Goal: Task Accomplishment & Management: Complete application form

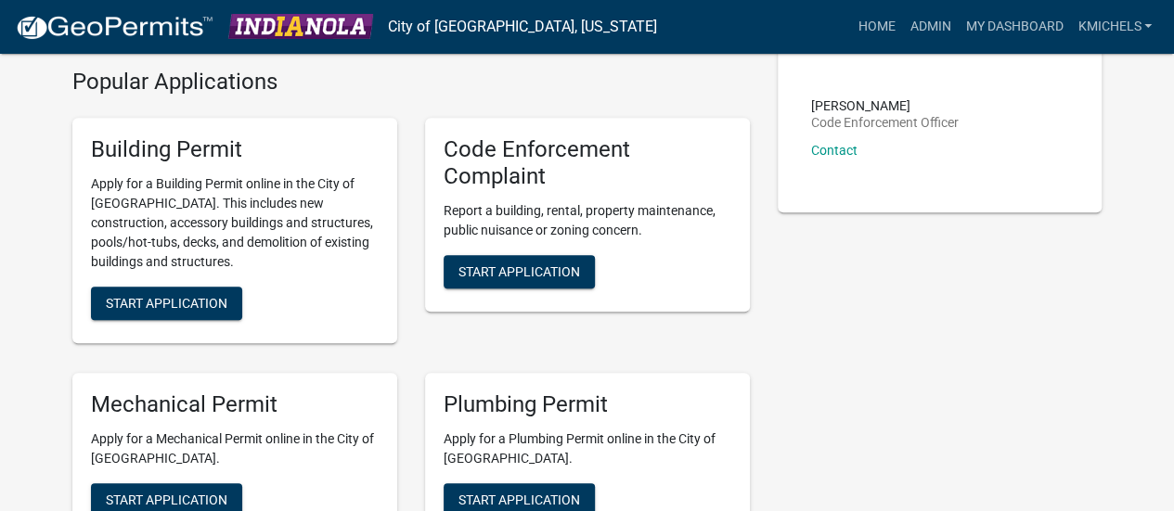
scroll to position [420, 0]
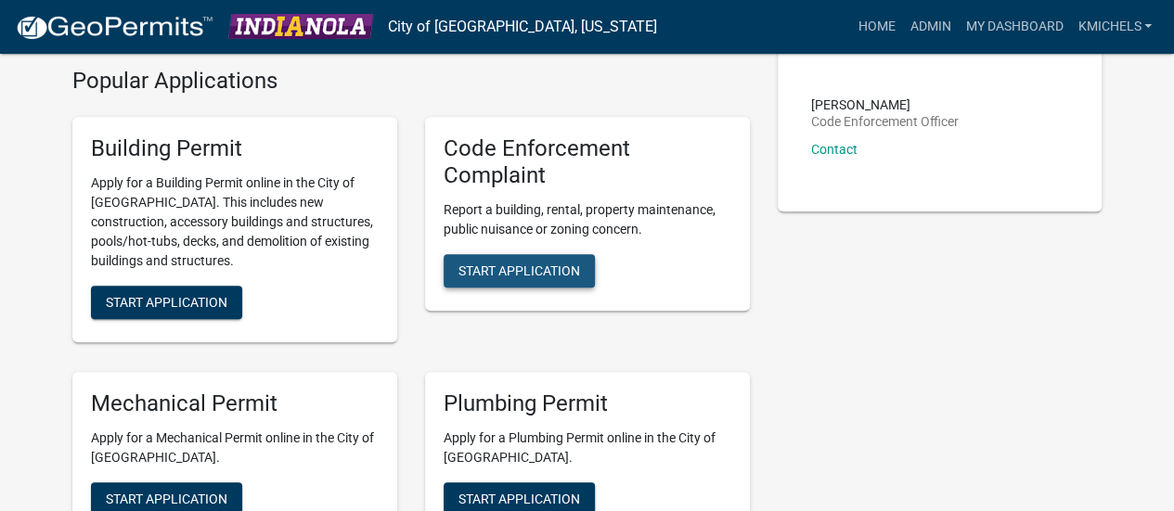
click at [555, 268] on span "Start Application" at bounding box center [520, 270] width 122 height 15
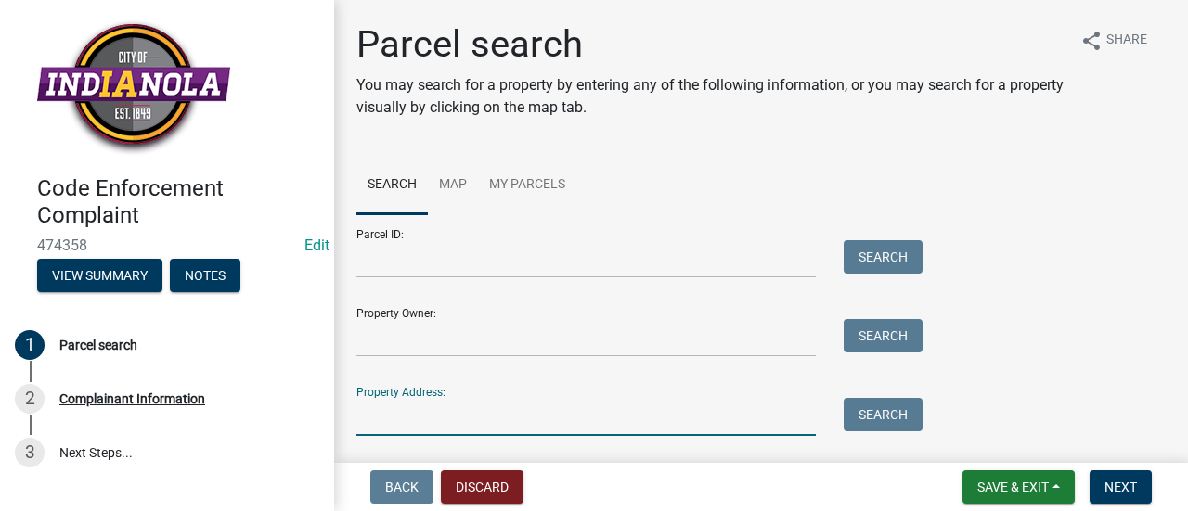
click at [444, 417] on input "Property Address:" at bounding box center [585, 417] width 459 height 38
type input "1606 w clin"
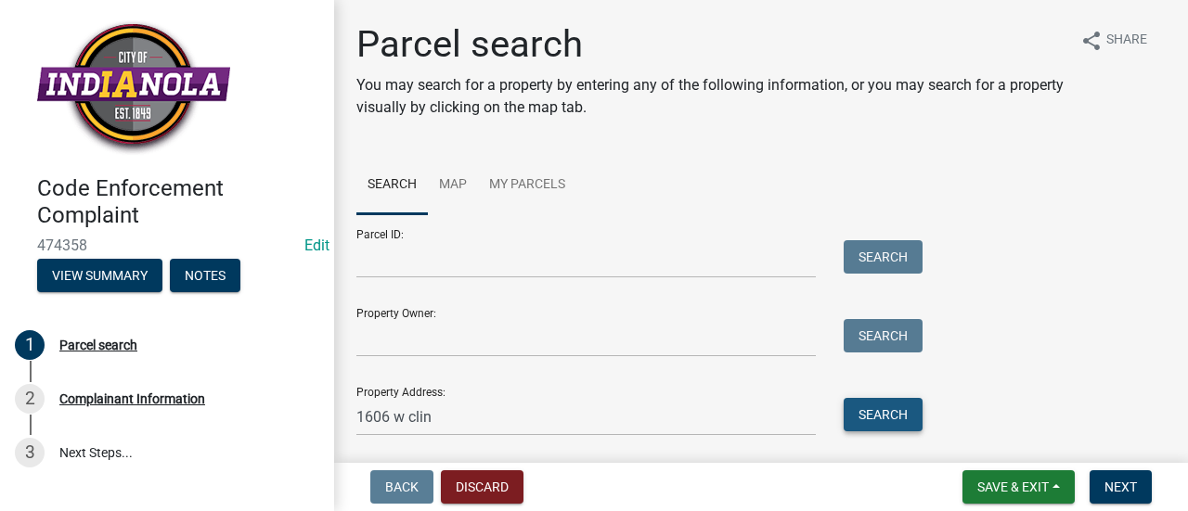
click at [884, 407] on button "Search" at bounding box center [883, 414] width 79 height 33
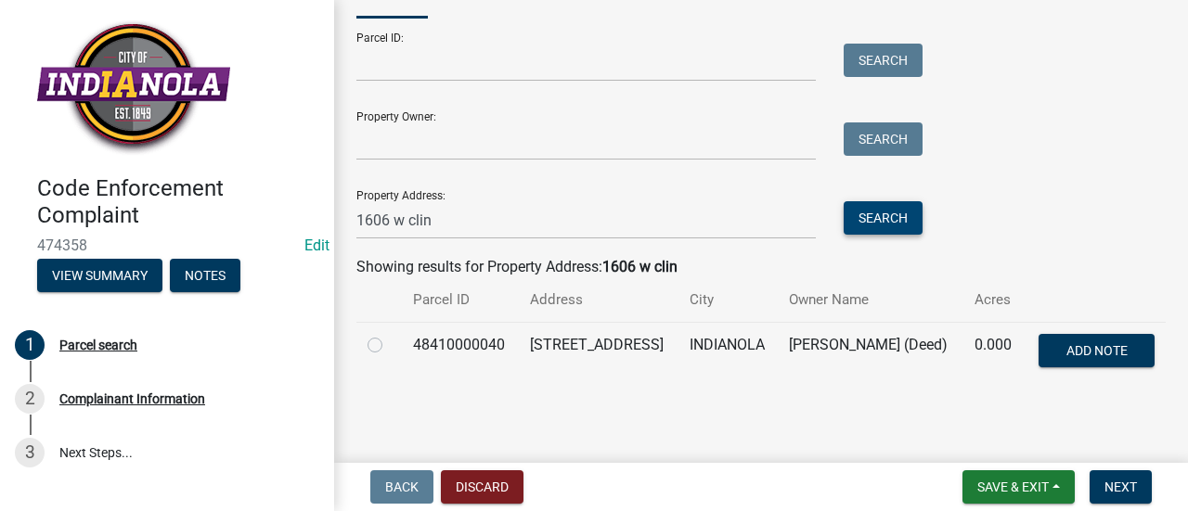
scroll to position [202, 0]
click at [390, 334] on label at bounding box center [390, 334] width 0 height 0
click at [390, 343] on input "radio" at bounding box center [396, 340] width 12 height 12
radio input "true"
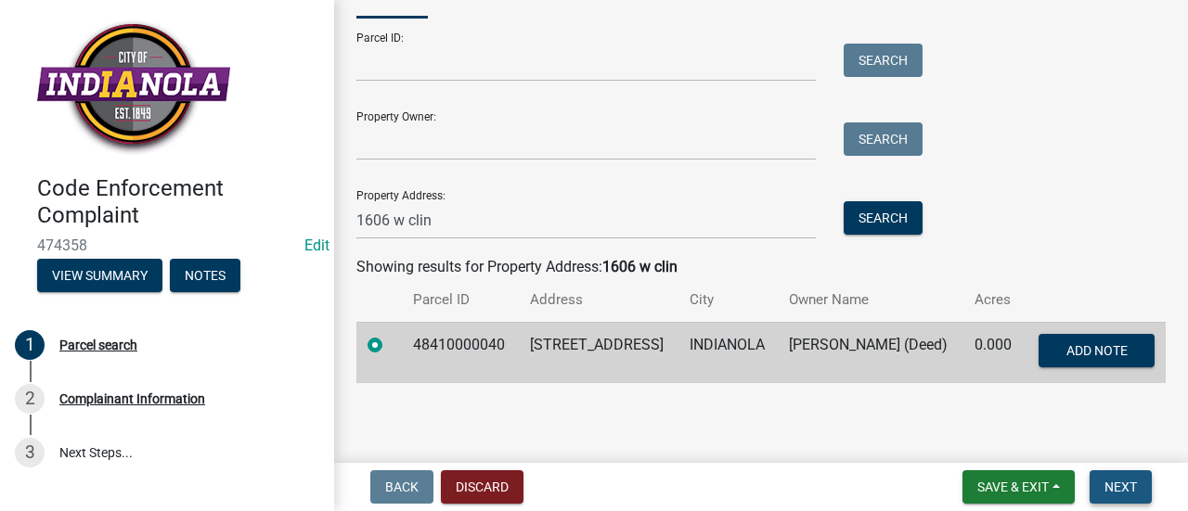
click at [1115, 485] on span "Next" at bounding box center [1121, 487] width 32 height 15
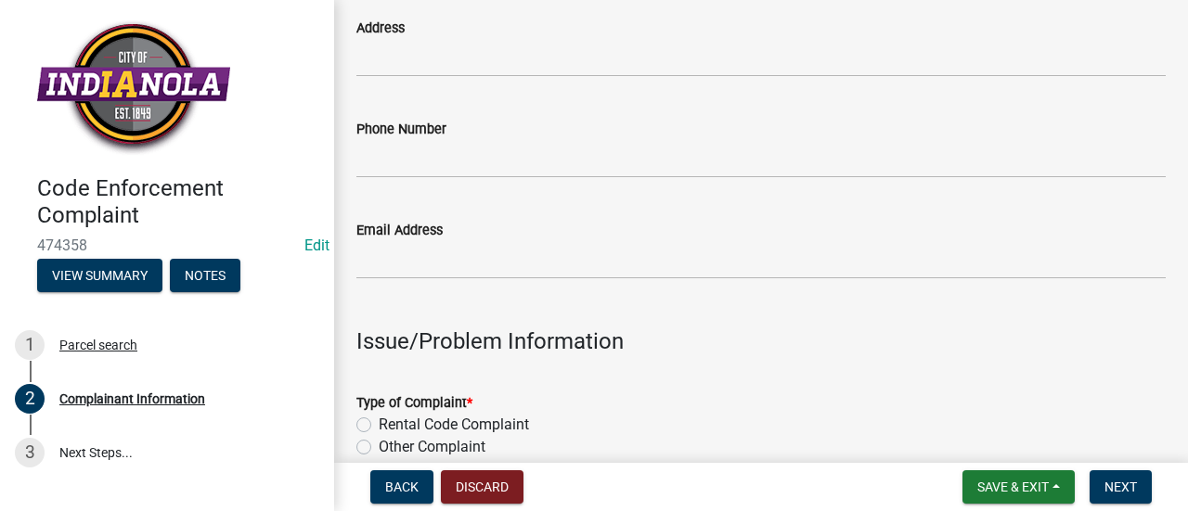
scroll to position [526, 0]
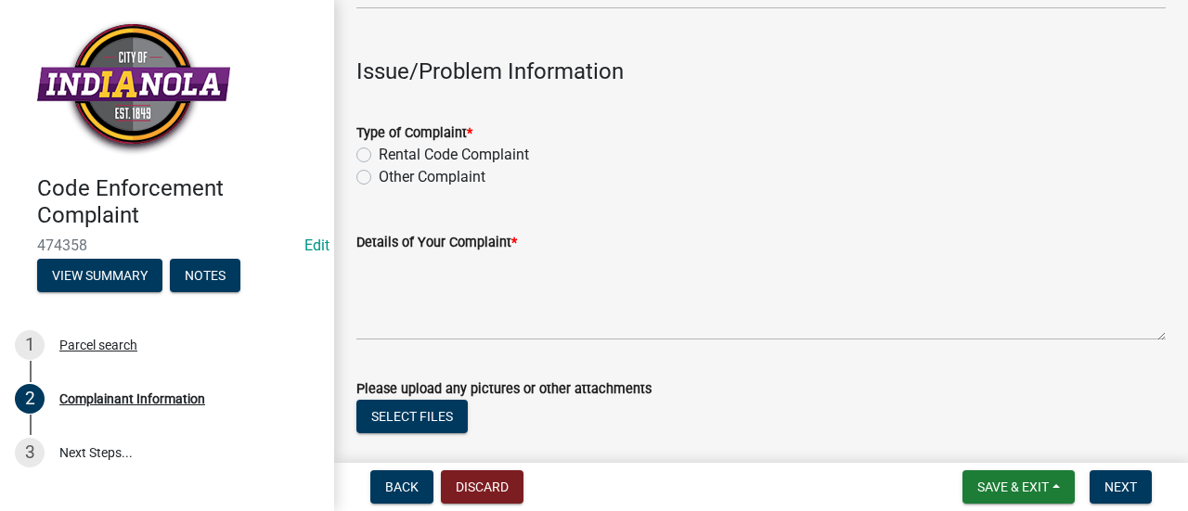
click at [379, 174] on label "Other Complaint" at bounding box center [432, 177] width 107 height 22
click at [379, 174] on input "Other Complaint" at bounding box center [385, 172] width 12 height 12
radio input "true"
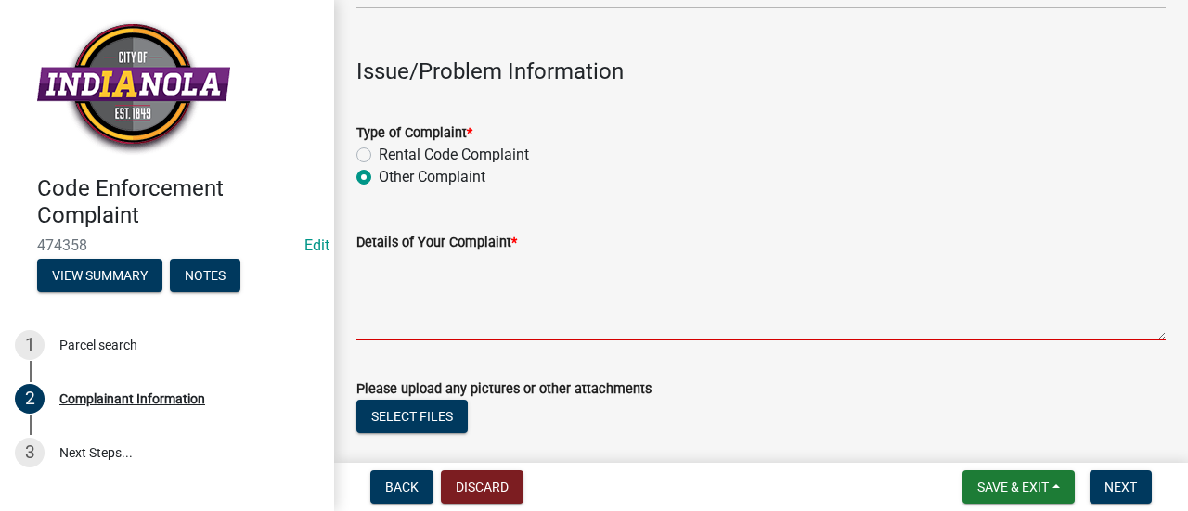
click at [389, 324] on textarea "Details of Your Complaint *" at bounding box center [760, 296] width 809 height 87
type textarea "d"
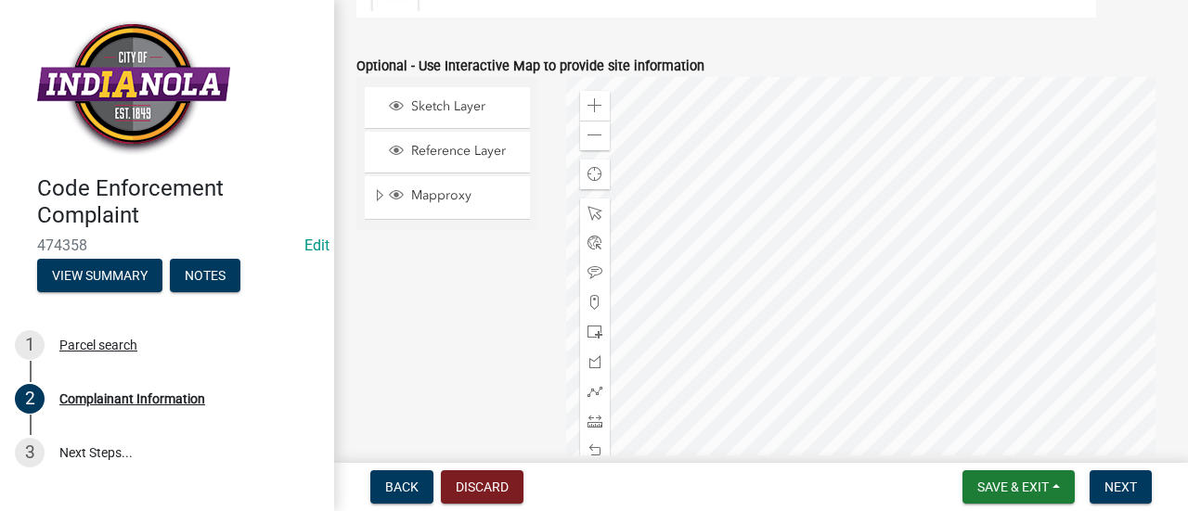
scroll to position [2527, 0]
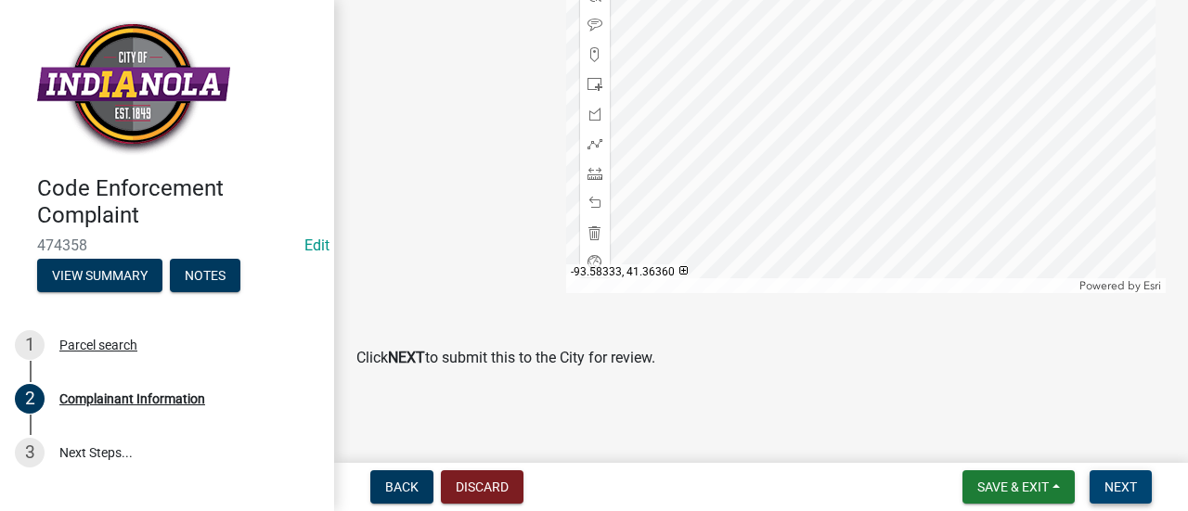
type textarea "Dead tree."
click at [1134, 483] on span "Next" at bounding box center [1121, 487] width 32 height 15
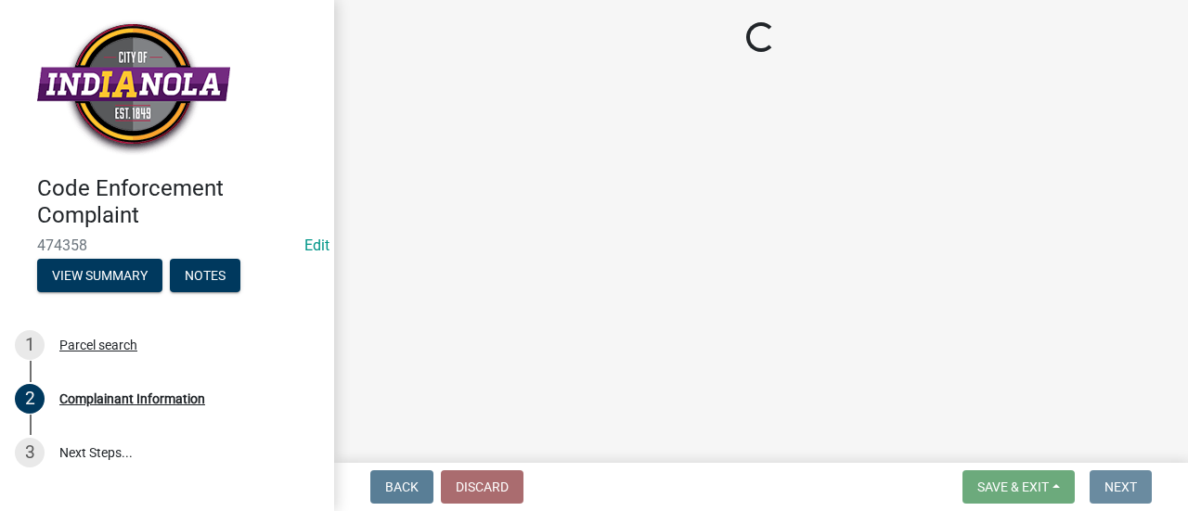
scroll to position [0, 0]
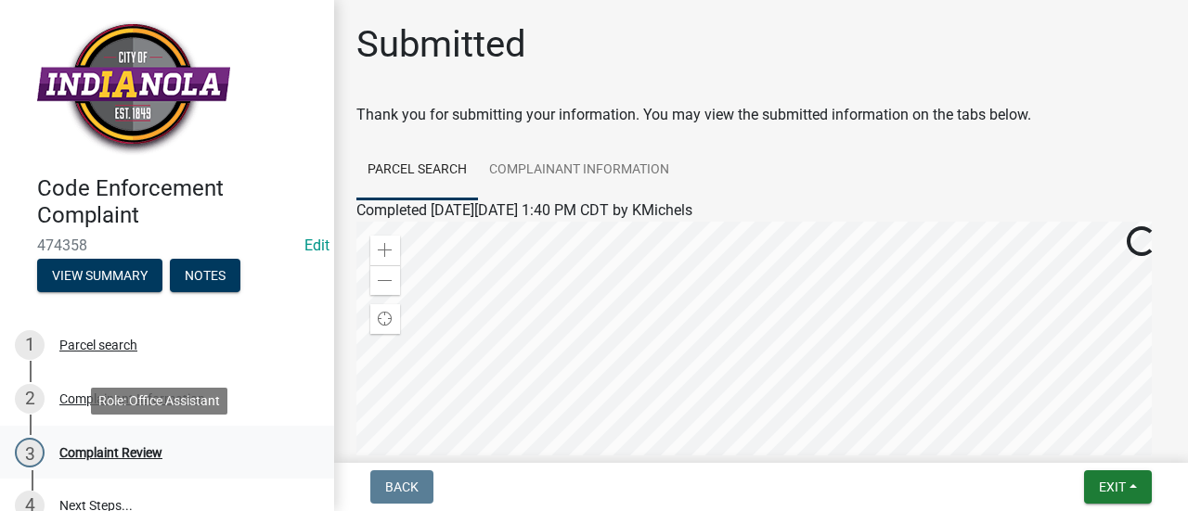
click at [124, 447] on div "Complaint Review" at bounding box center [110, 452] width 103 height 13
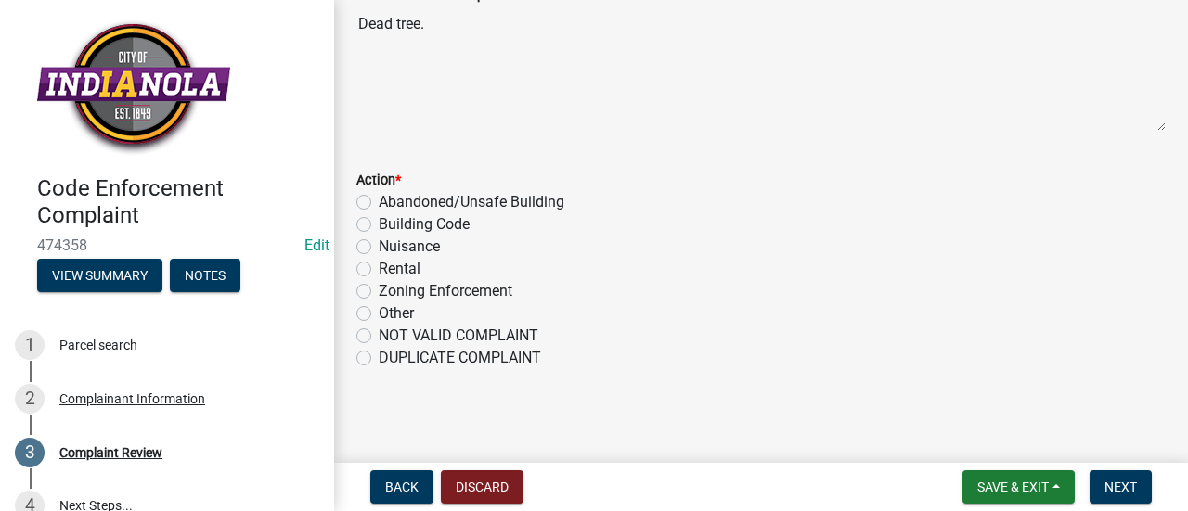
scroll to position [248, 0]
click at [379, 240] on label "Nuisance" at bounding box center [409, 246] width 61 height 22
click at [379, 240] on input "Nuisance" at bounding box center [385, 241] width 12 height 12
radio input "true"
click at [1116, 476] on button "Next" at bounding box center [1121, 487] width 62 height 33
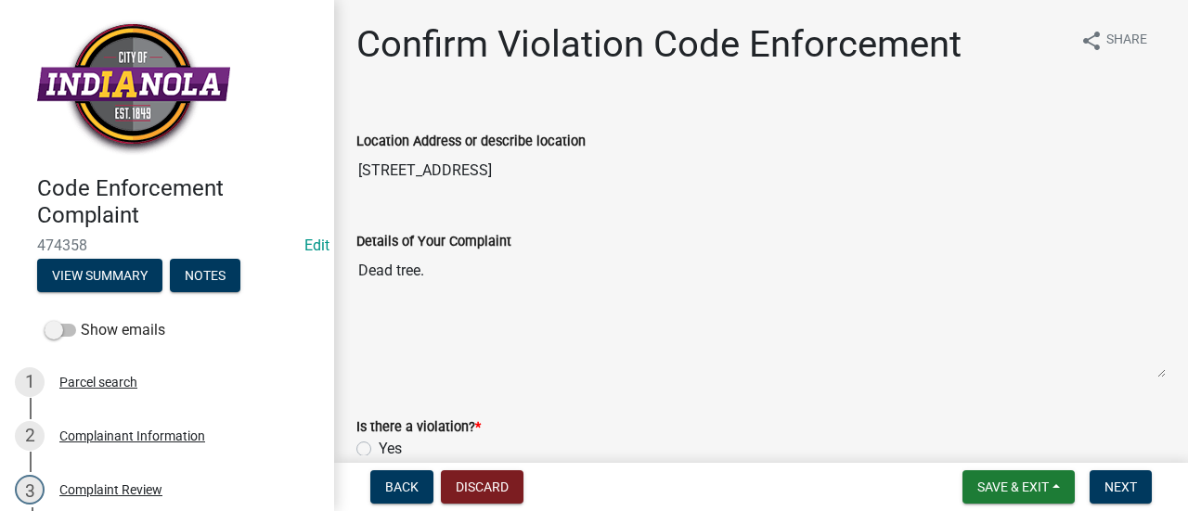
scroll to position [136, 0]
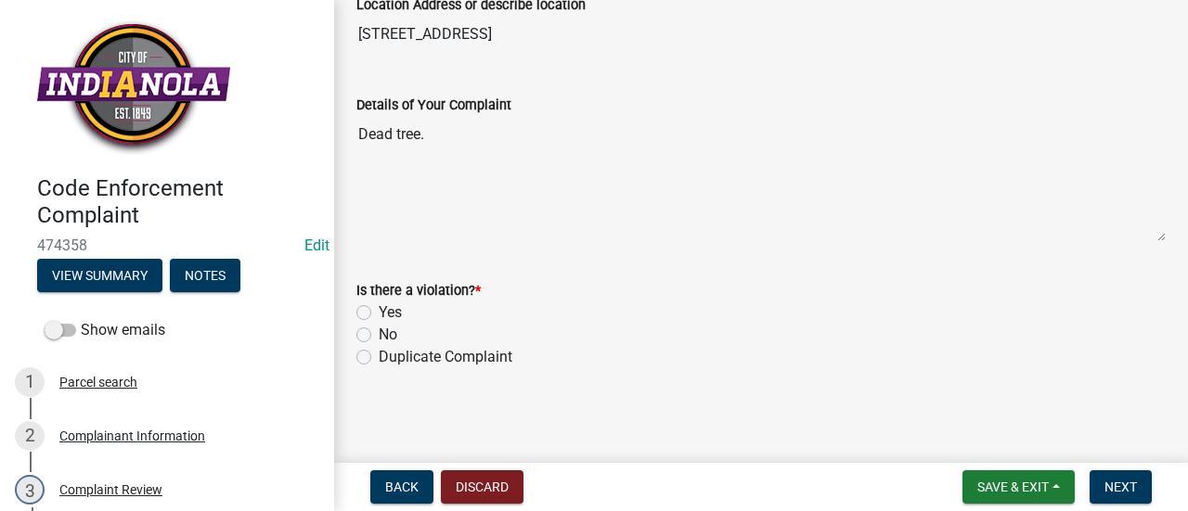
click at [379, 313] on label "Yes" at bounding box center [390, 313] width 23 height 22
click at [379, 313] on input "Yes" at bounding box center [385, 308] width 12 height 12
radio input "true"
click at [1126, 487] on span "Next" at bounding box center [1121, 487] width 32 height 15
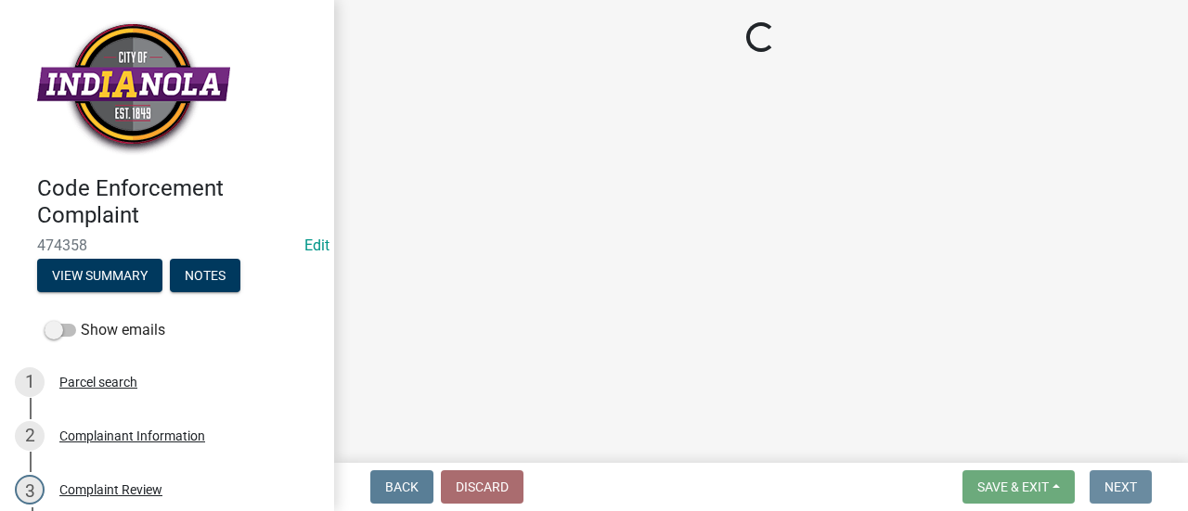
scroll to position [0, 0]
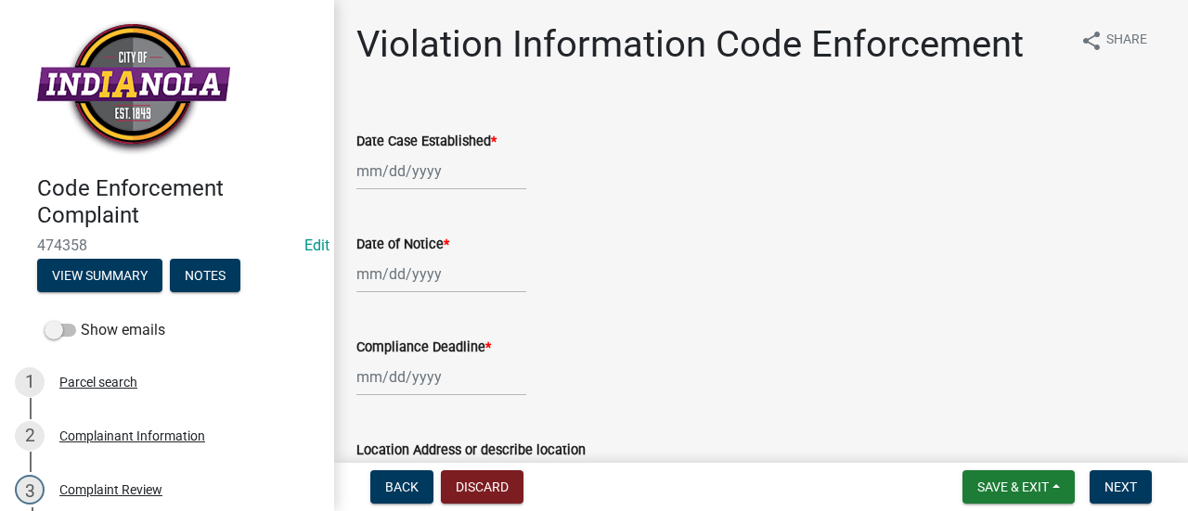
select select "9"
select select "2025"
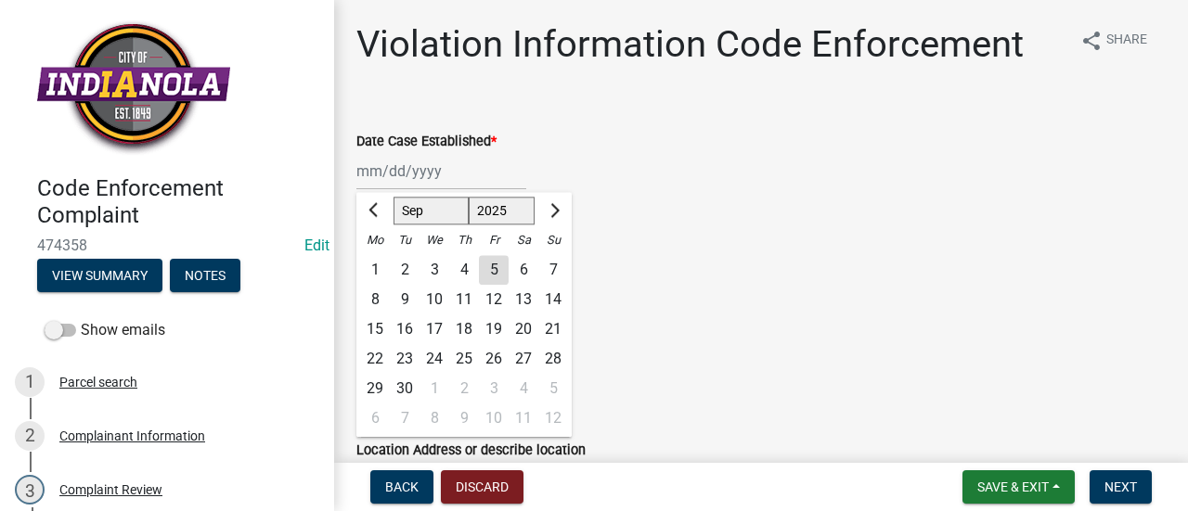
click at [446, 175] on div "[PERSON_NAME] Feb Mar Apr [PERSON_NAME][DATE] Oct Nov [DATE] 1526 1527 1528 152…" at bounding box center [441, 171] width 170 height 38
click at [493, 272] on div "5" at bounding box center [494, 270] width 30 height 30
type input "[DATE]"
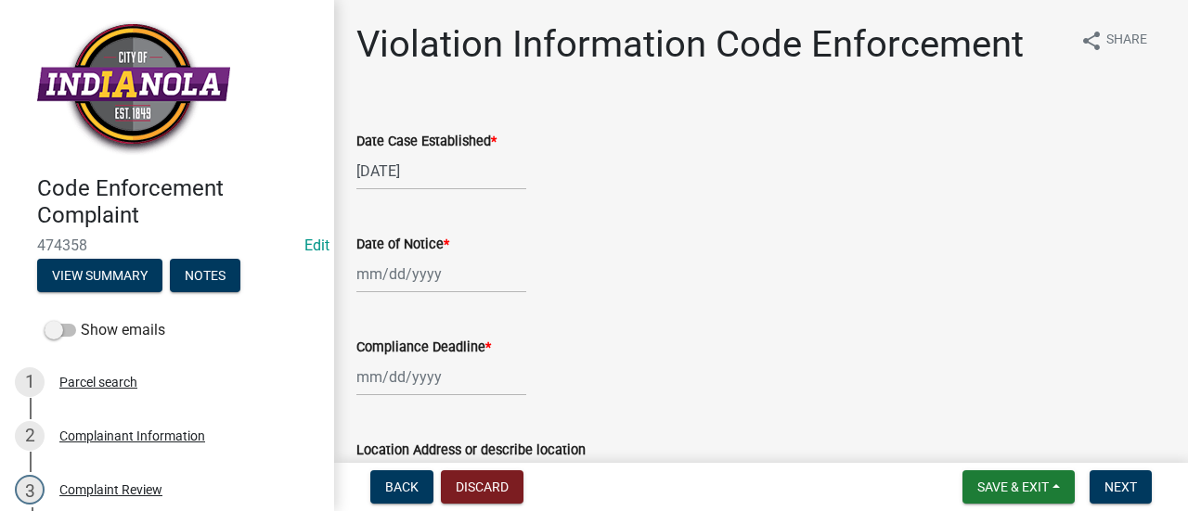
select select "9"
select select "2025"
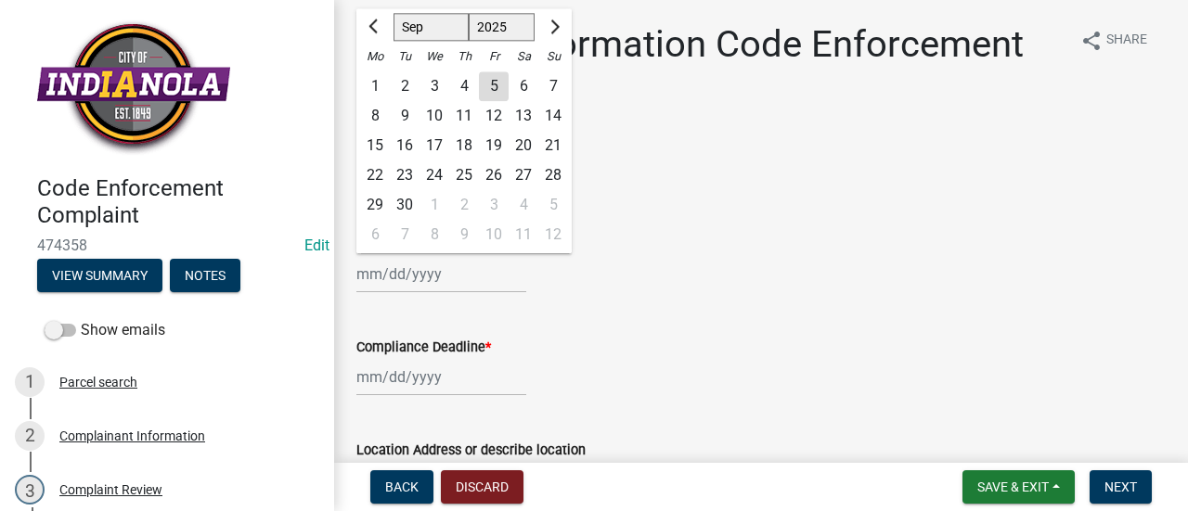
click at [420, 271] on input "Date of Notice *" at bounding box center [441, 274] width 170 height 38
click at [494, 82] on div "5" at bounding box center [494, 86] width 30 height 30
type input "[DATE]"
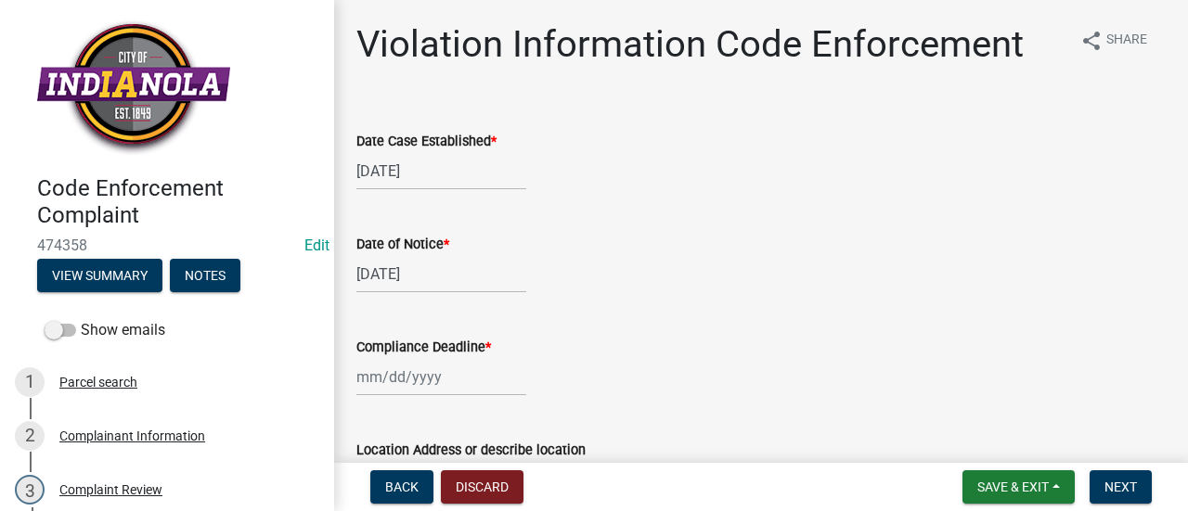
select select "9"
select select "2025"
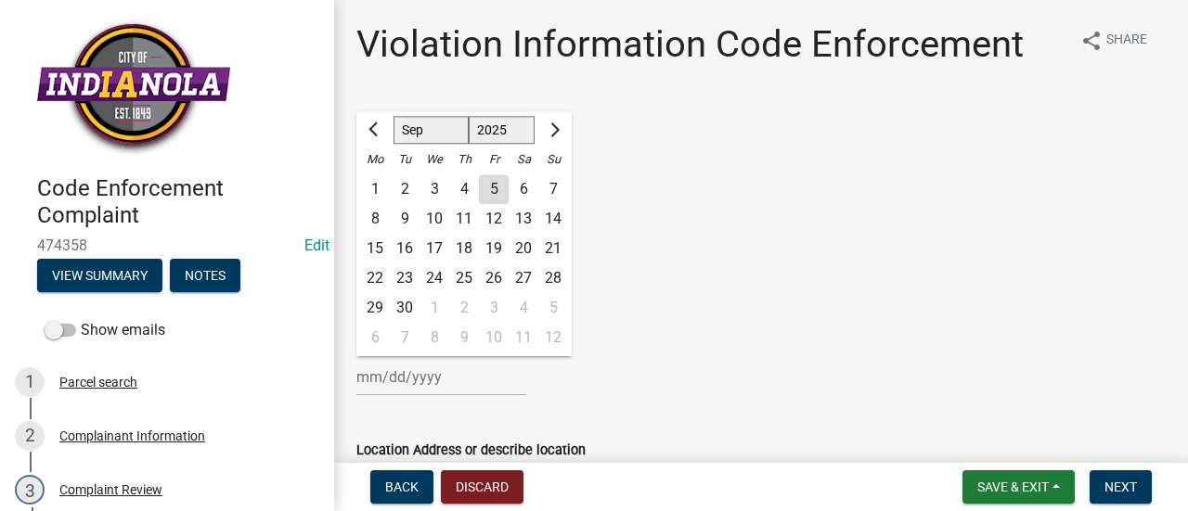
click at [405, 370] on input "Compliance Deadline *" at bounding box center [441, 377] width 170 height 38
click at [496, 308] on div "3" at bounding box center [494, 308] width 30 height 30
type input "[DATE]"
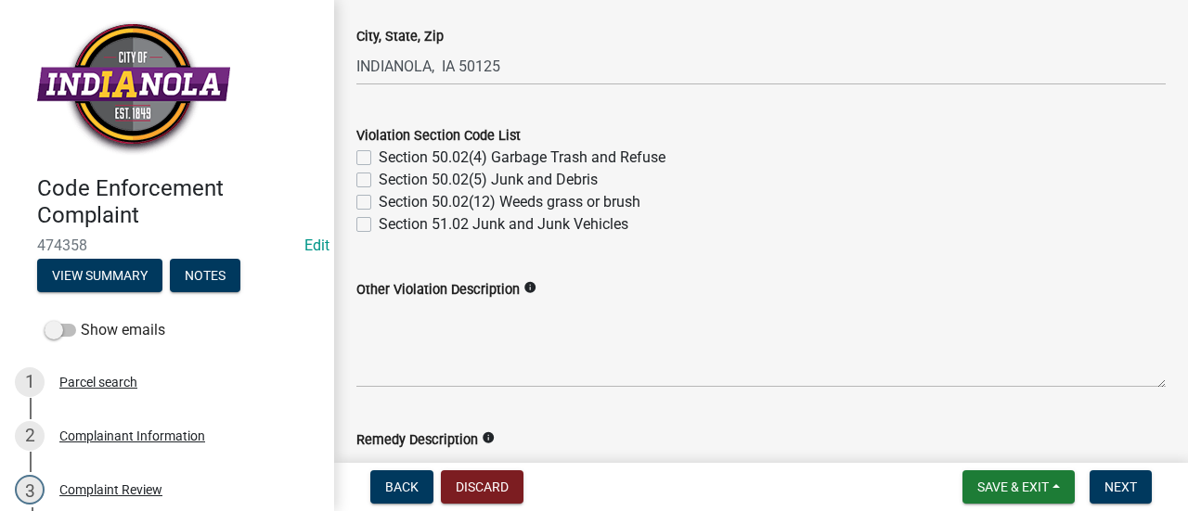
scroll to position [718, 0]
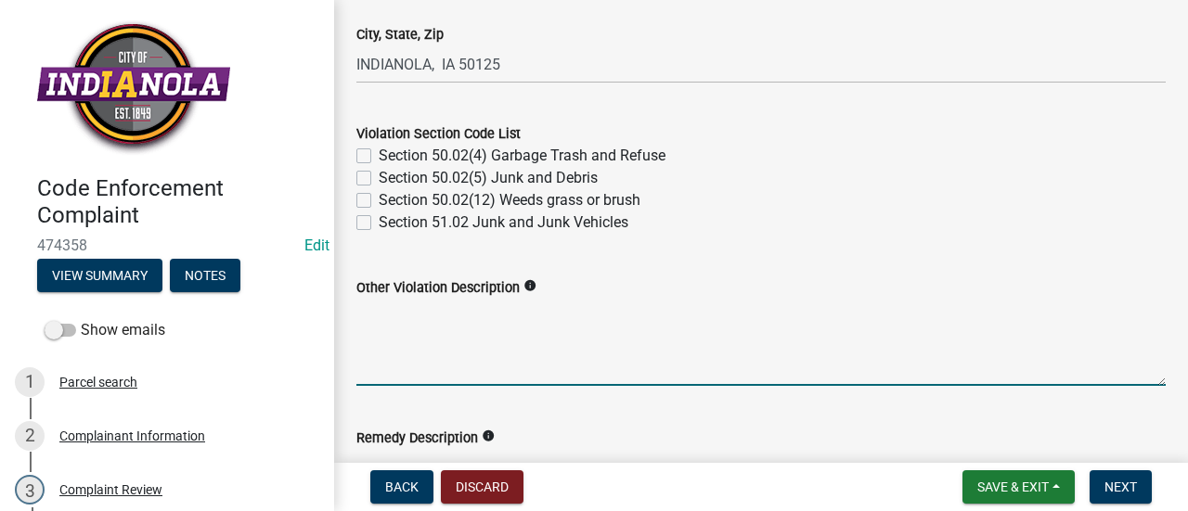
click at [443, 304] on textarea "Other Violation Description" at bounding box center [760, 342] width 809 height 87
paste textarea "141.08 MAINTENANCE OF STREET TREES. It is the duty of all property owners havin…"
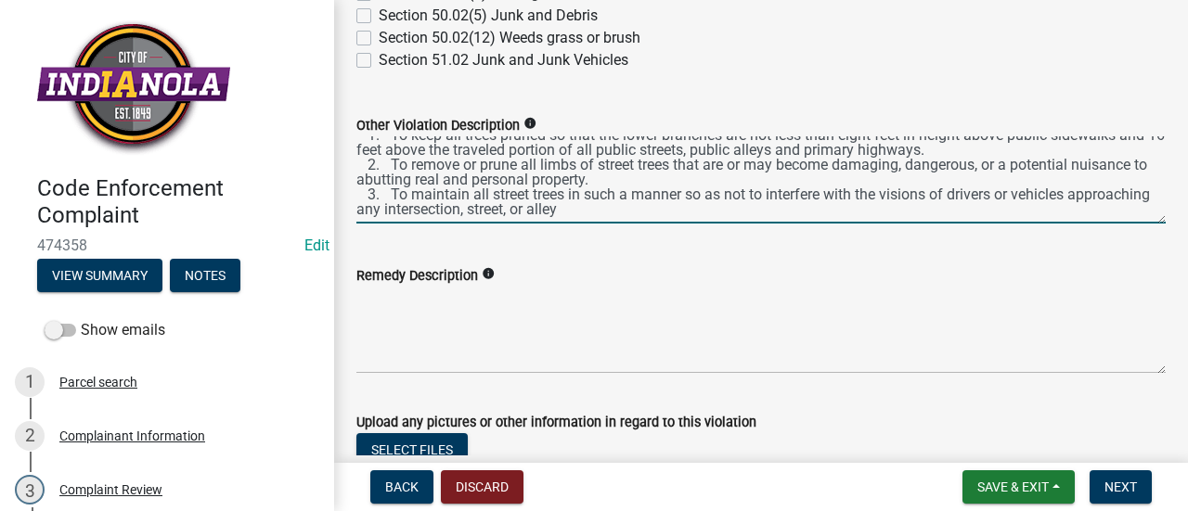
scroll to position [910, 0]
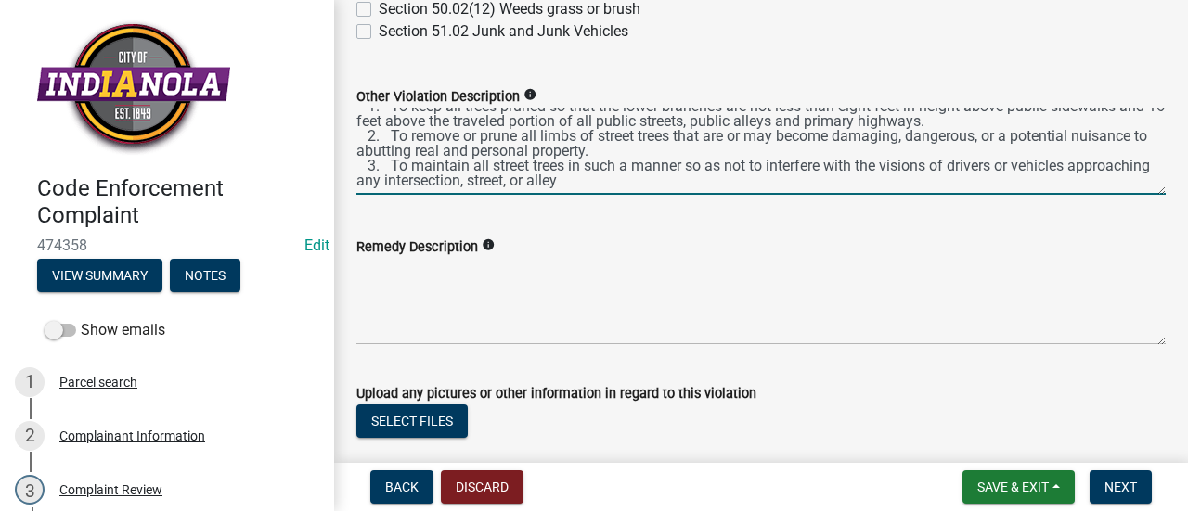
type textarea "141.08 MAINTENANCE OF STREET TREES. It is the duty of all property owners havin…"
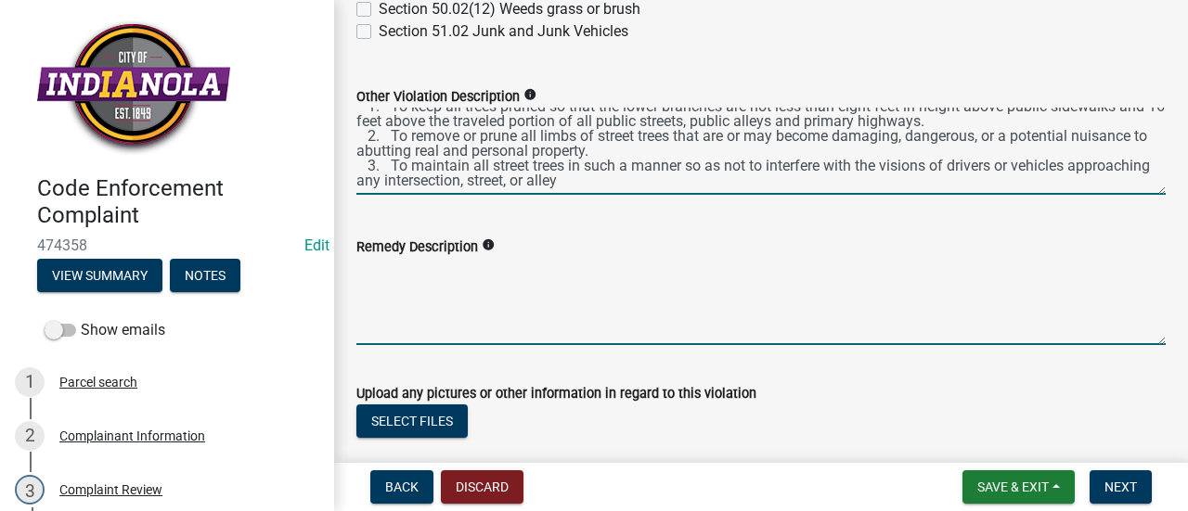
click at [515, 302] on textarea "Remedy Description" at bounding box center [760, 301] width 809 height 87
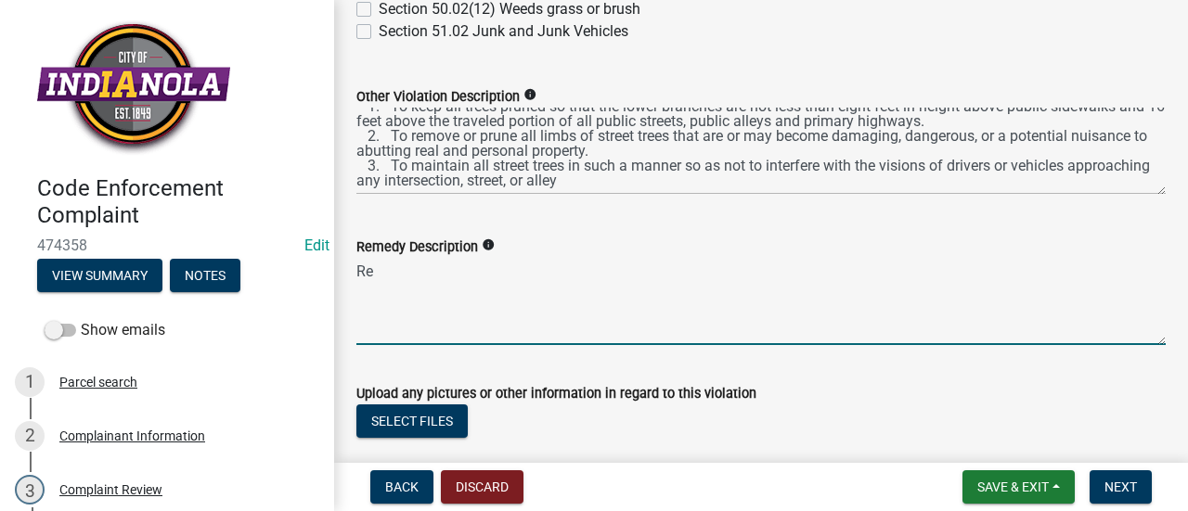
type textarea "R"
click at [661, 320] on textarea "Remove dead tree from property." at bounding box center [760, 301] width 809 height 87
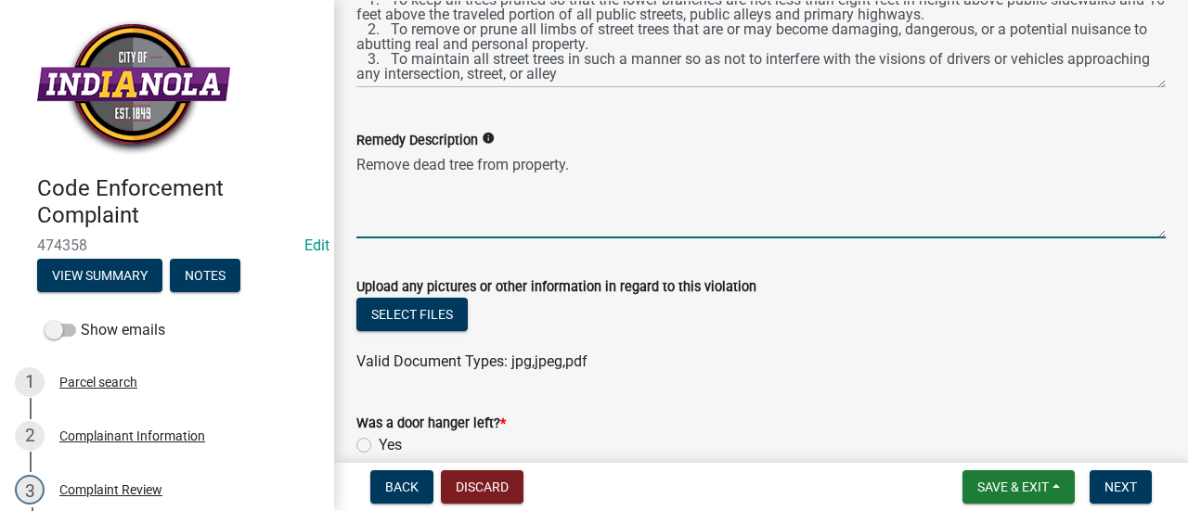
scroll to position [1029, 0]
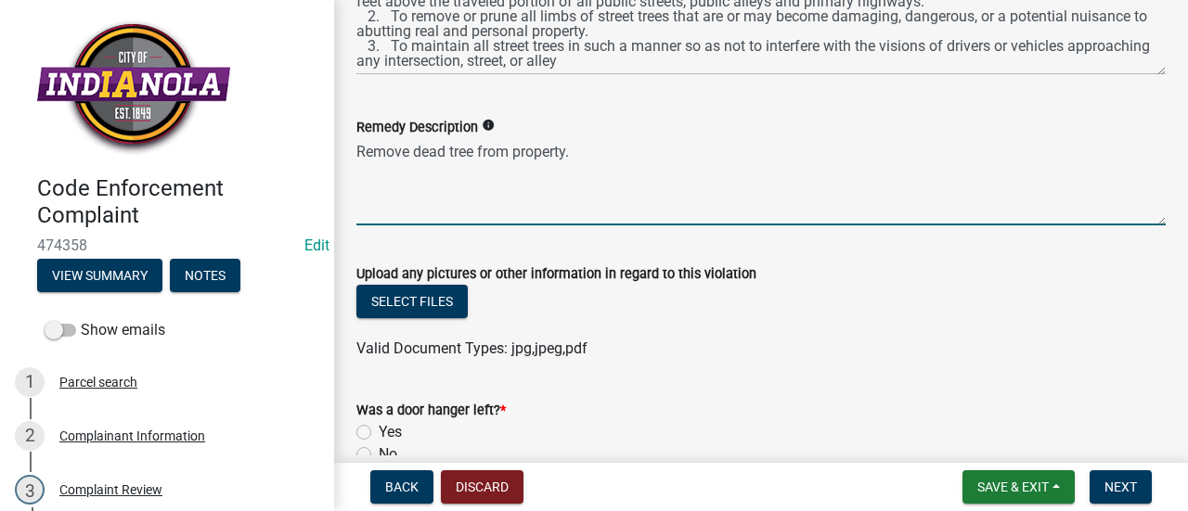
type textarea "Remove dead tree from property."
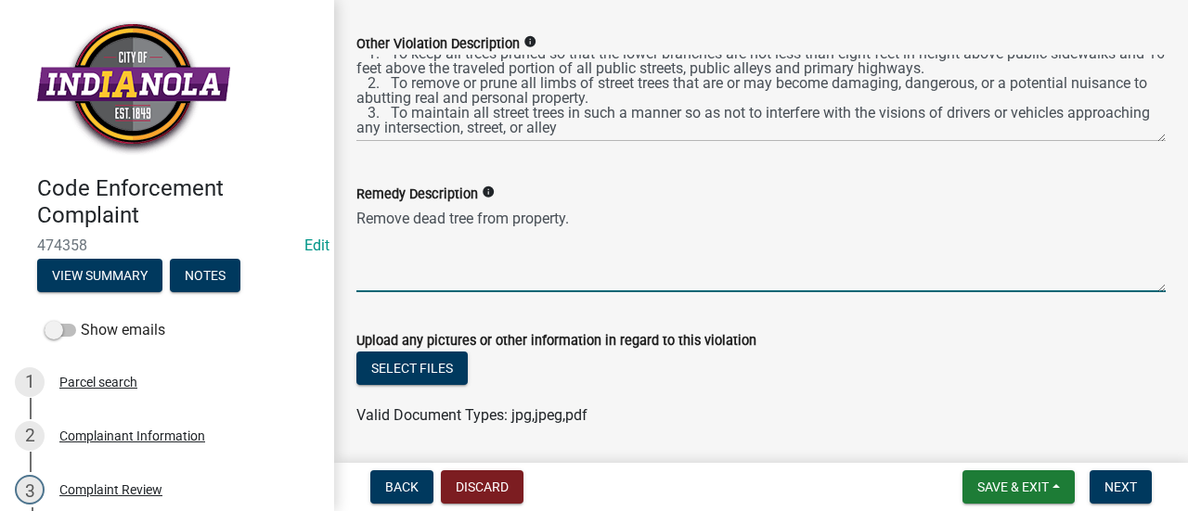
scroll to position [965, 0]
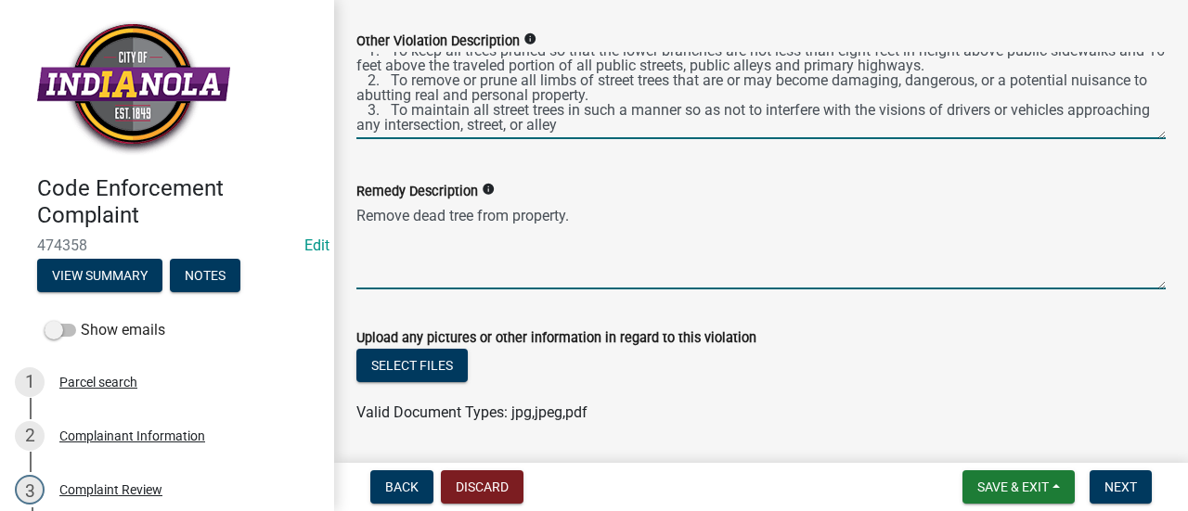
click at [677, 123] on textarea "141.08 MAINTENANCE OF STREET TREES. It is the duty of all property owners havin…" at bounding box center [760, 95] width 809 height 87
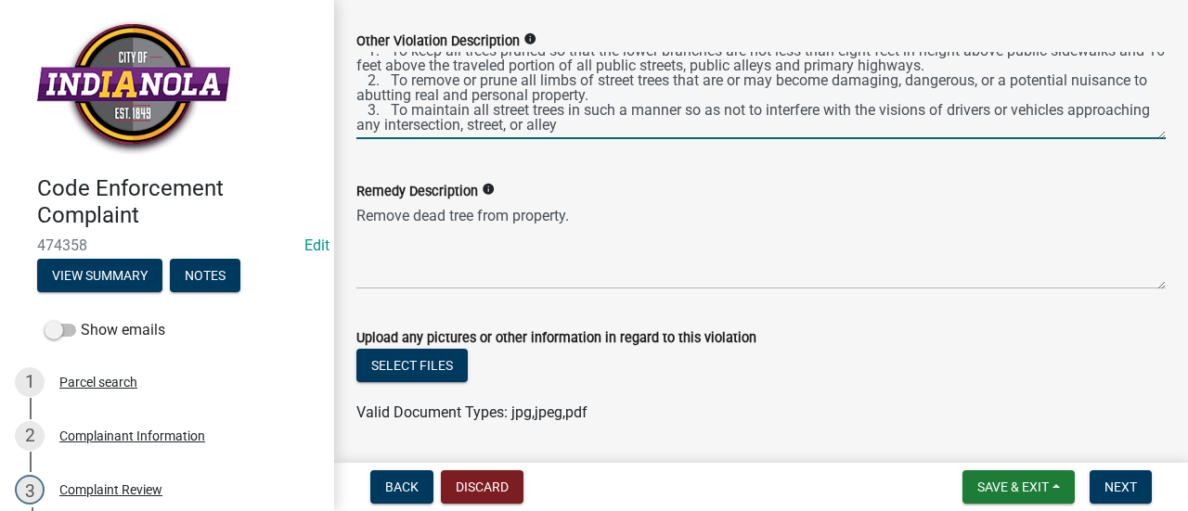
scroll to position [69, 0]
paste textarea "50.02 NUISANCES ENUMERATED. The following subsections include, but do not limit…"
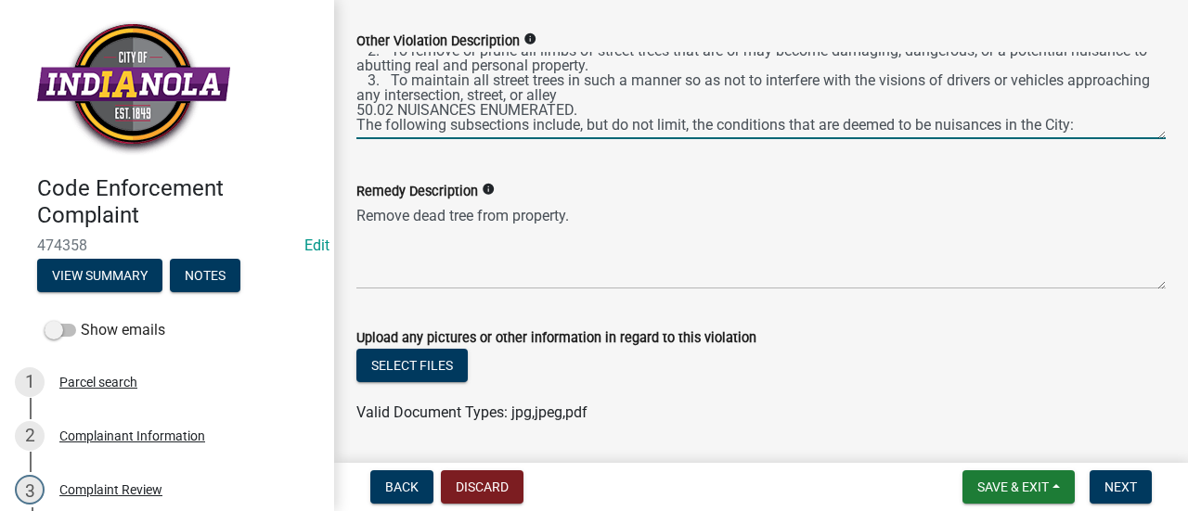
scroll to position [104, 0]
paste textarea "13. Trees. All public or private trees that are dead or dying and are considere…"
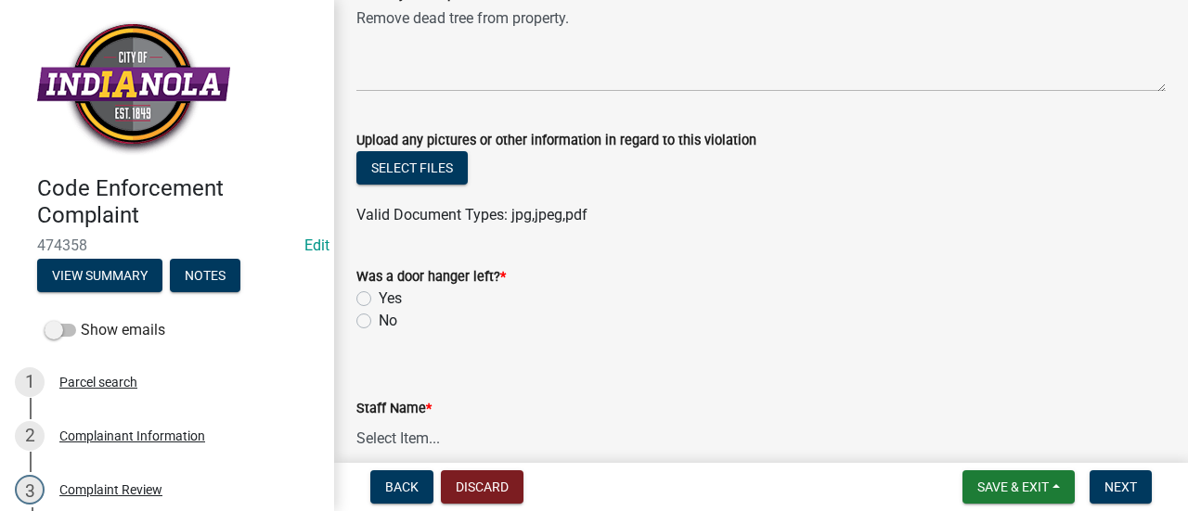
scroll to position [1164, 0]
type textarea "141.08 MAINTENANCE OF STREET TREES. It is the duty of all property owners havin…"
click at [428, 174] on button "Select files" at bounding box center [411, 166] width 111 height 33
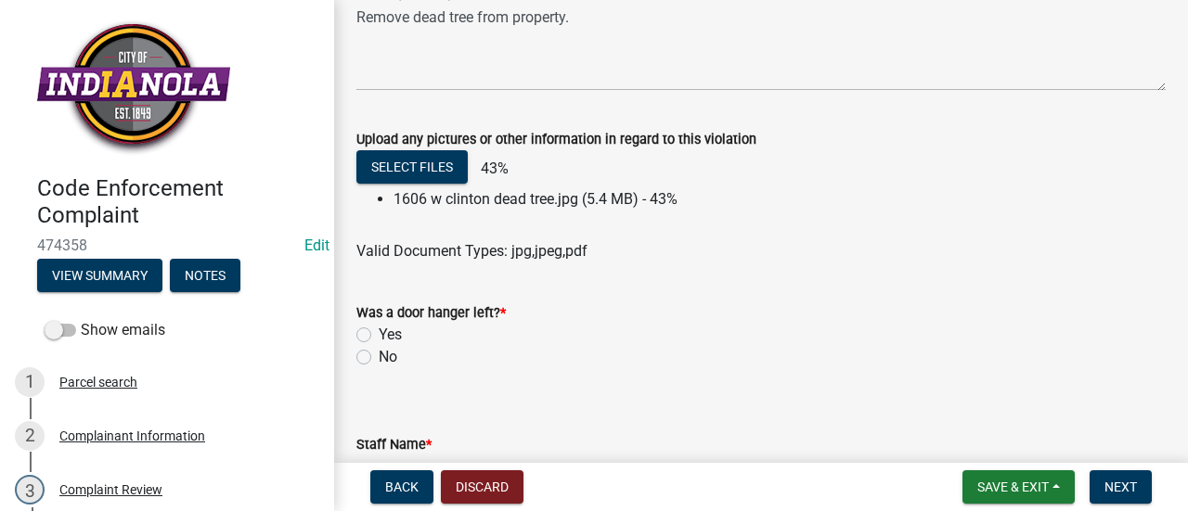
click at [379, 354] on label "No" at bounding box center [388, 357] width 19 height 22
click at [379, 354] on input "No" at bounding box center [385, 352] width 12 height 12
radio input "true"
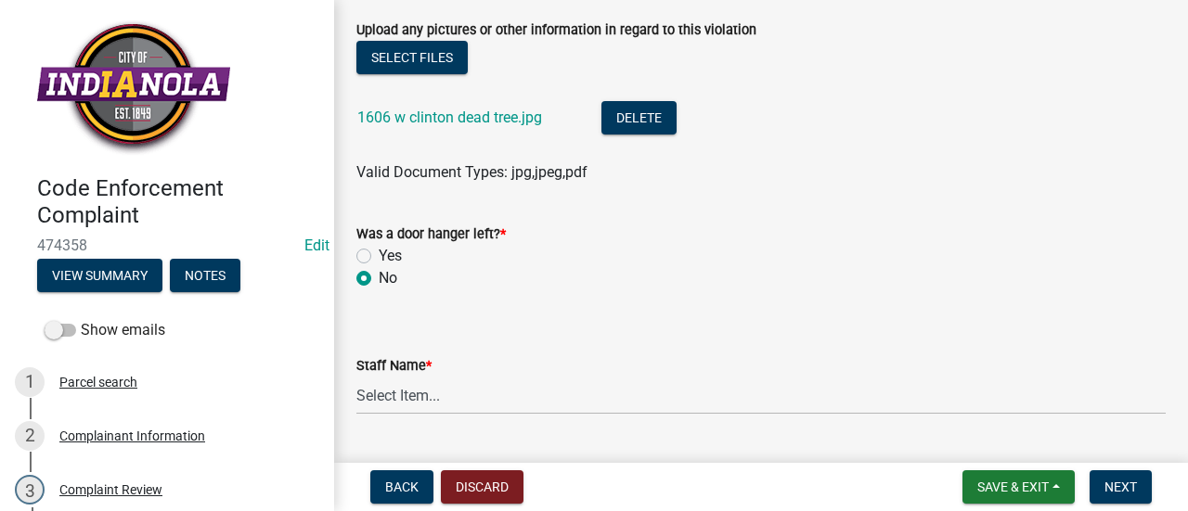
scroll to position [1278, 0]
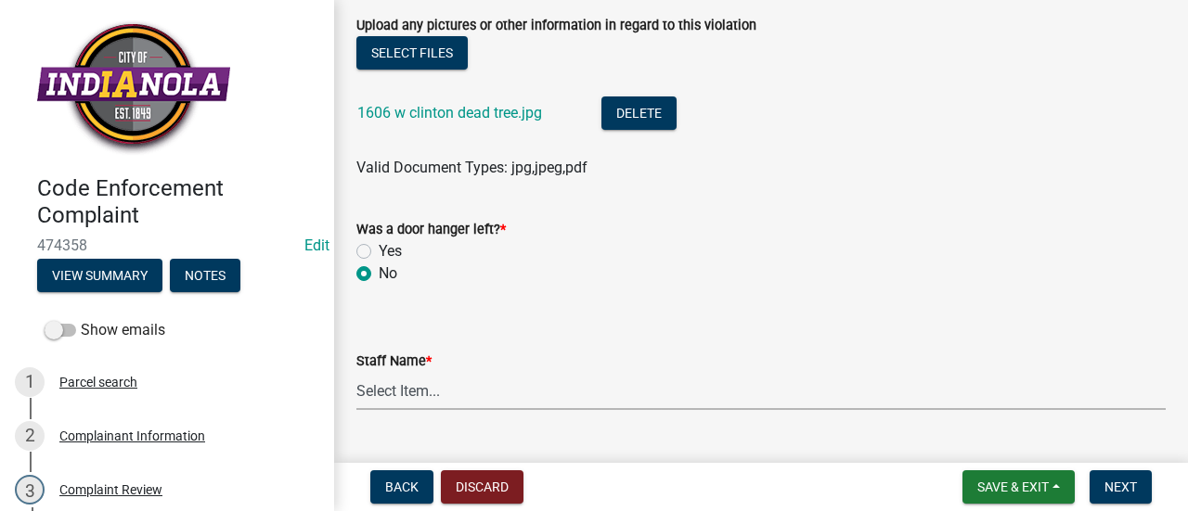
click at [520, 392] on select "Select Item... [PERSON_NAME] [PERSON_NAME] [PERSON_NAME] Other" at bounding box center [760, 391] width 809 height 38
click at [356, 372] on select "Select Item... [PERSON_NAME] [PERSON_NAME] [PERSON_NAME] Other" at bounding box center [760, 391] width 809 height 38
select select "90f24476-4bfd-40de-b340-4f29c833af21"
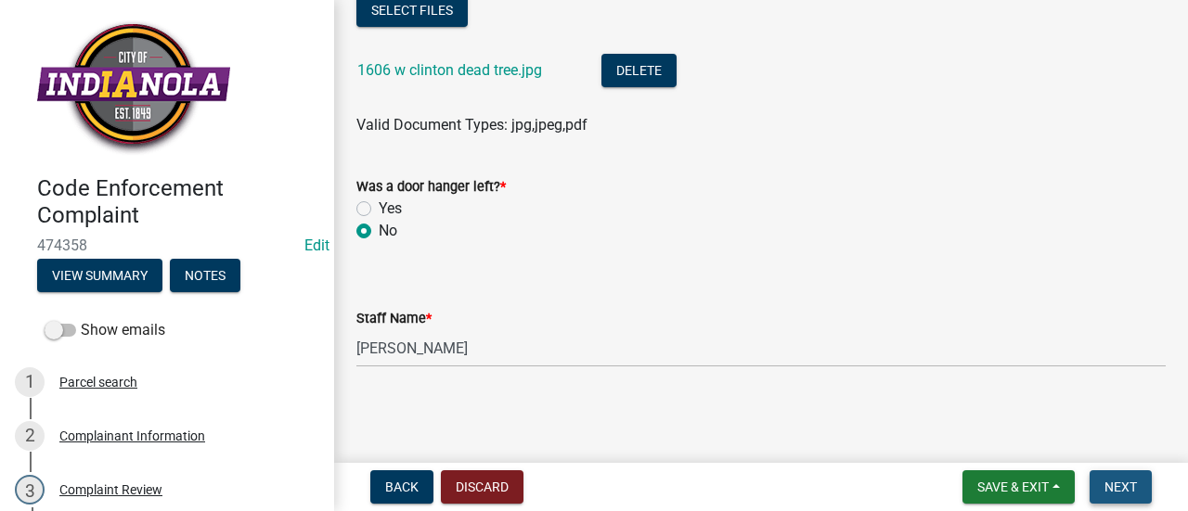
click at [1123, 478] on button "Next" at bounding box center [1121, 487] width 62 height 33
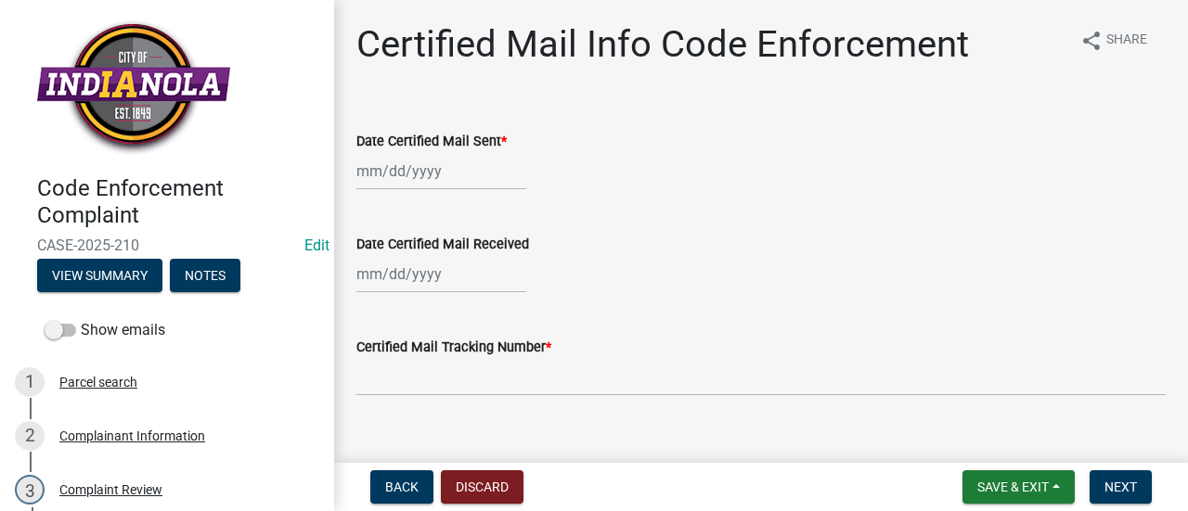
click at [436, 175] on div at bounding box center [441, 171] width 170 height 38
select select "9"
select select "2025"
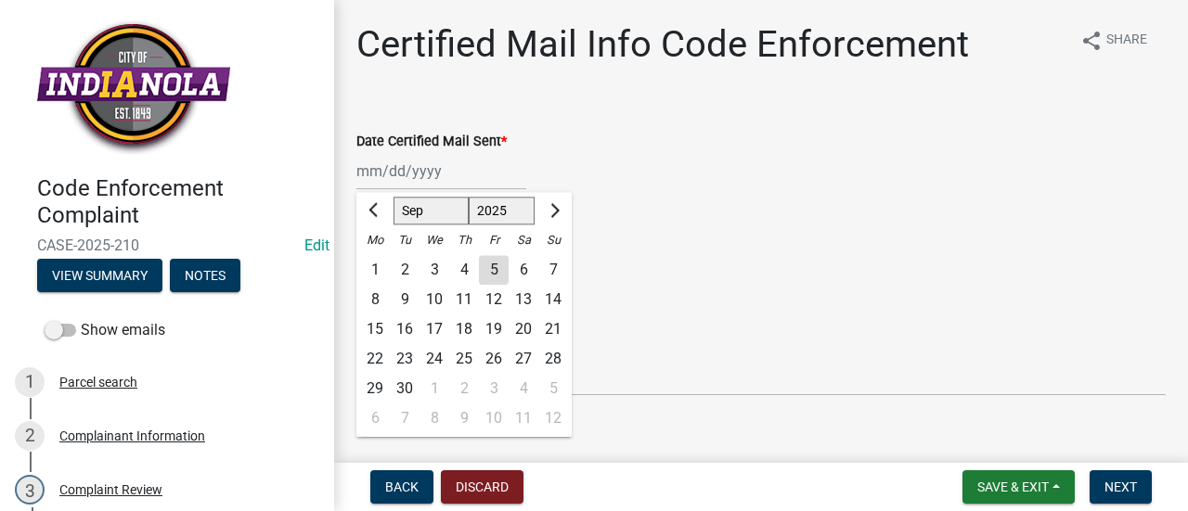
click at [488, 270] on div "5" at bounding box center [494, 270] width 30 height 30
type input "[DATE]"
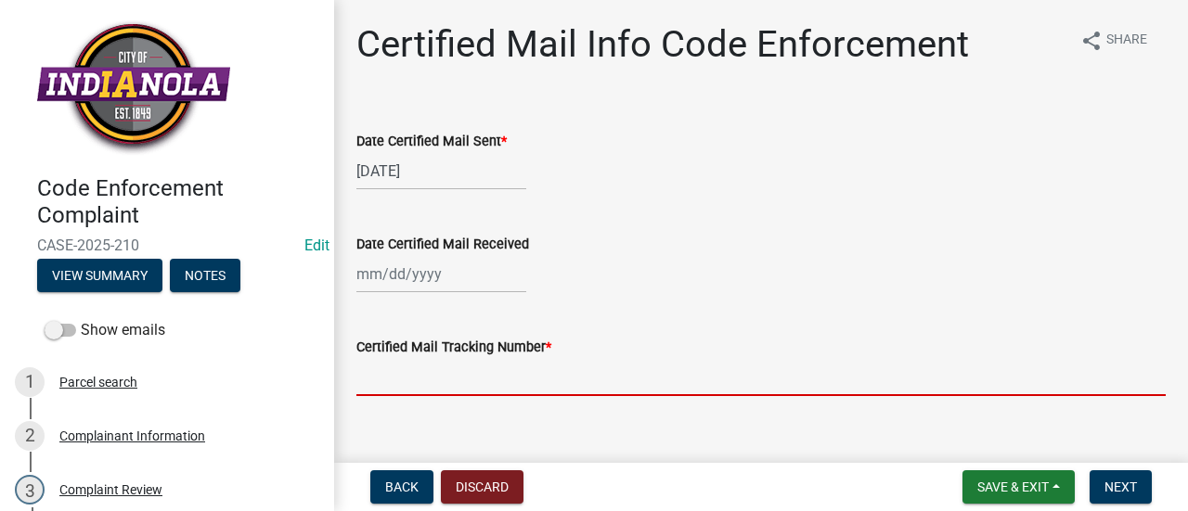
click at [444, 370] on input "Certified Mail Tracking Number *" at bounding box center [760, 377] width 809 height 38
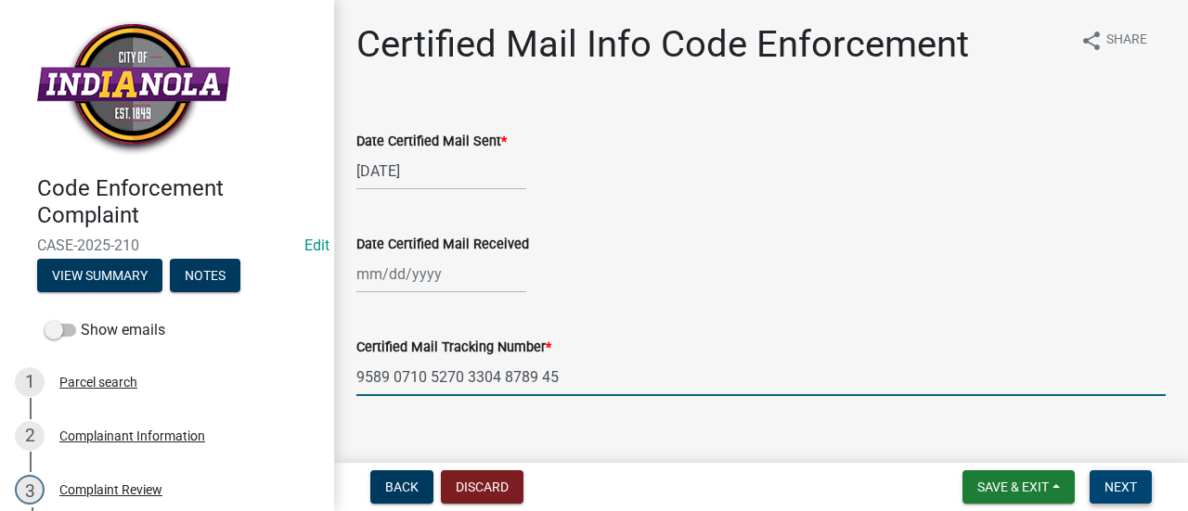
type input "9589 0710 5270 3304 8789 45"
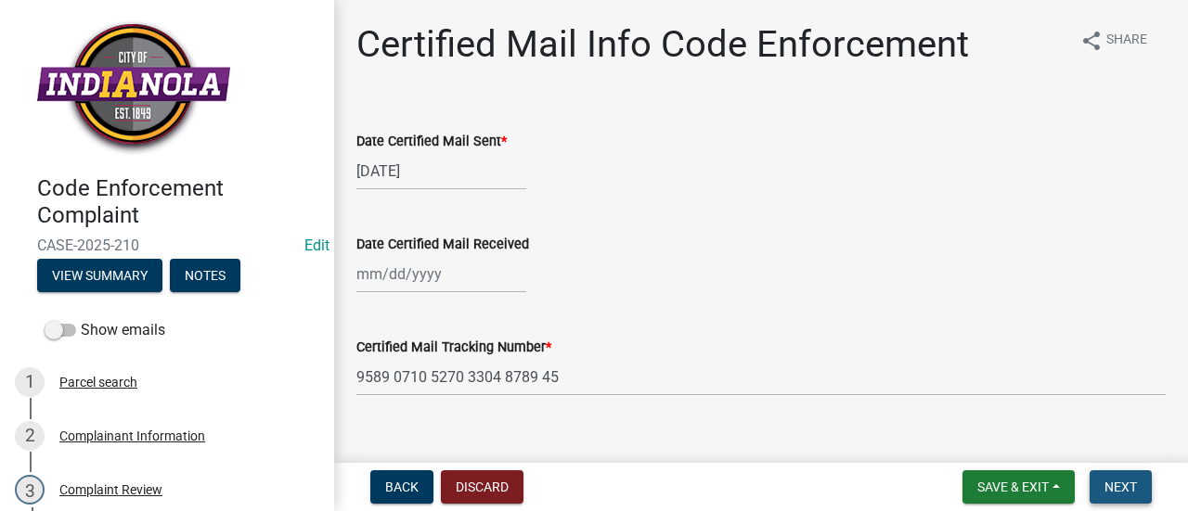
click at [1105, 486] on span "Next" at bounding box center [1121, 487] width 32 height 15
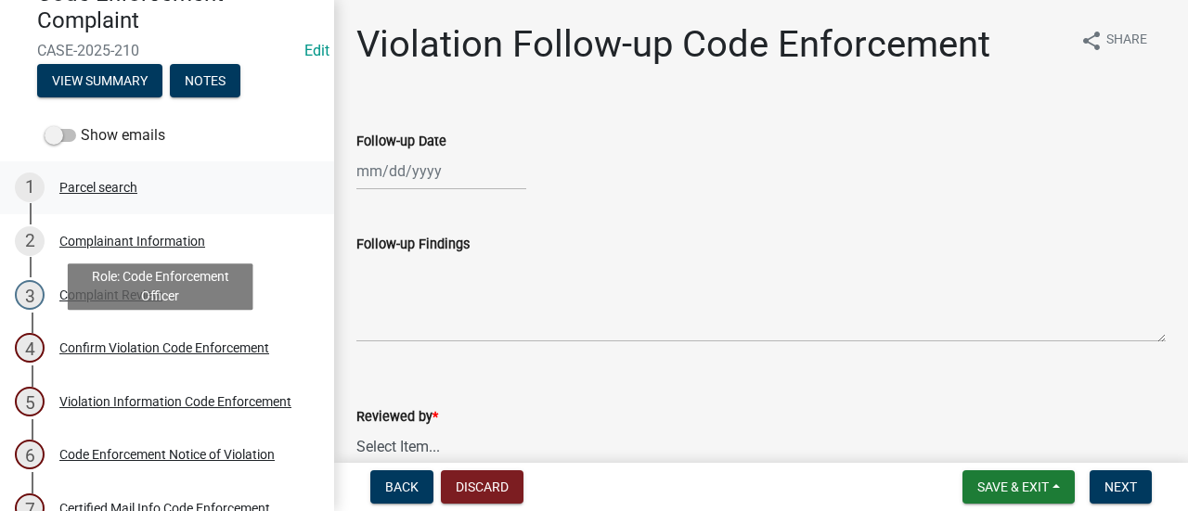
scroll to position [196, 0]
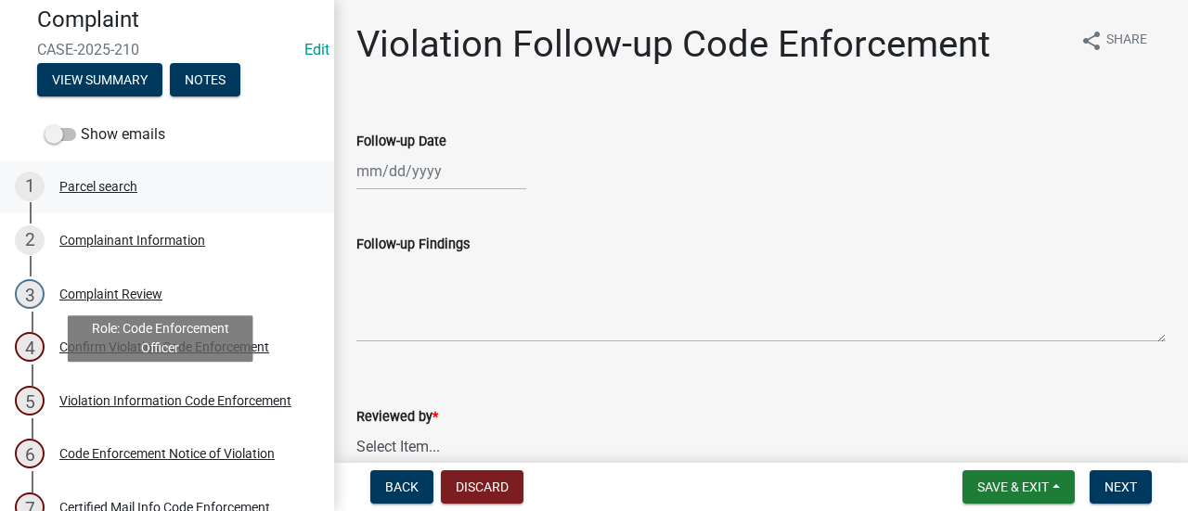
click at [173, 394] on div "Violation Information Code Enforcement" at bounding box center [175, 400] width 232 height 13
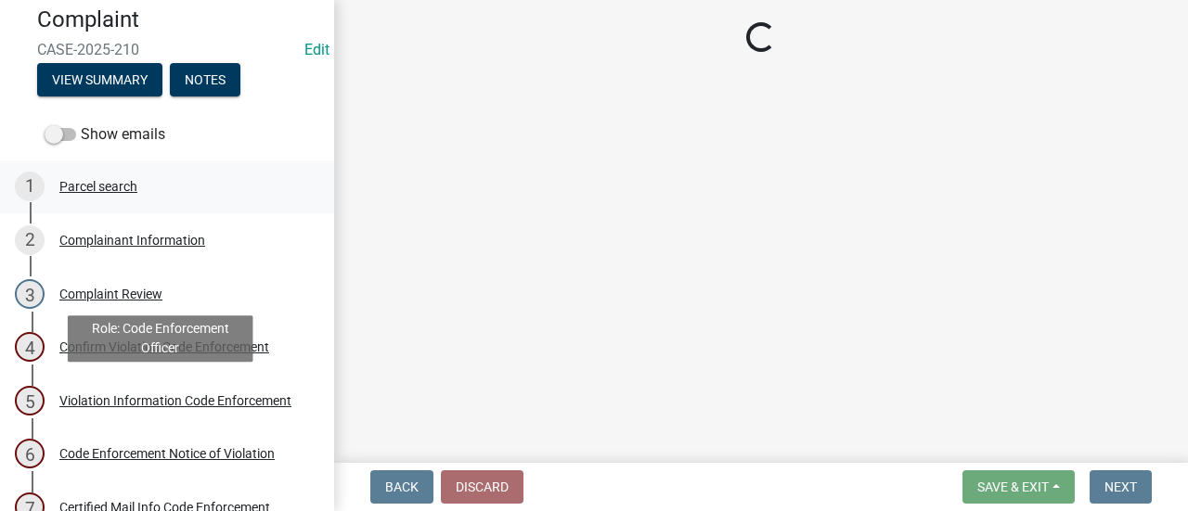
select select "90f24476-4bfd-40de-b340-4f29c833af21"
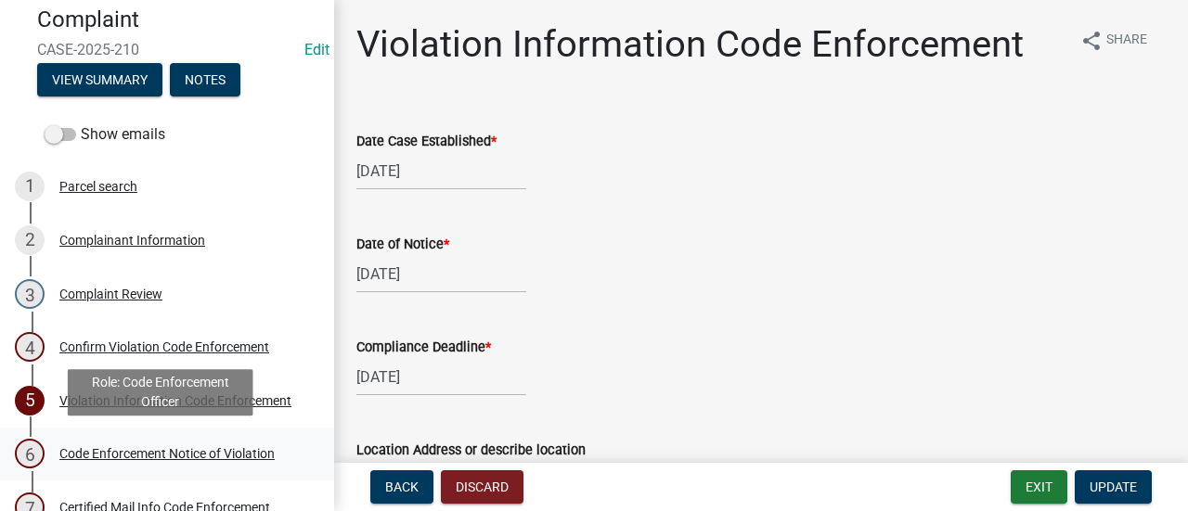
click at [191, 448] on div "Code Enforcement Notice of Violation" at bounding box center [166, 453] width 215 height 13
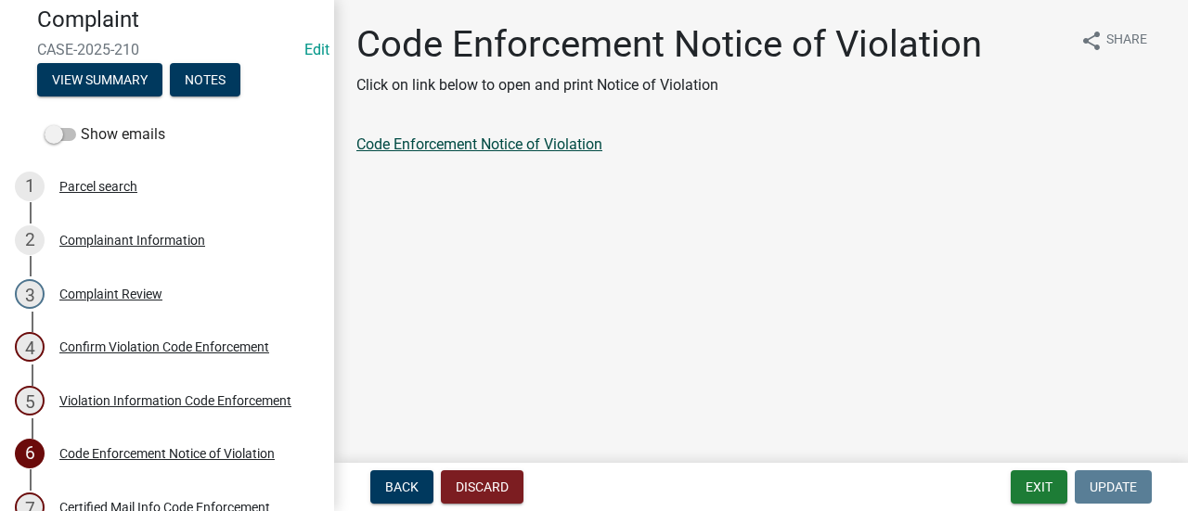
click at [540, 149] on link "Code Enforcement Notice of Violation" at bounding box center [479, 145] width 246 height 18
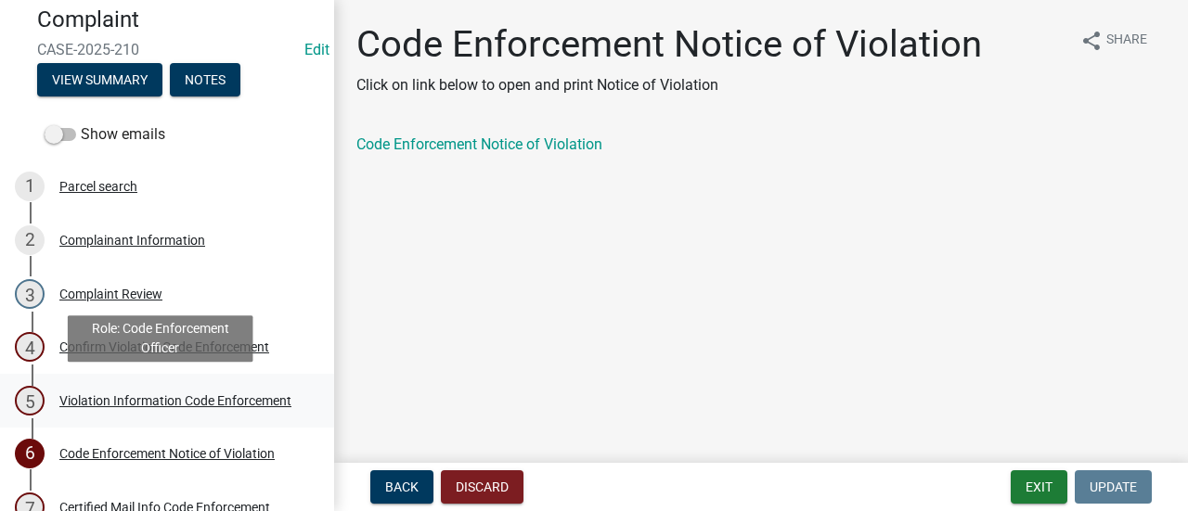
click at [154, 415] on div "5 Violation Information Code Enforcement" at bounding box center [160, 401] width 290 height 30
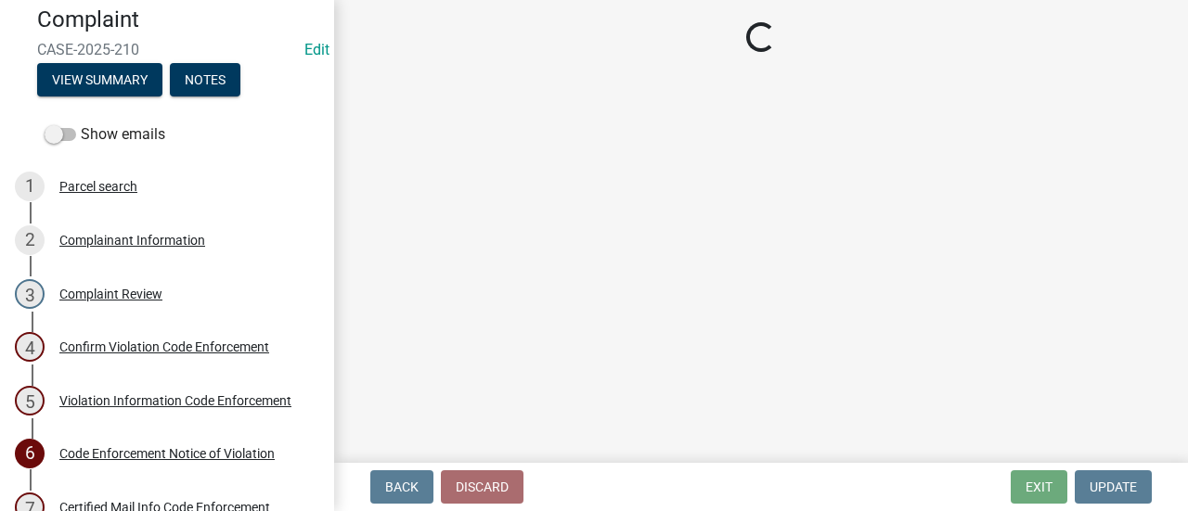
select select "90f24476-4bfd-40de-b340-4f29c833af21"
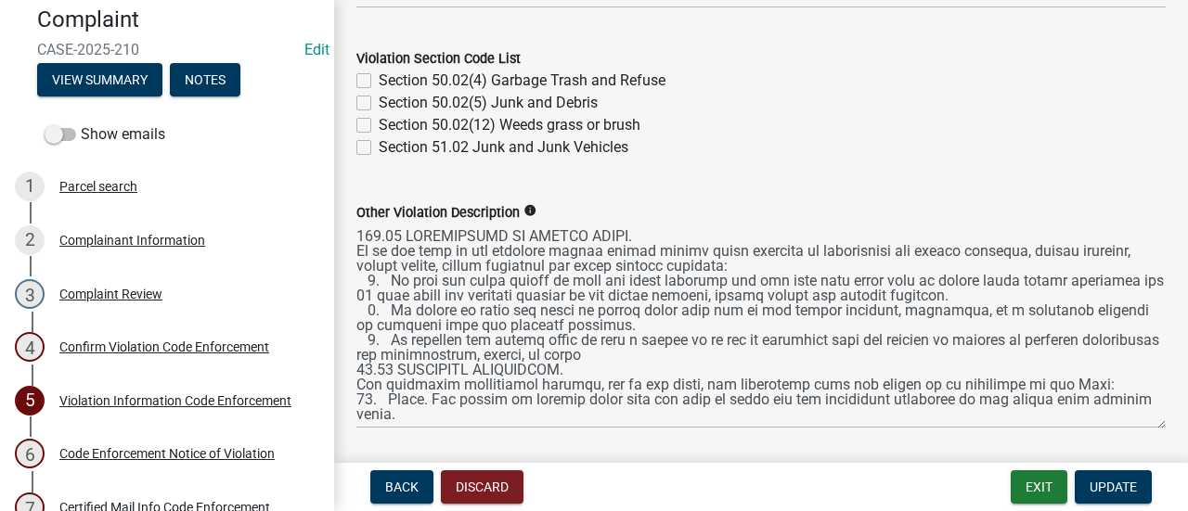
scroll to position [0, 0]
drag, startPoint x: 1146, startPoint y: 304, endPoint x: 1136, endPoint y: 426, distance: 122.9
click at [1136, 426] on textarea "Other Violation Description" at bounding box center [760, 329] width 809 height 210
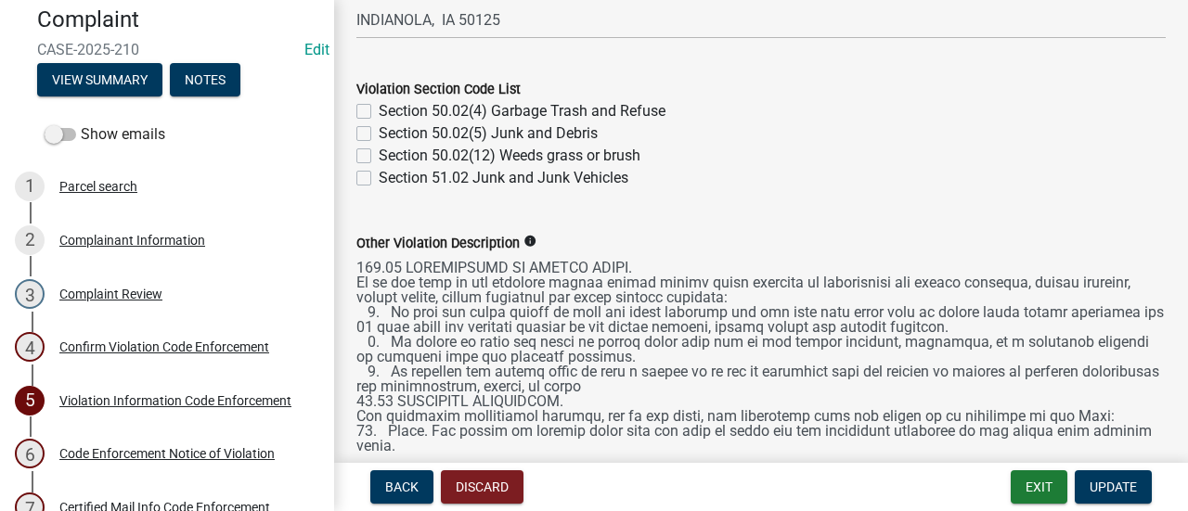
scroll to position [764, 0]
click at [355, 413] on div "Other Violation Description info" at bounding box center [761, 334] width 837 height 258
drag, startPoint x: 358, startPoint y: 413, endPoint x: 1084, endPoint y: 417, distance: 725.9
click at [1084, 417] on textarea "Other Violation Description" at bounding box center [760, 358] width 809 height 210
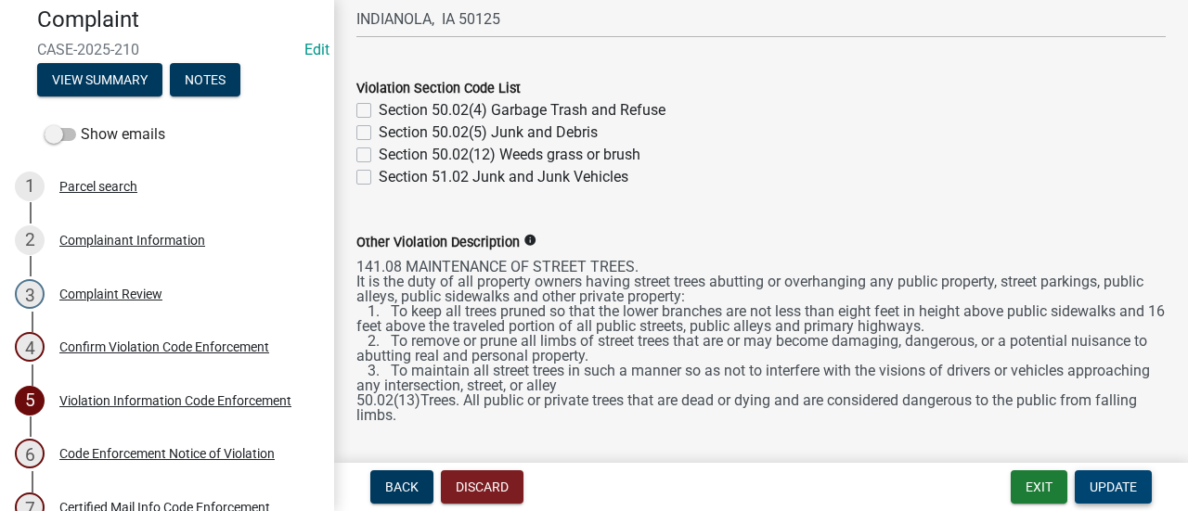
type textarea "141.08 MAINTENANCE OF STREET TREES. It is the duty of all property owners havin…"
click at [1105, 480] on span "Update" at bounding box center [1113, 487] width 47 height 15
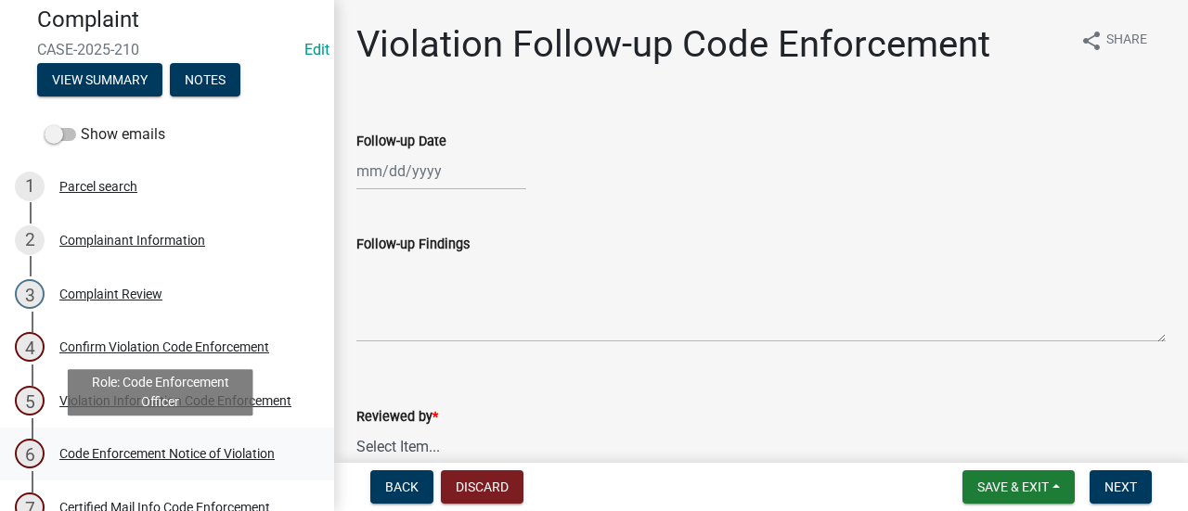
click at [186, 451] on div "Code Enforcement Notice of Violation" at bounding box center [166, 453] width 215 height 13
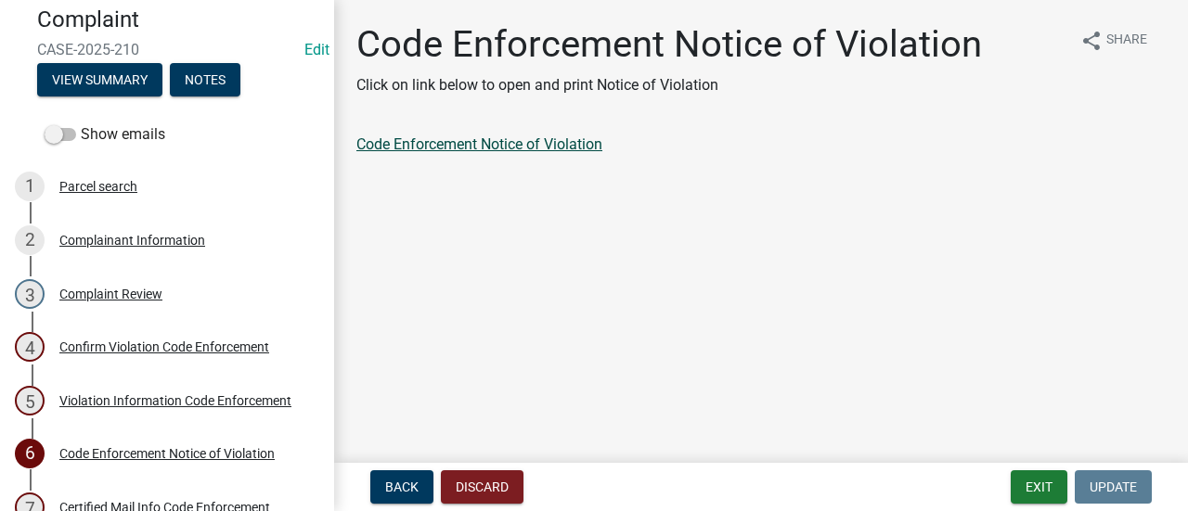
click at [497, 148] on link "Code Enforcement Notice of Violation" at bounding box center [479, 145] width 246 height 18
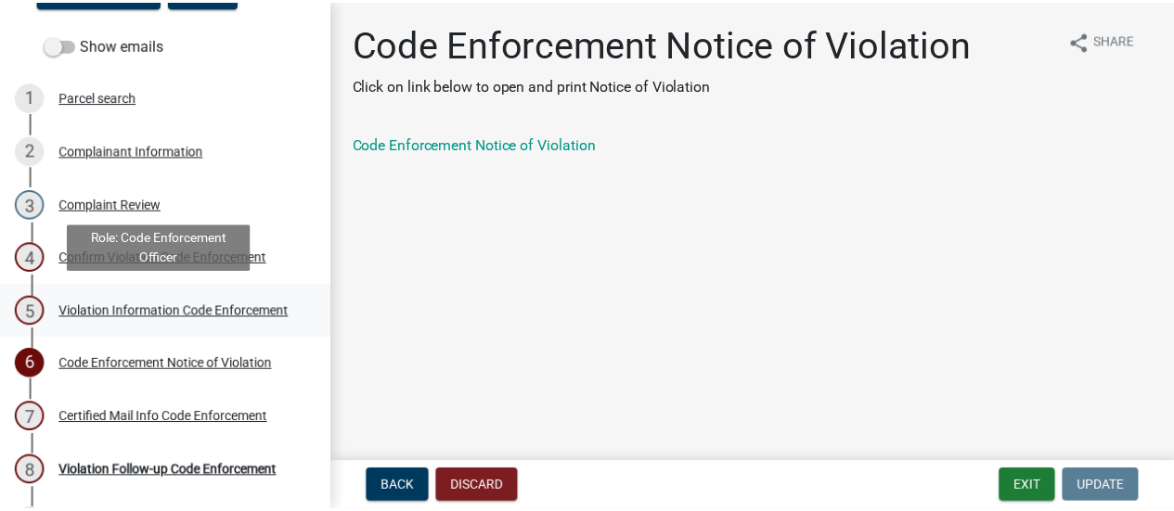
scroll to position [289, 0]
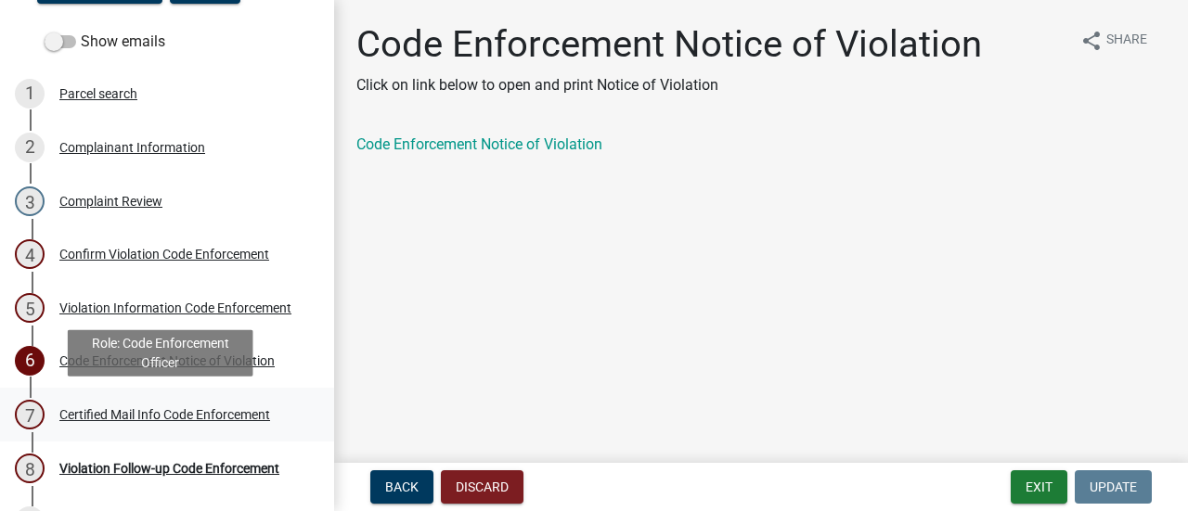
click at [163, 401] on div "7 Certified Mail Info Code Enforcement" at bounding box center [160, 415] width 290 height 30
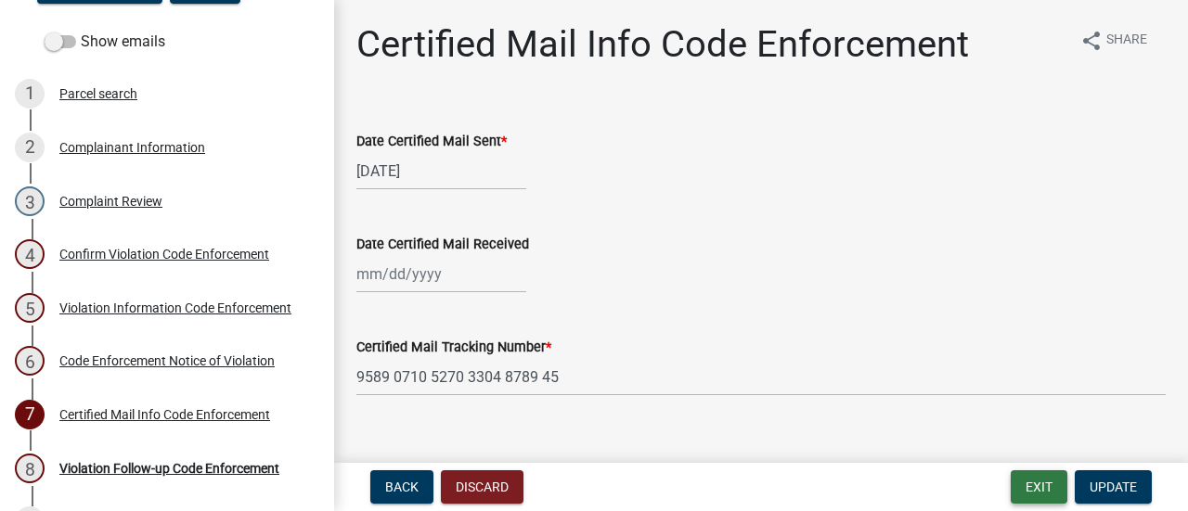
click at [1034, 491] on button "Exit" at bounding box center [1039, 487] width 57 height 33
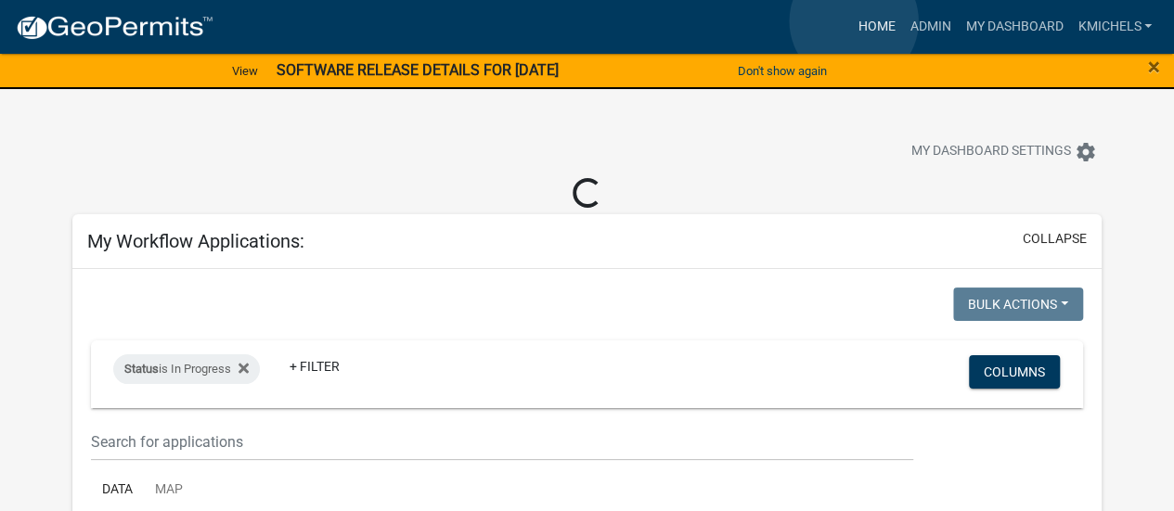
click at [854, 21] on link "Home" at bounding box center [876, 26] width 52 height 35
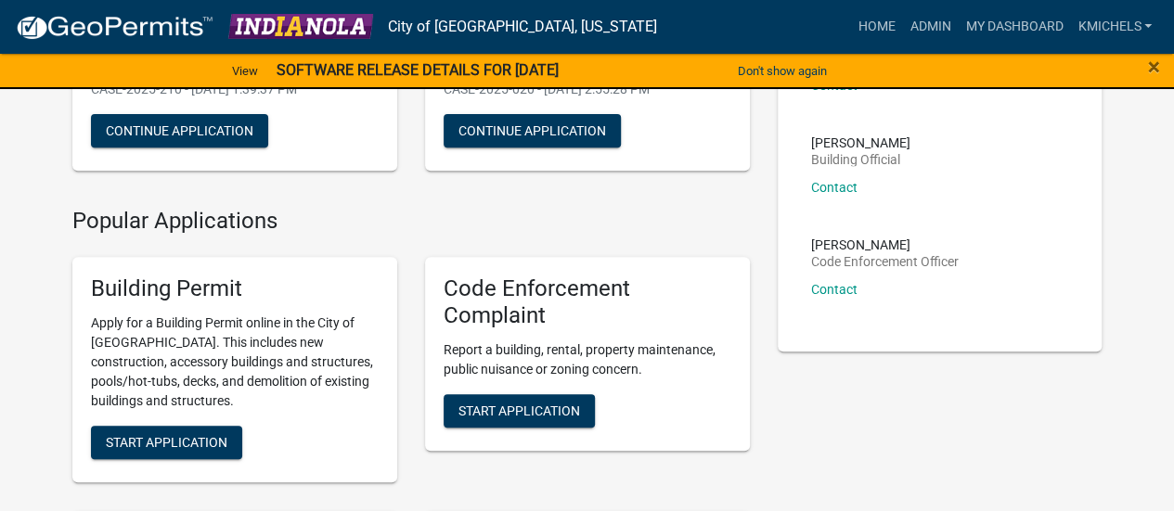
scroll to position [330, 0]
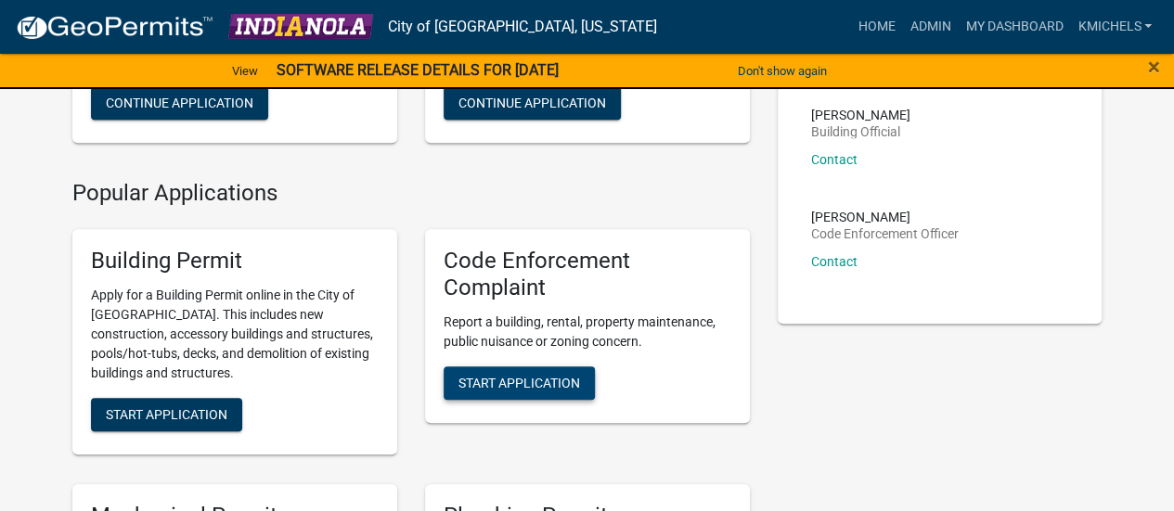
click at [526, 377] on span "Start Application" at bounding box center [520, 382] width 122 height 15
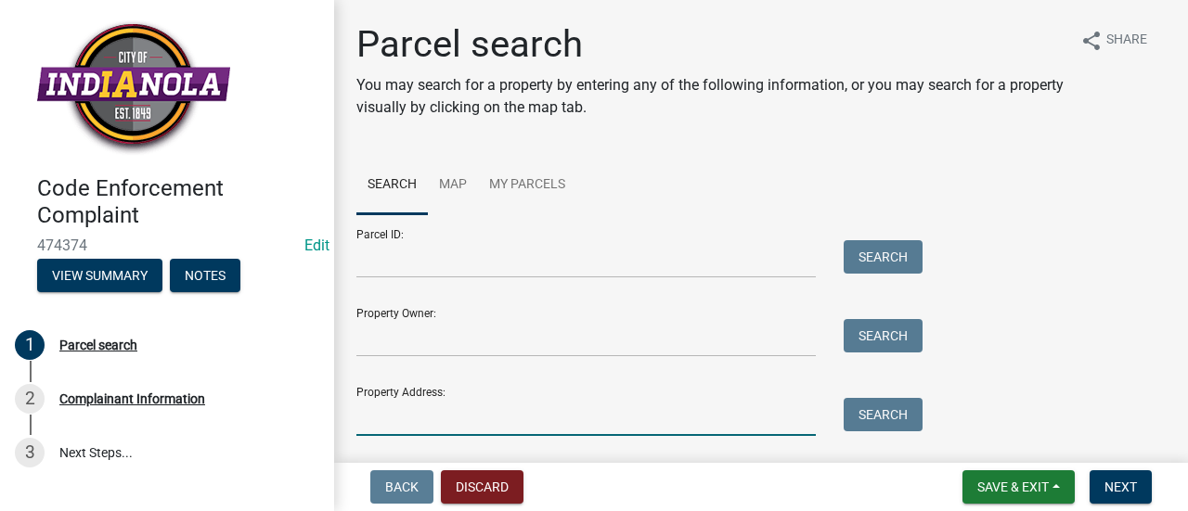
click at [446, 418] on input "Property Address:" at bounding box center [585, 417] width 459 height 38
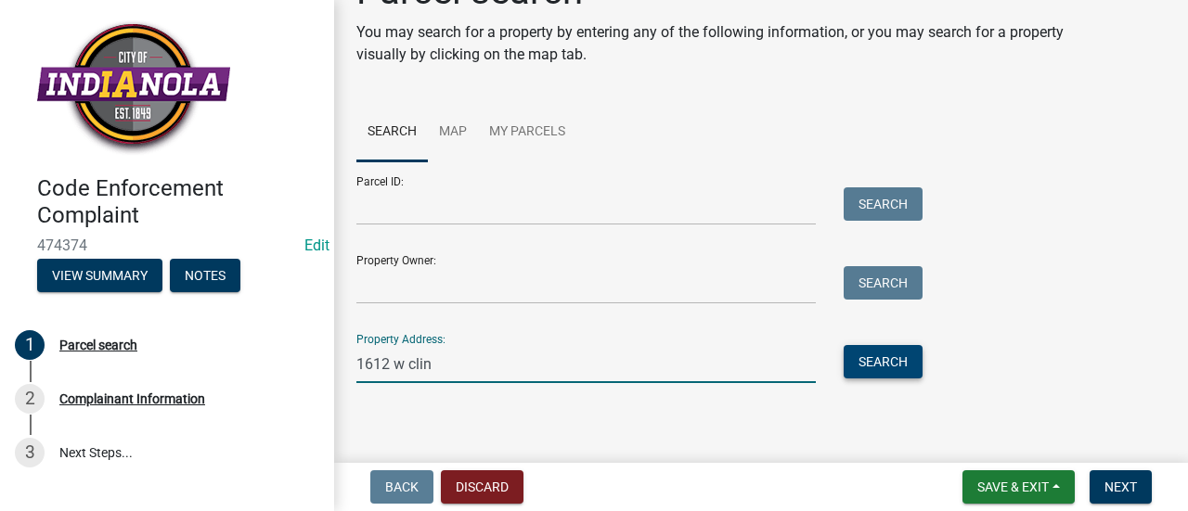
type input "1612 w clin"
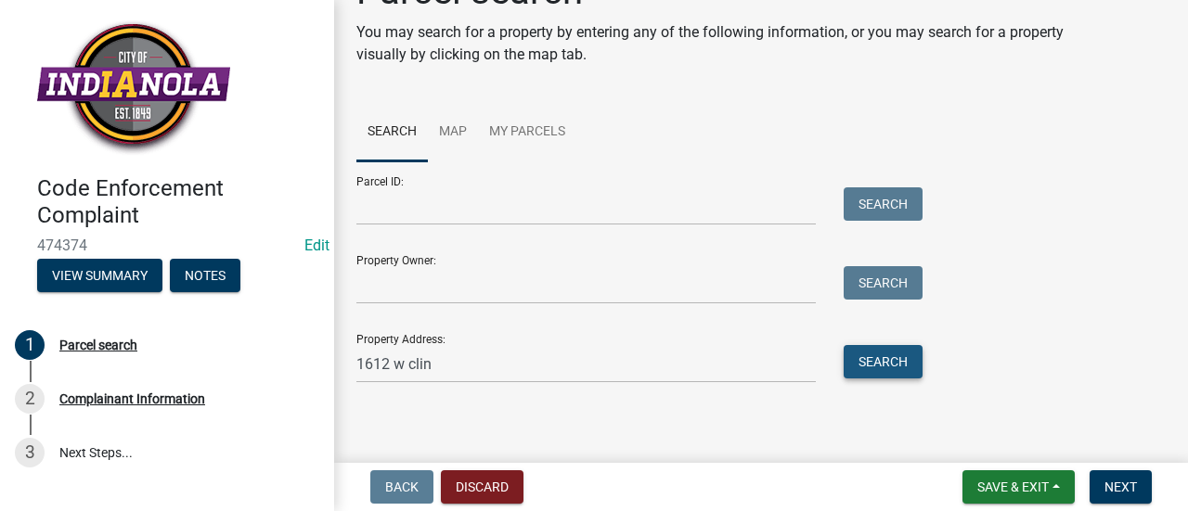
click at [861, 348] on button "Search" at bounding box center [883, 361] width 79 height 33
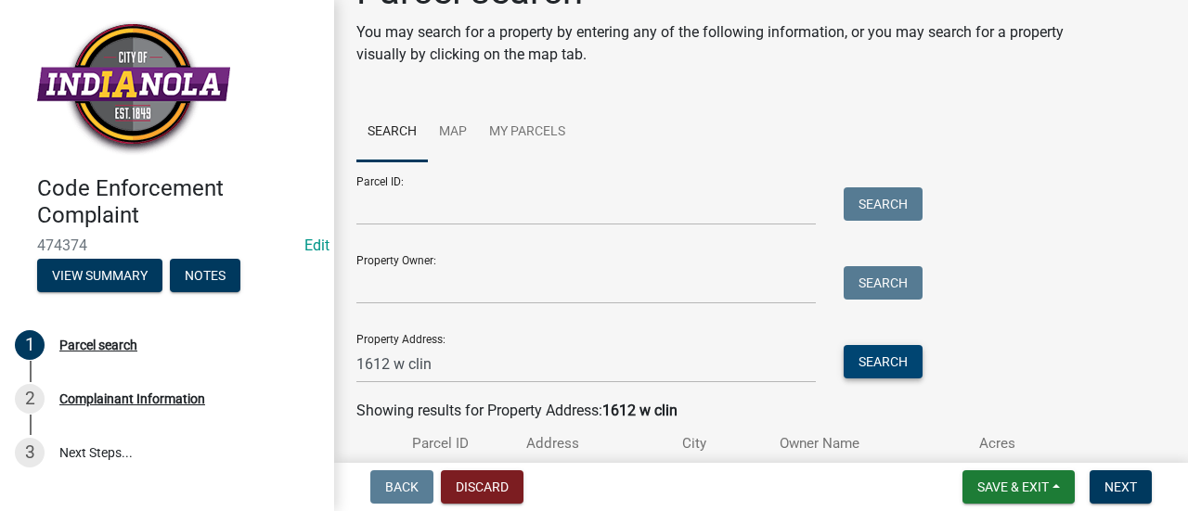
scroll to position [202, 0]
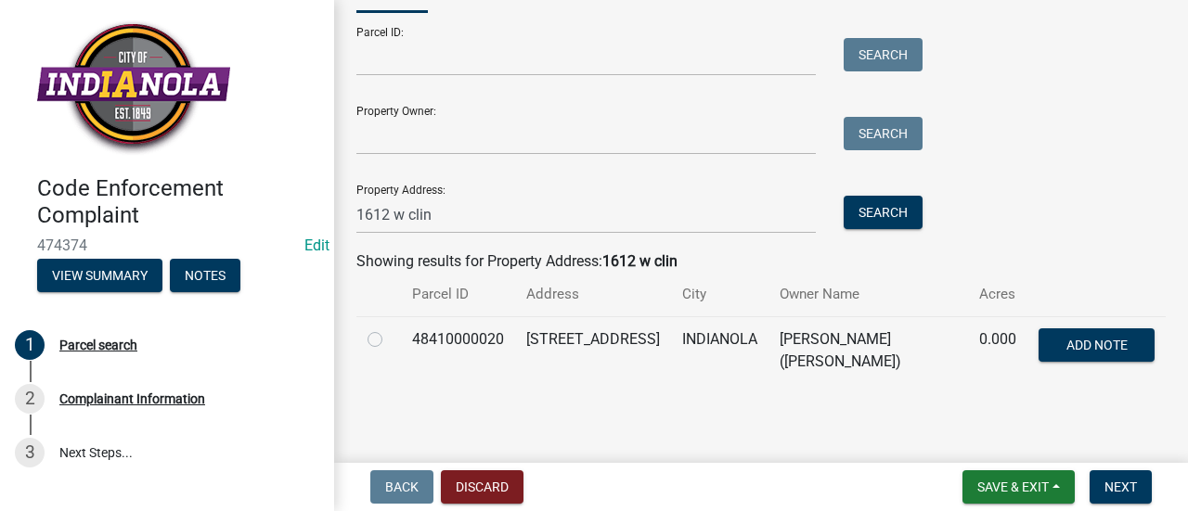
click at [390, 329] on label at bounding box center [390, 329] width 0 height 0
click at [390, 339] on input "radio" at bounding box center [396, 335] width 12 height 12
radio input "true"
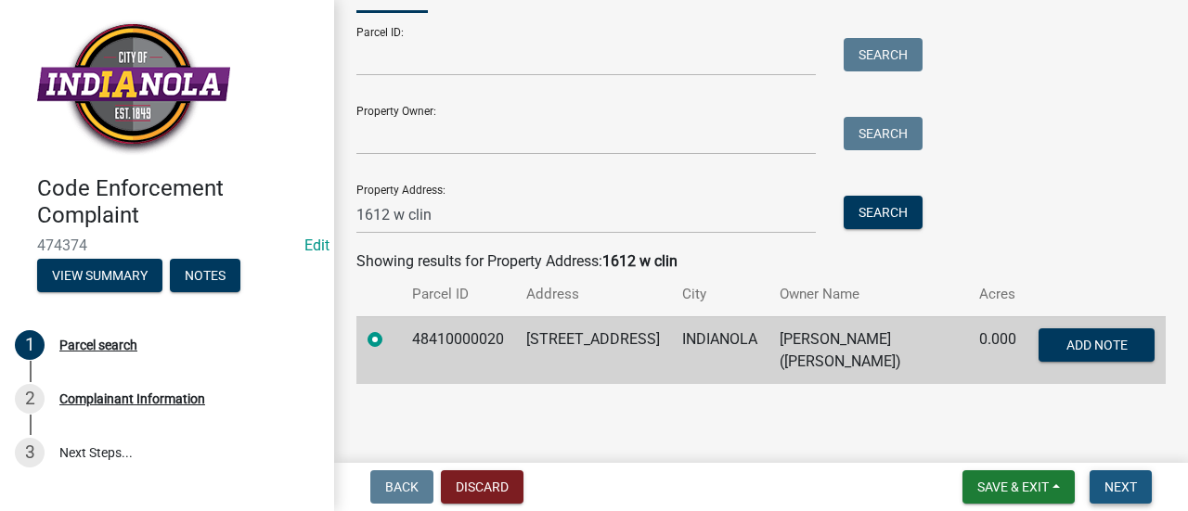
click at [1112, 482] on span "Next" at bounding box center [1121, 487] width 32 height 15
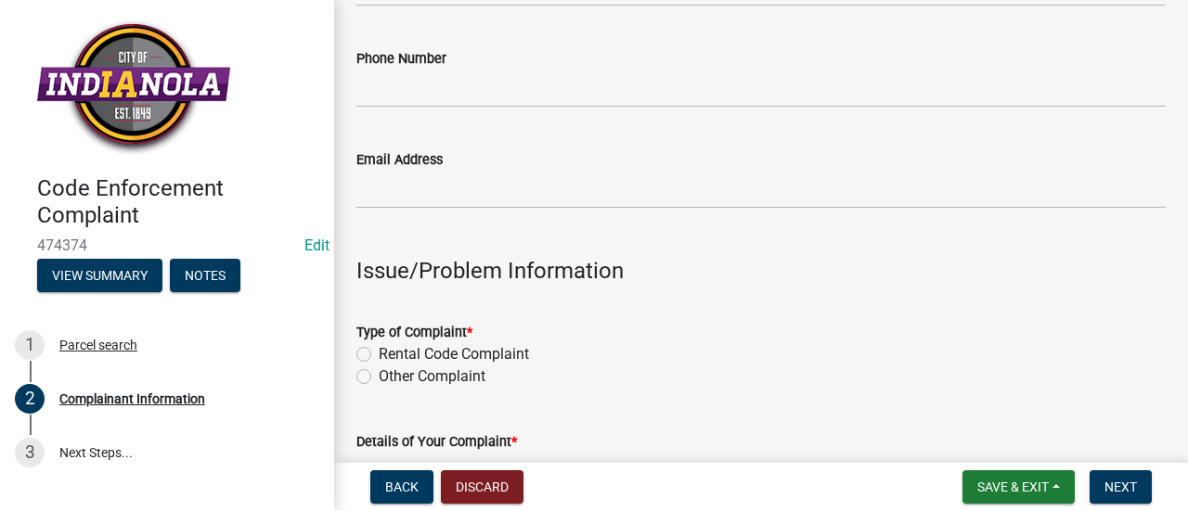
scroll to position [496, 0]
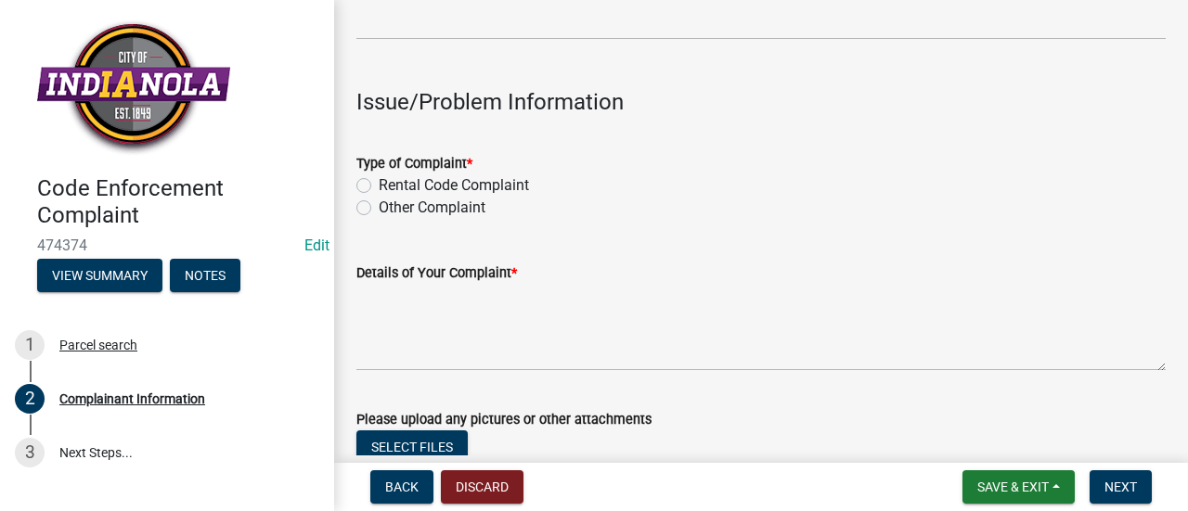
click at [379, 203] on label "Other Complaint" at bounding box center [432, 208] width 107 height 22
click at [379, 203] on input "Other Complaint" at bounding box center [385, 203] width 12 height 12
radio input "true"
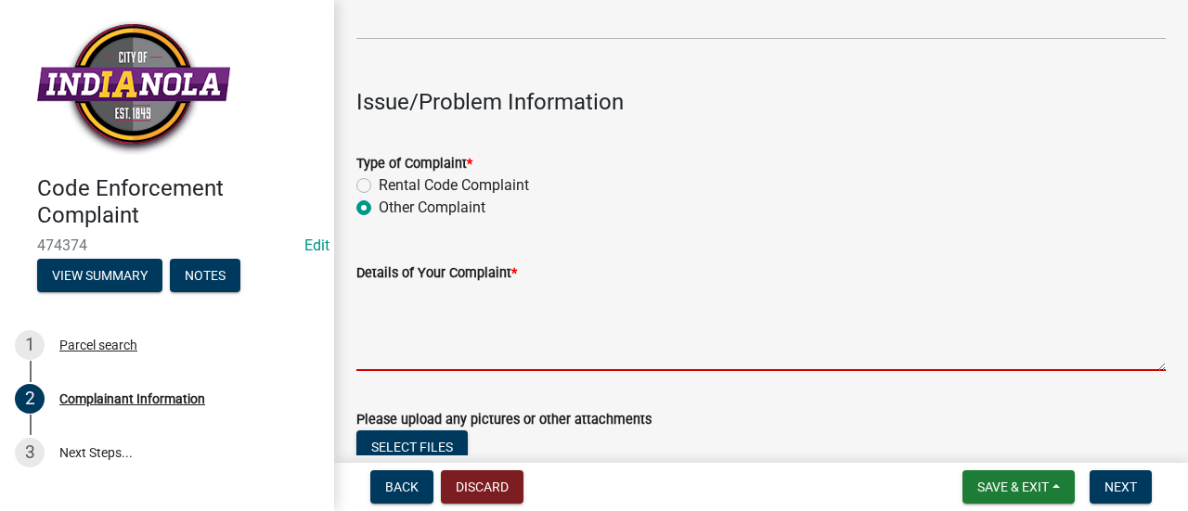
click at [407, 329] on textarea "Details of Your Complaint *" at bounding box center [760, 327] width 809 height 87
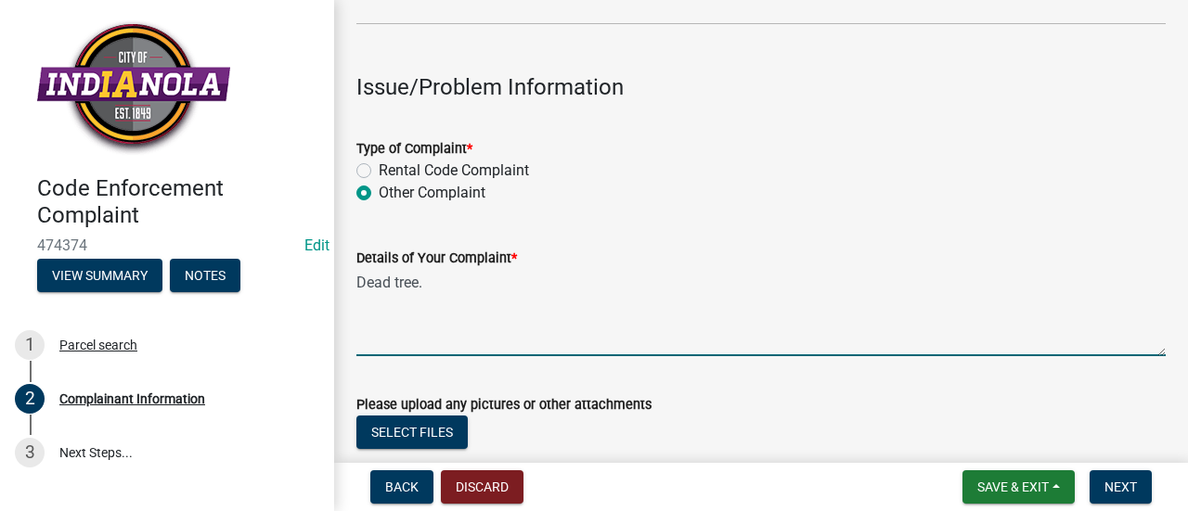
scroll to position [501, 0]
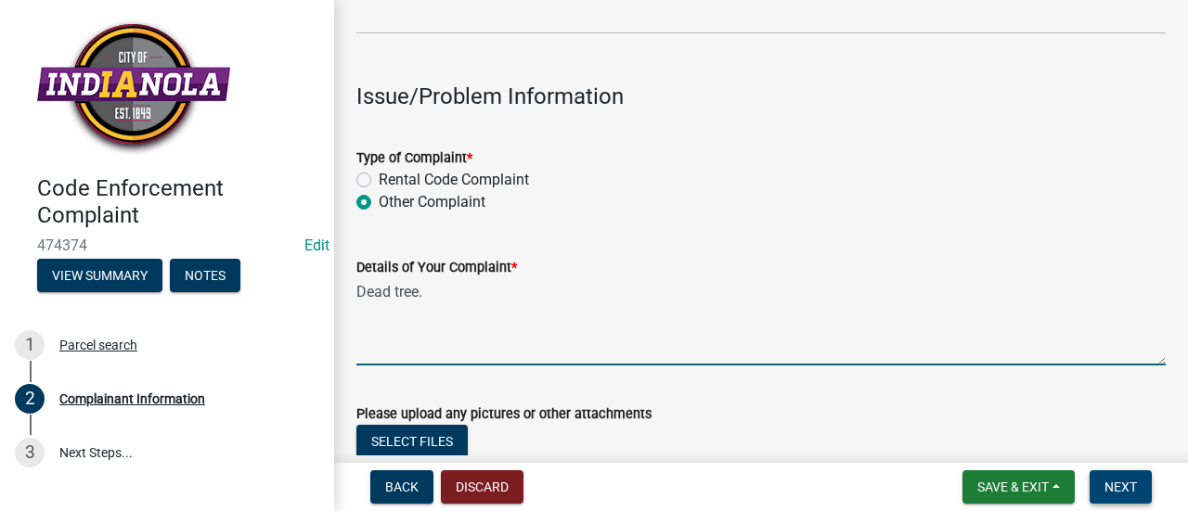
type textarea "Dead tree."
click at [1137, 477] on button "Next" at bounding box center [1121, 487] width 62 height 33
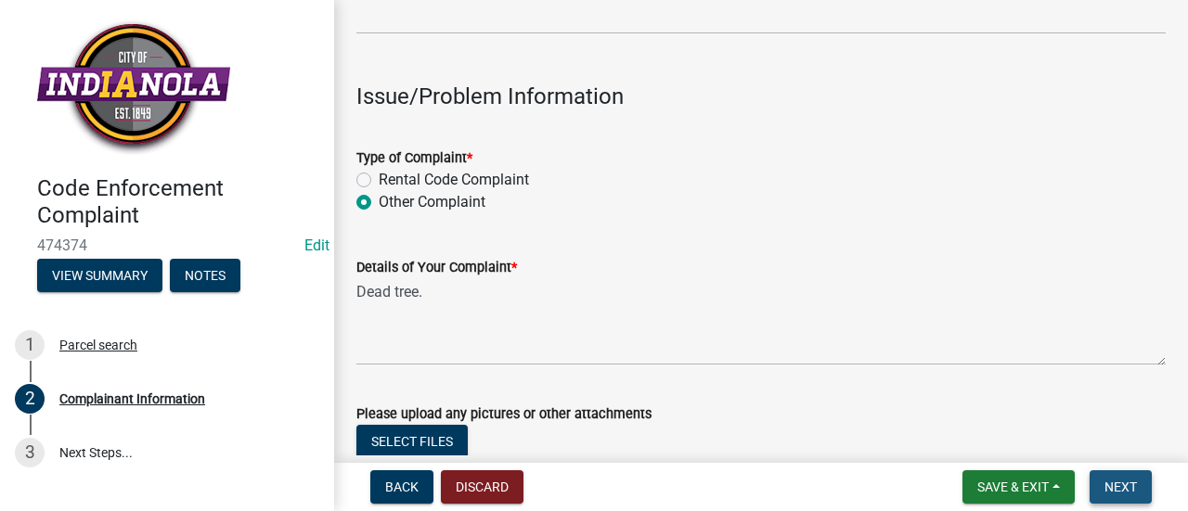
scroll to position [0, 0]
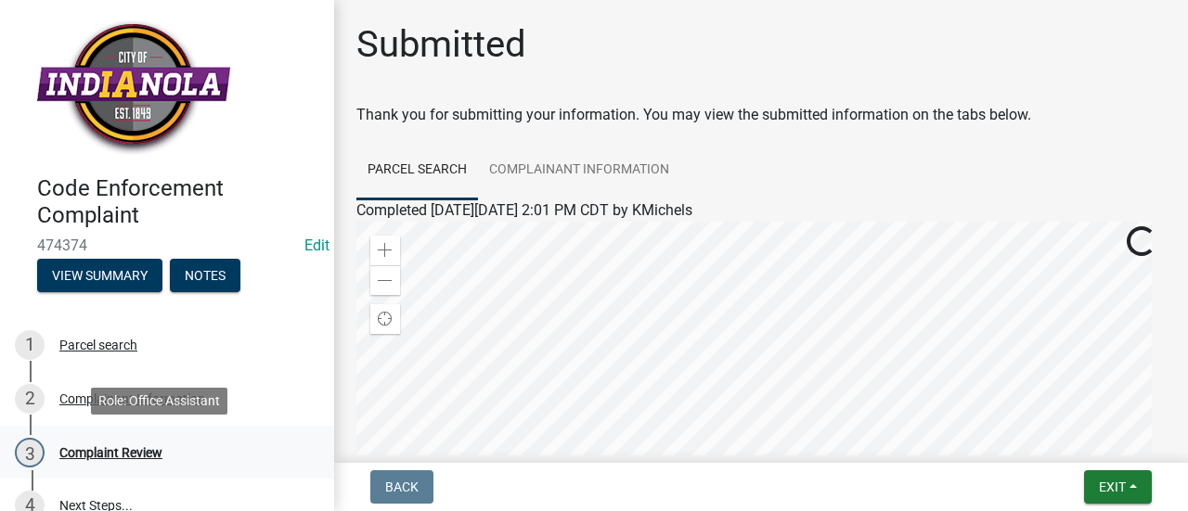
click at [173, 454] on div "3 Complaint Review" at bounding box center [160, 453] width 290 height 30
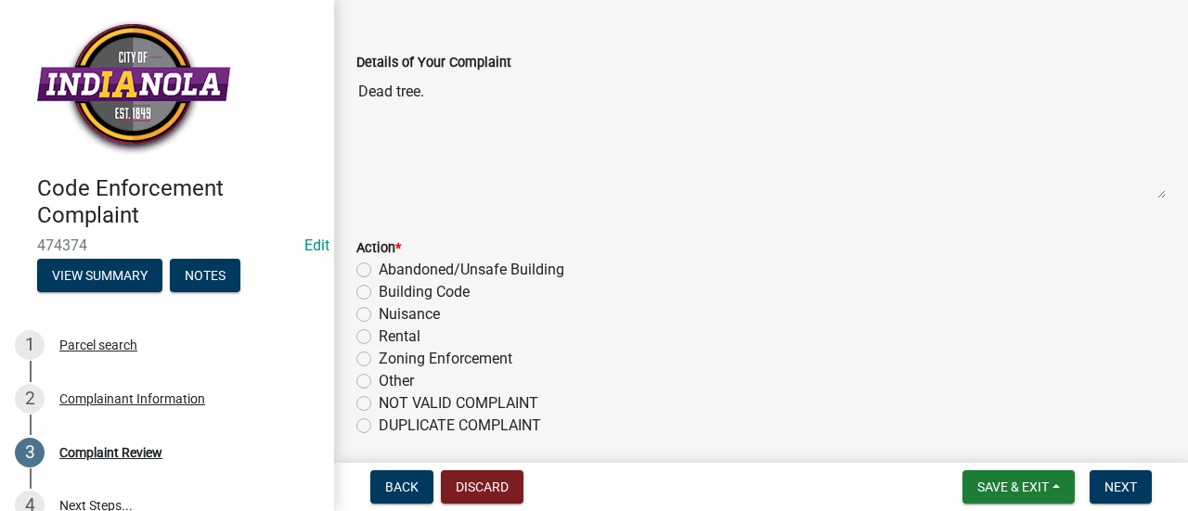
scroll to position [180, 0]
click at [371, 307] on div "Nuisance" at bounding box center [760, 314] width 809 height 22
click at [379, 307] on label "Nuisance" at bounding box center [409, 314] width 61 height 22
click at [379, 307] on input "Nuisance" at bounding box center [385, 309] width 12 height 12
radio input "true"
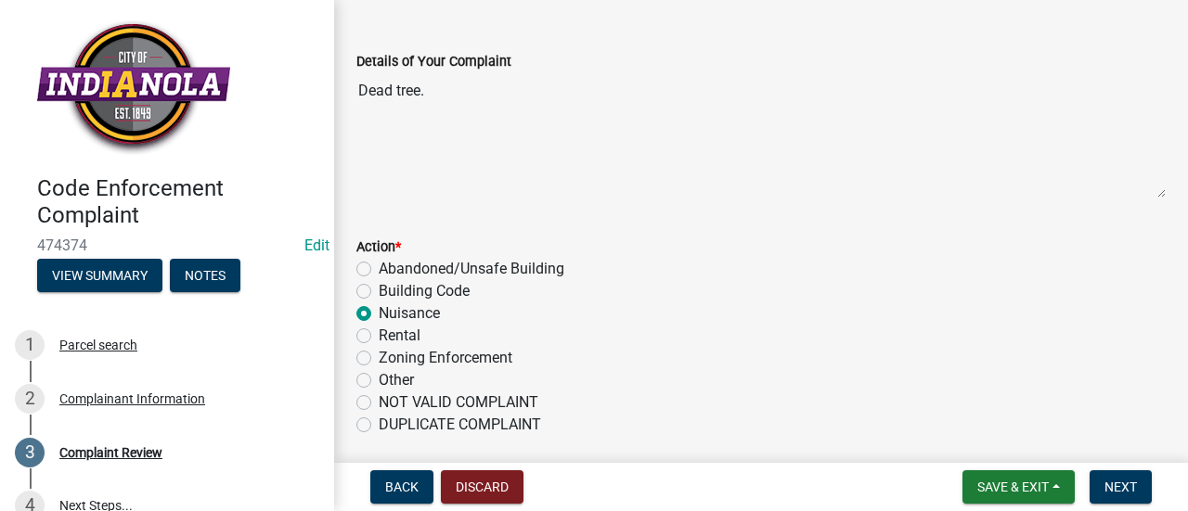
scroll to position [248, 0]
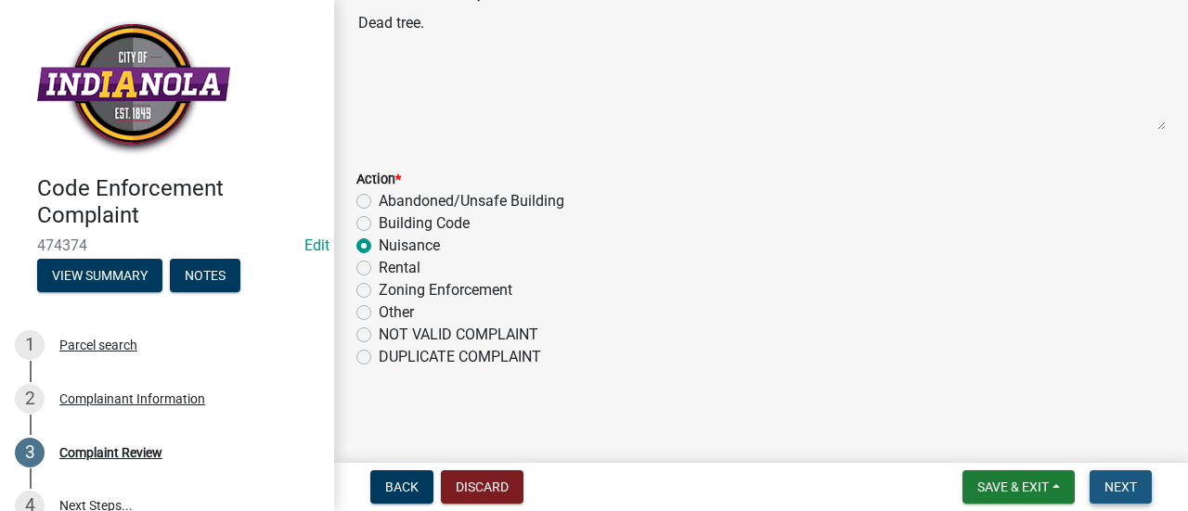
click at [1116, 488] on span "Next" at bounding box center [1121, 487] width 32 height 15
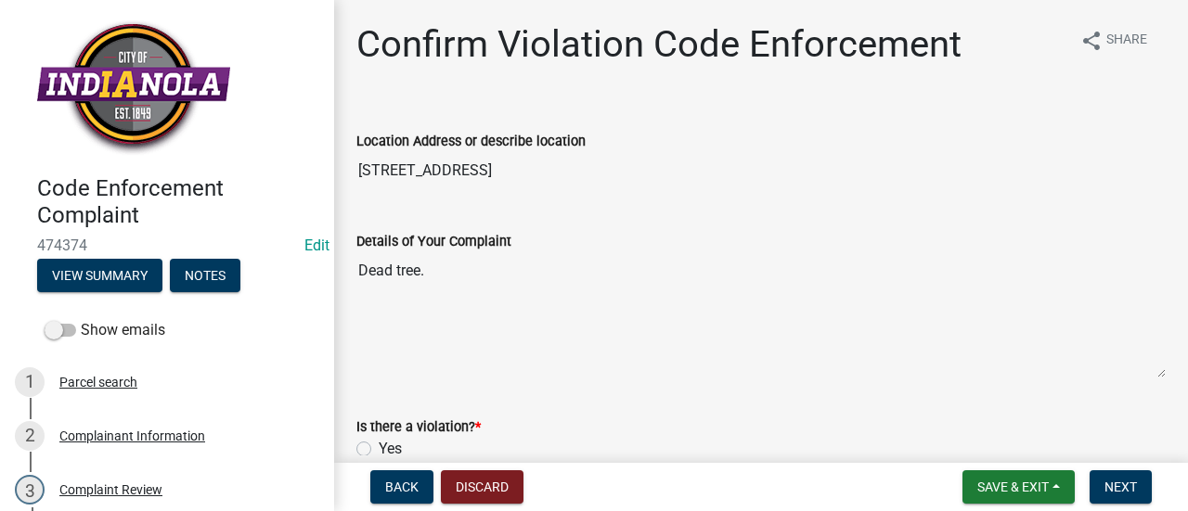
scroll to position [136, 0]
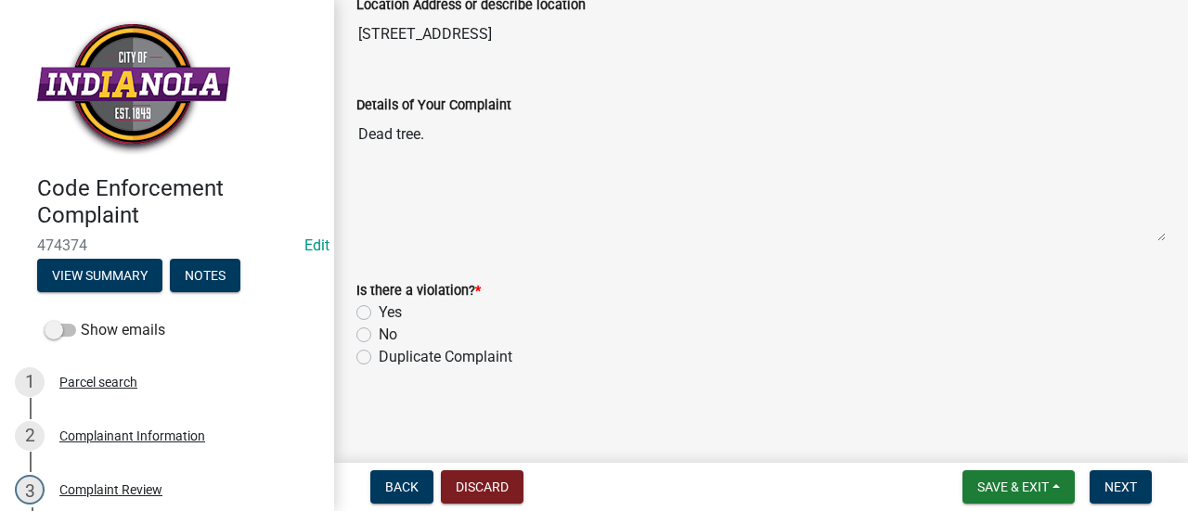
click at [379, 309] on label "Yes" at bounding box center [390, 313] width 23 height 22
click at [379, 309] on input "Yes" at bounding box center [385, 308] width 12 height 12
radio input "true"
click at [1121, 489] on span "Next" at bounding box center [1121, 487] width 32 height 15
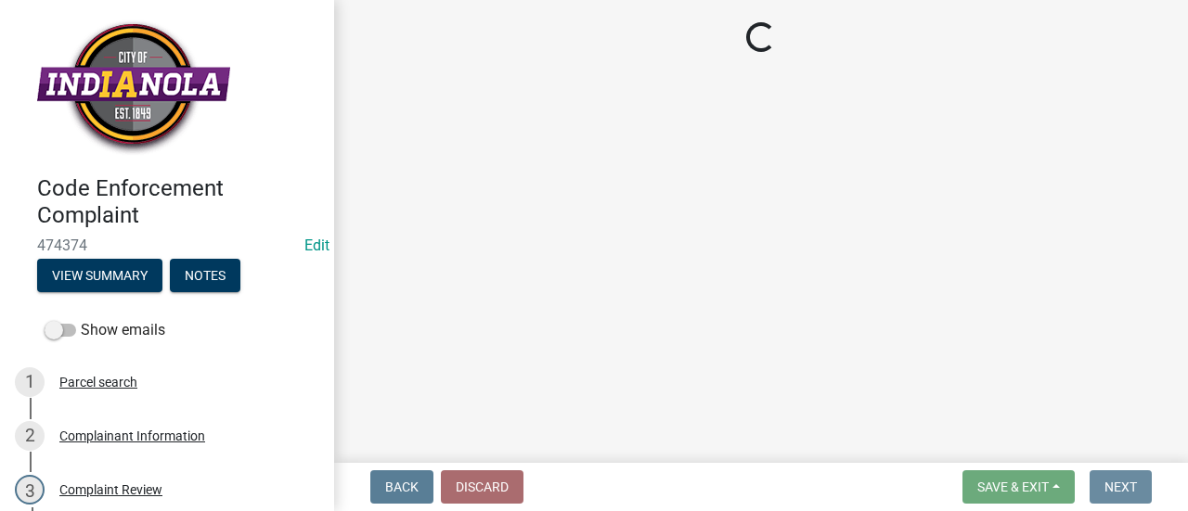
scroll to position [0, 0]
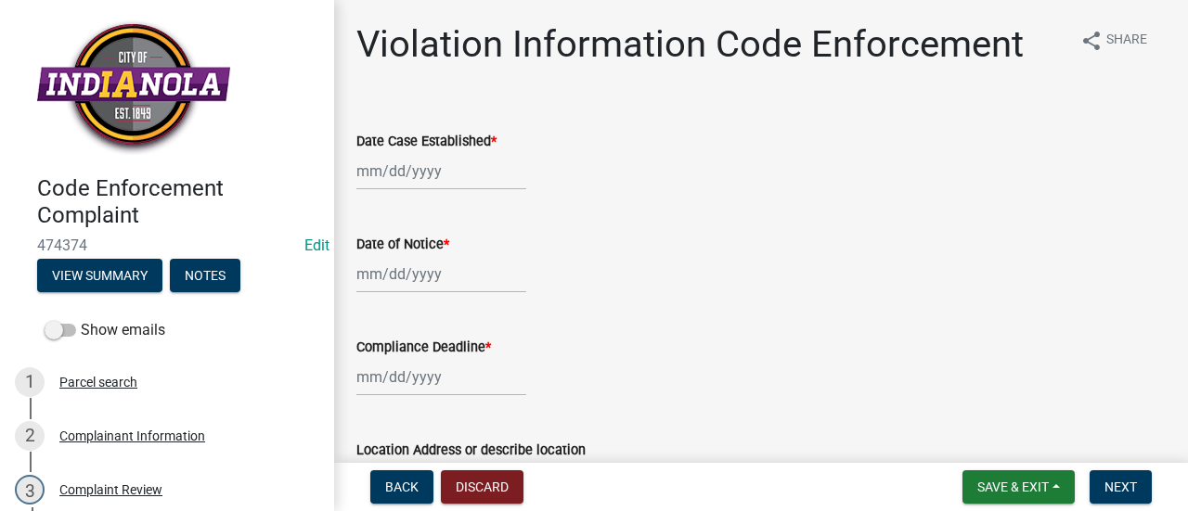
select select "9"
select select "2025"
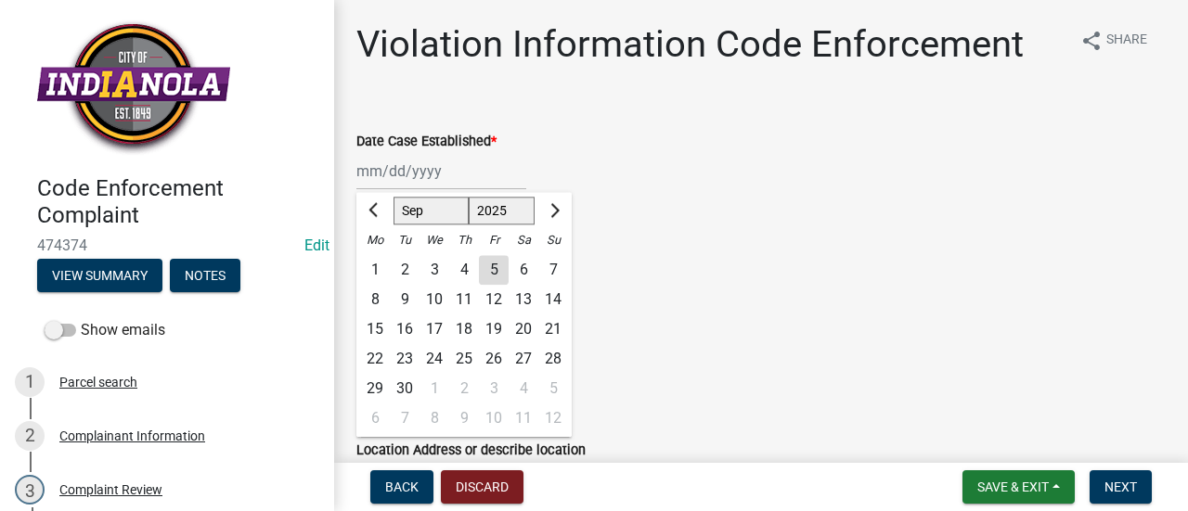
click at [462, 174] on div "[PERSON_NAME] Feb Mar Apr [PERSON_NAME][DATE] Oct Nov [DATE] 1526 1527 1528 152…" at bounding box center [441, 171] width 170 height 38
click at [484, 262] on div "5" at bounding box center [494, 270] width 30 height 30
type input "[DATE]"
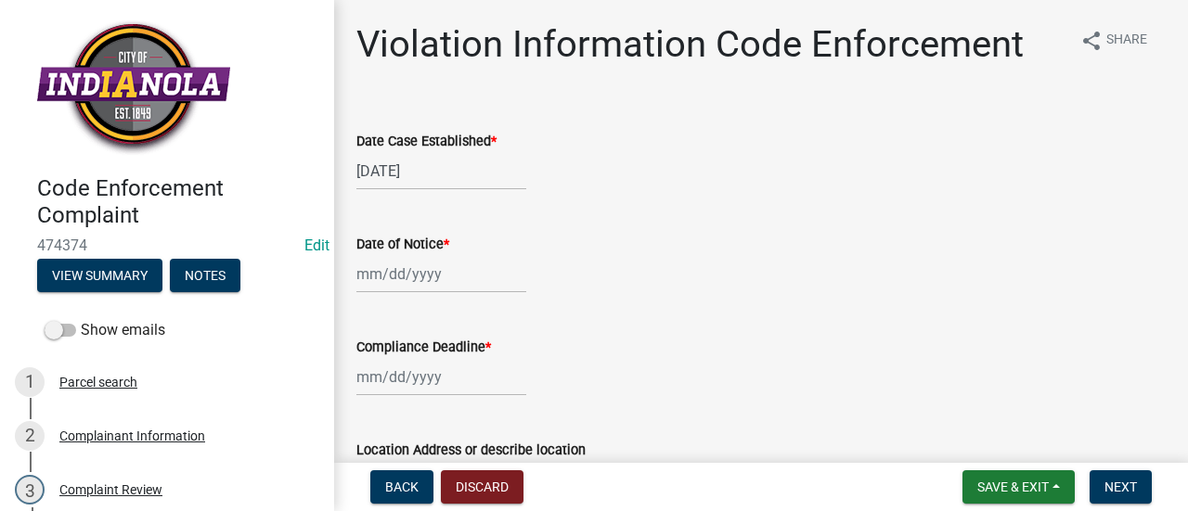
select select "9"
select select "2025"
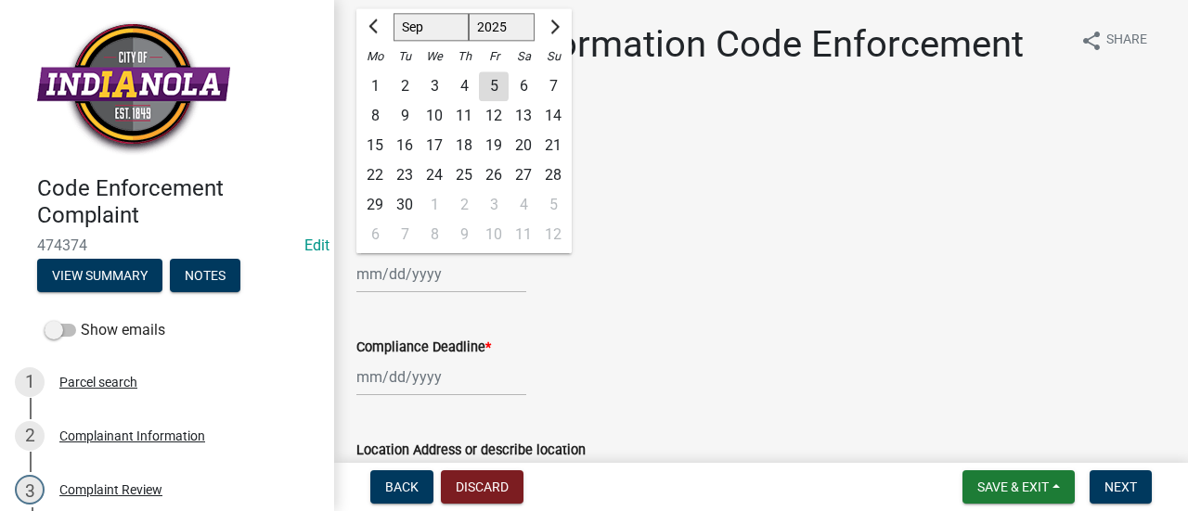
click at [422, 279] on input "Date of Notice *" at bounding box center [441, 274] width 170 height 38
click at [499, 86] on div "5" at bounding box center [494, 86] width 30 height 30
type input "[DATE]"
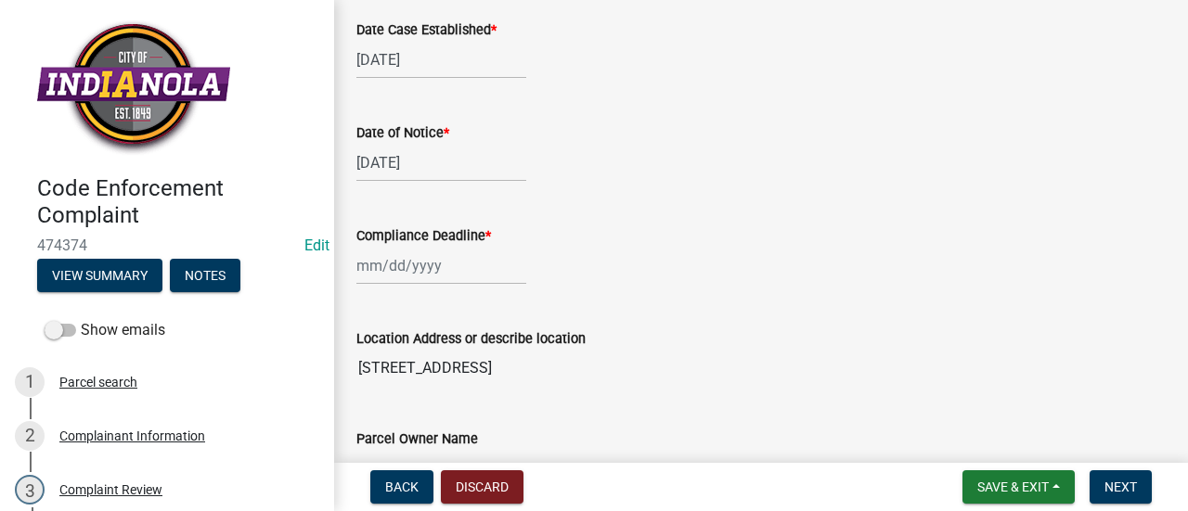
scroll to position [112, 0]
select select "9"
select select "2025"
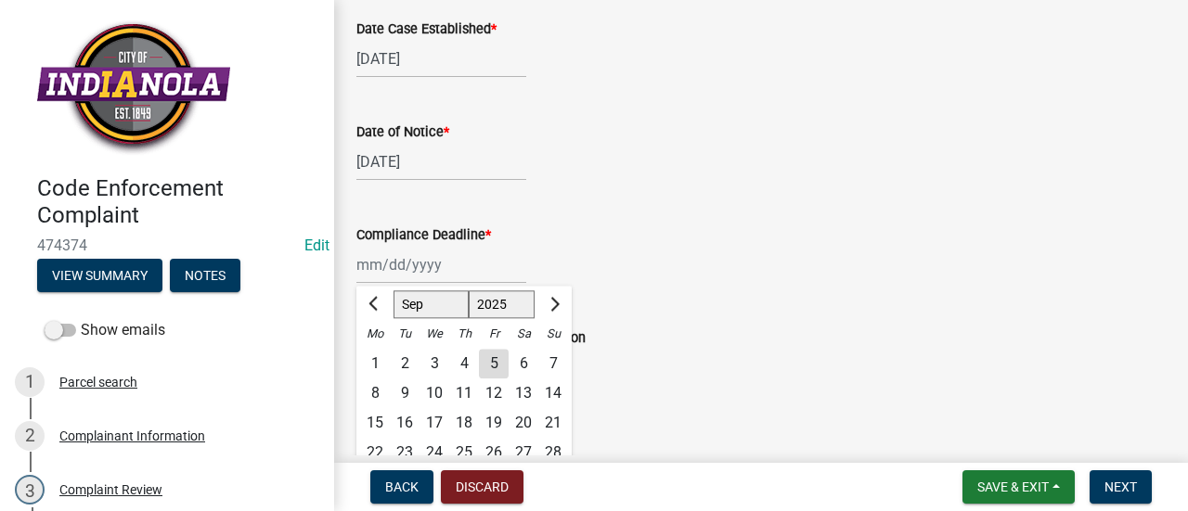
click at [421, 268] on div "[PERSON_NAME] Feb Mar Apr [PERSON_NAME][DATE] Oct Nov [DATE] 1526 1527 1528 152…" at bounding box center [441, 265] width 170 height 38
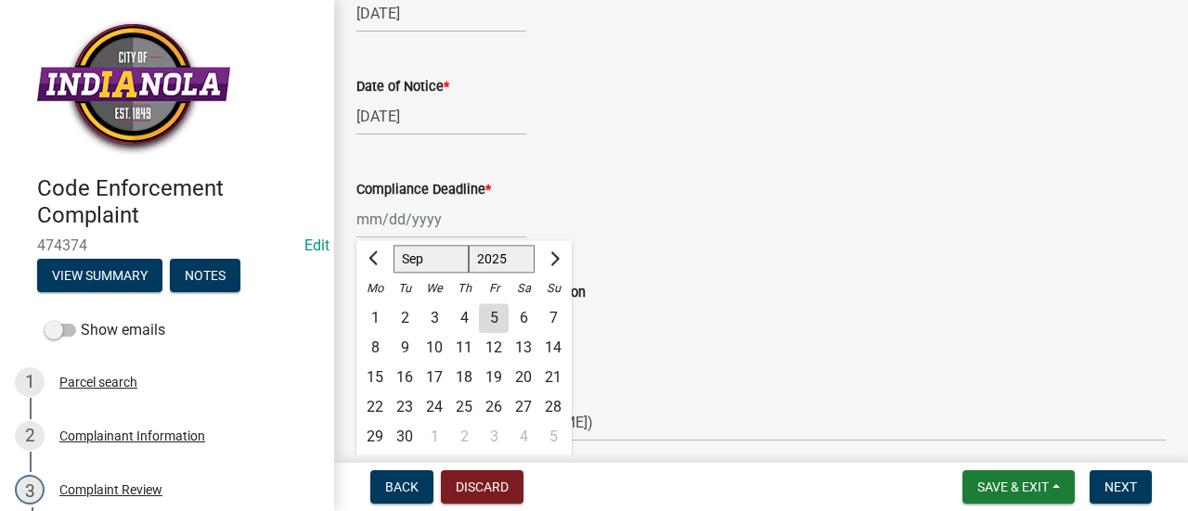
scroll to position [171, 0]
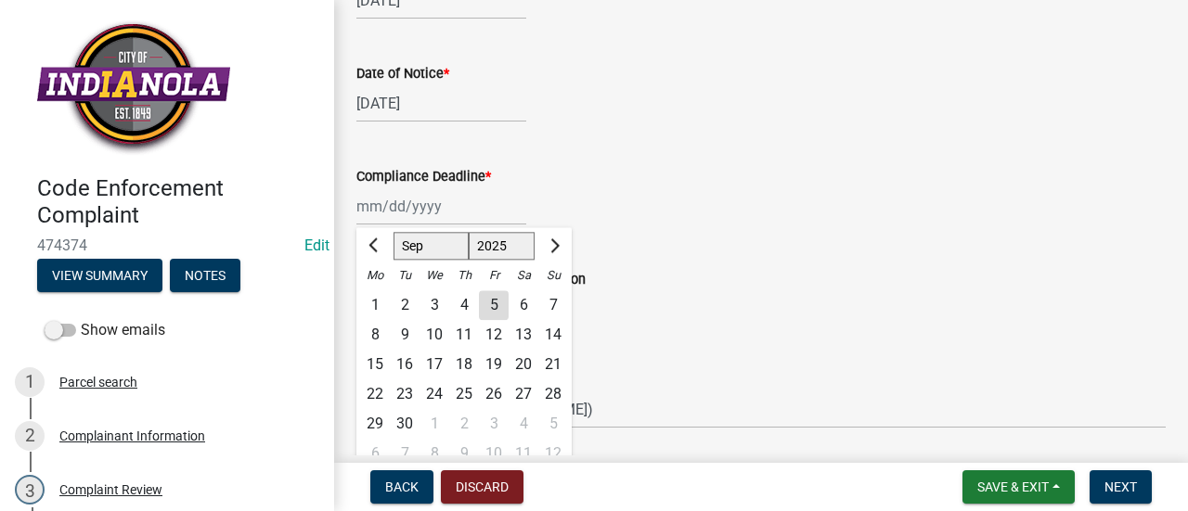
click at [499, 428] on div "3" at bounding box center [494, 424] width 30 height 30
type input "[DATE]"
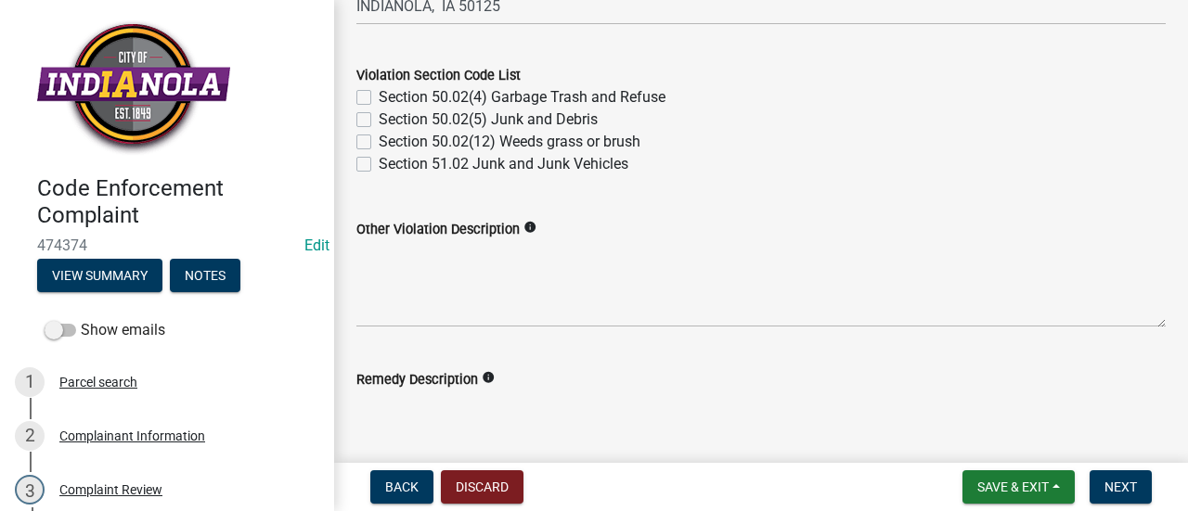
scroll to position [778, 0]
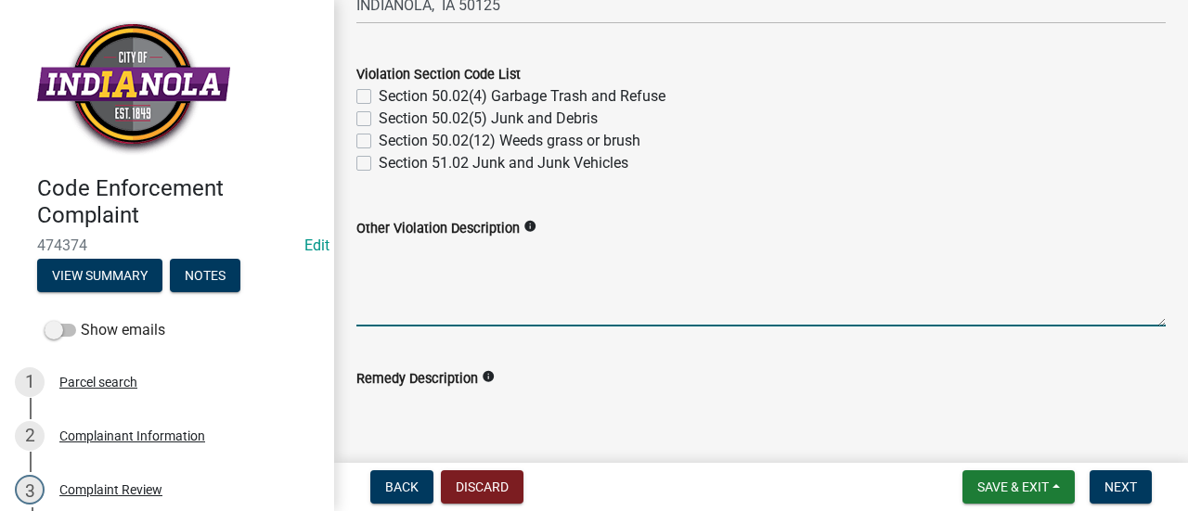
click at [522, 270] on textarea "Other Violation Description" at bounding box center [760, 282] width 809 height 87
paste textarea "13. Trees. All public or private trees that are dead or dying and are considere…"
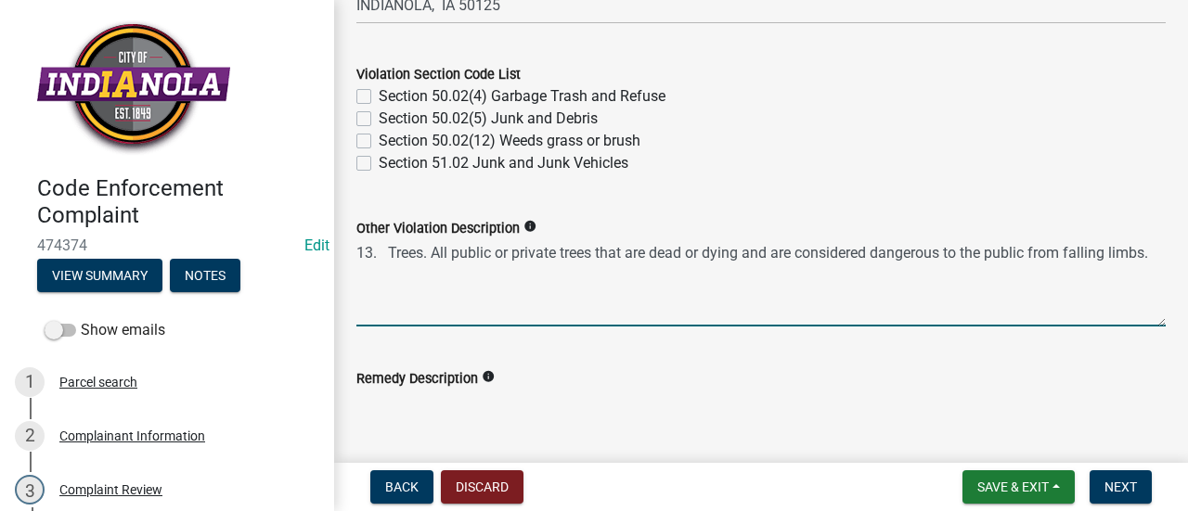
scroll to position [717, 0]
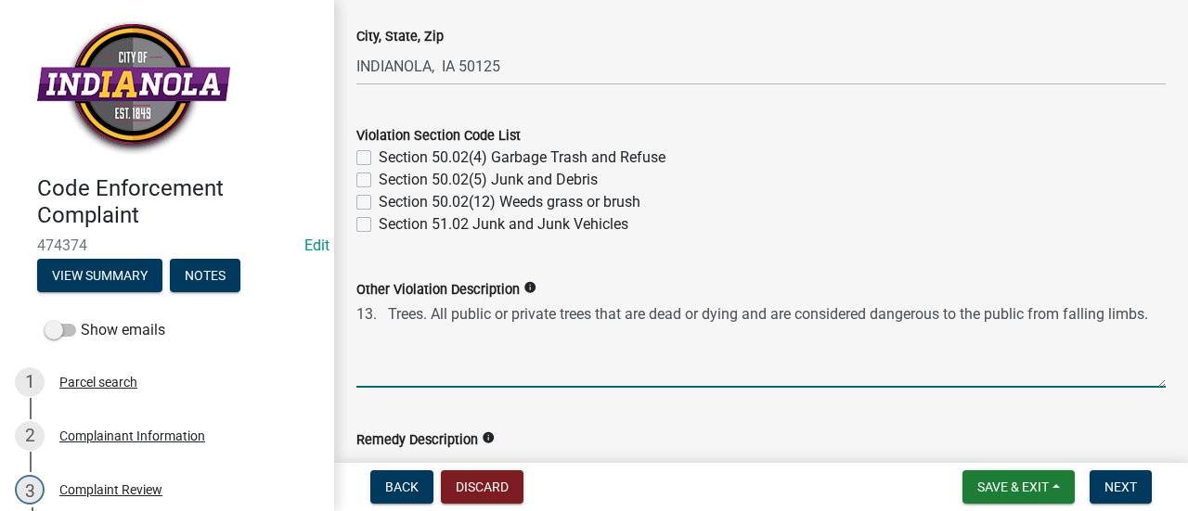
click at [358, 313] on textarea "13. Trees. All public or private trees that are dead or dying and are considere…" at bounding box center [760, 344] width 809 height 87
click at [357, 315] on textarea "50.02(13)Trees. All public or private trees that are dead or dying and are cons…" at bounding box center [760, 344] width 809 height 87
paste textarea "141.08 MAINTENANCE OF STREET TREES. It is the duty of all property owners havin…"
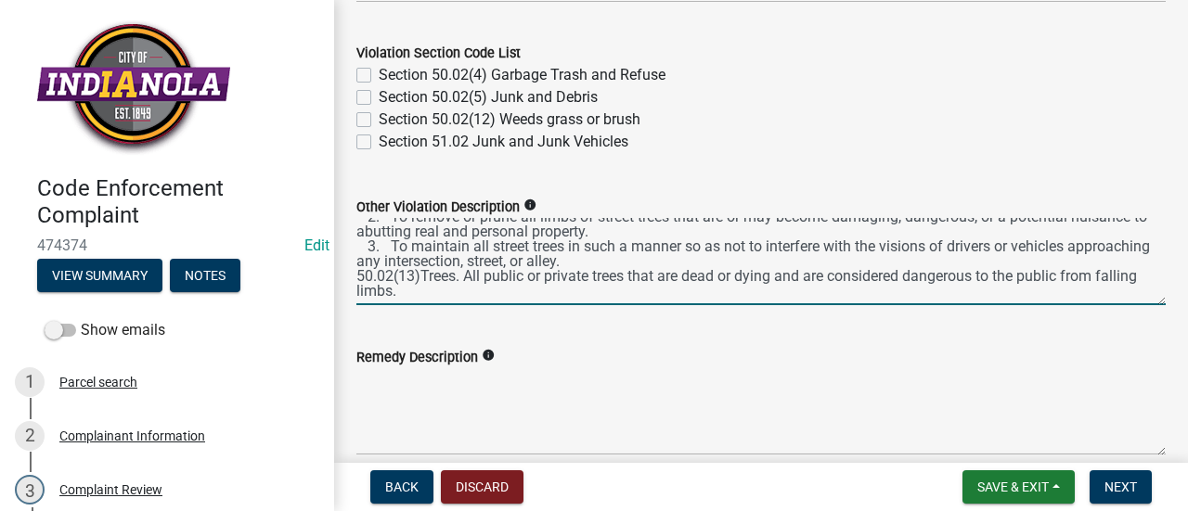
scroll to position [800, 0]
type textarea "141.08 MAINTENANCE OF STREET TREES. It is the duty of all property owners havin…"
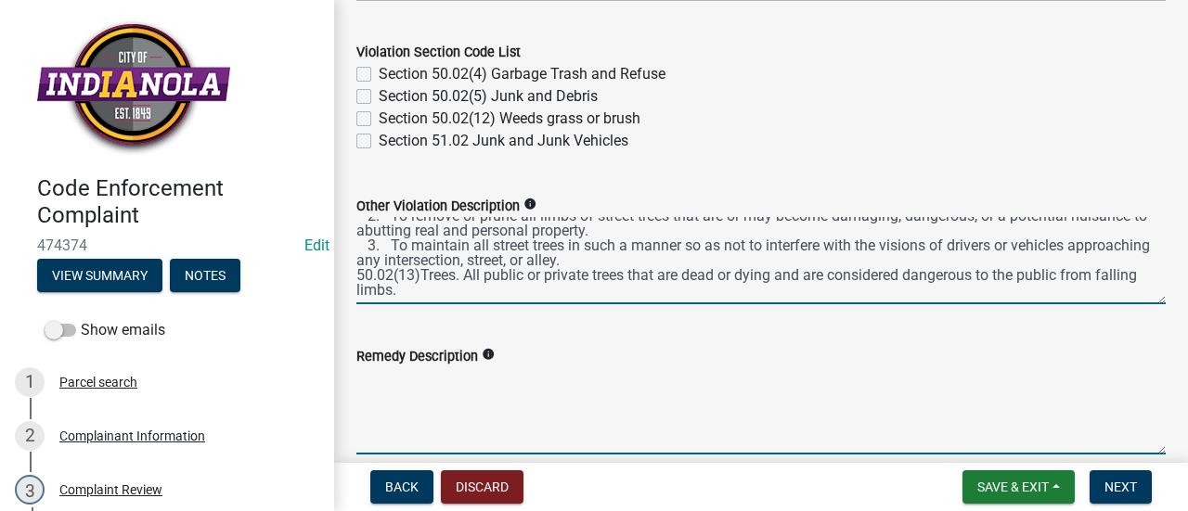
click at [425, 394] on textarea "Remedy Description" at bounding box center [760, 411] width 809 height 87
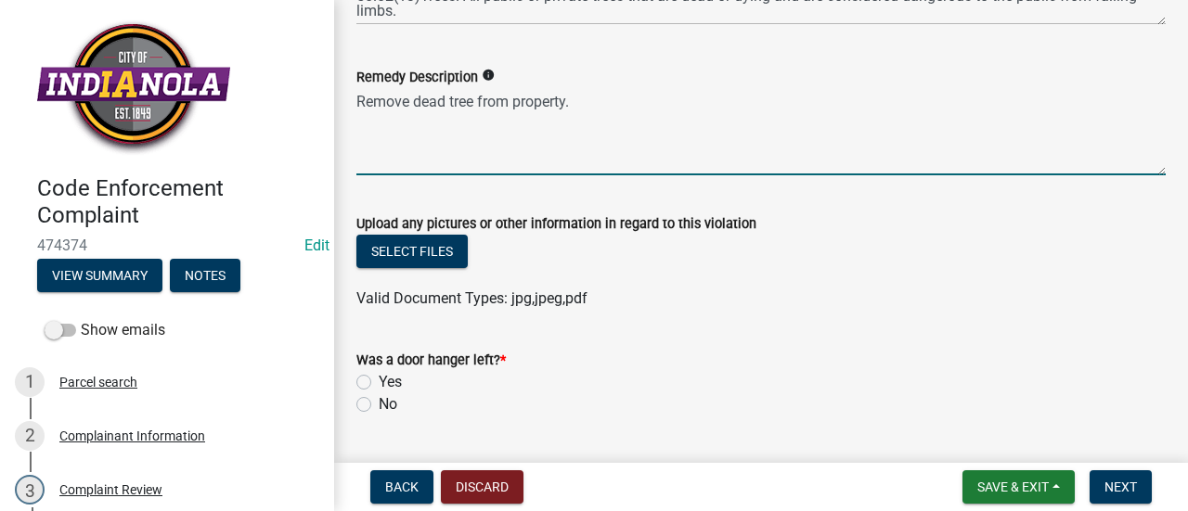
scroll to position [1253, 0]
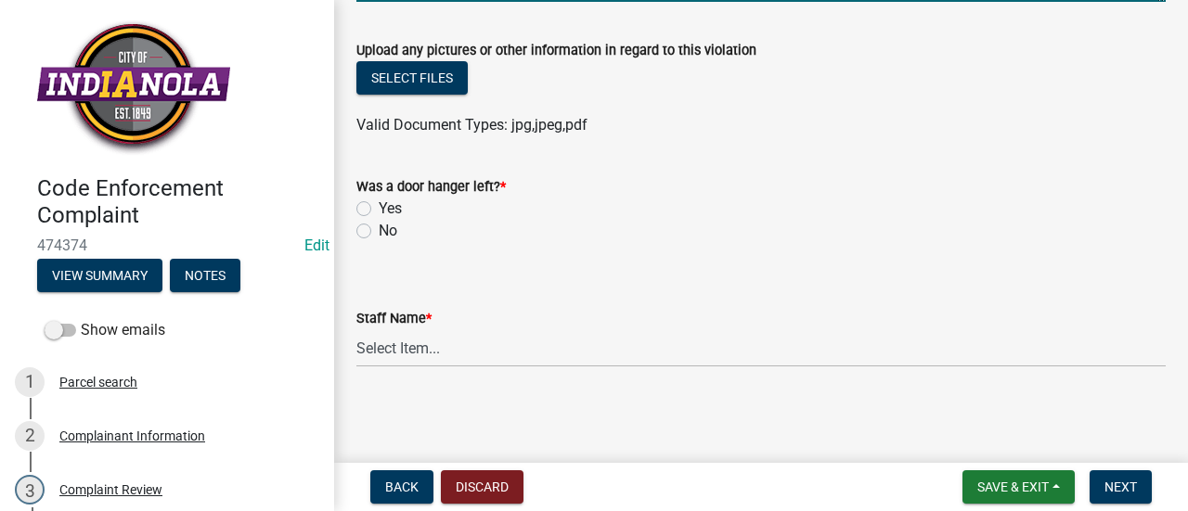
type textarea "Remove dead tree from property."
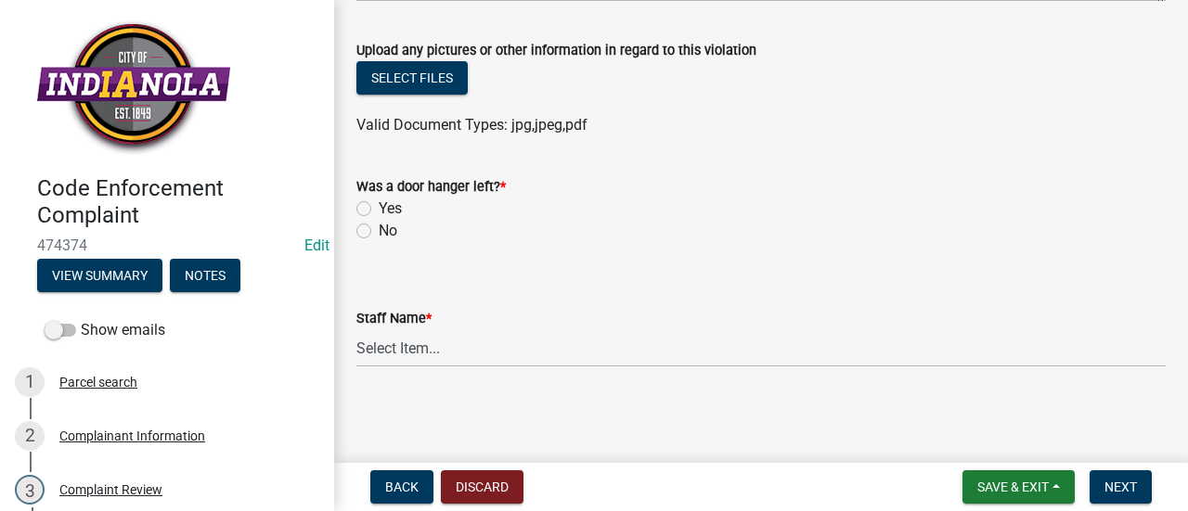
click at [379, 233] on label "No" at bounding box center [388, 231] width 19 height 22
click at [379, 232] on input "No" at bounding box center [385, 226] width 12 height 12
radio input "true"
click at [419, 83] on button "Select files" at bounding box center [411, 77] width 111 height 33
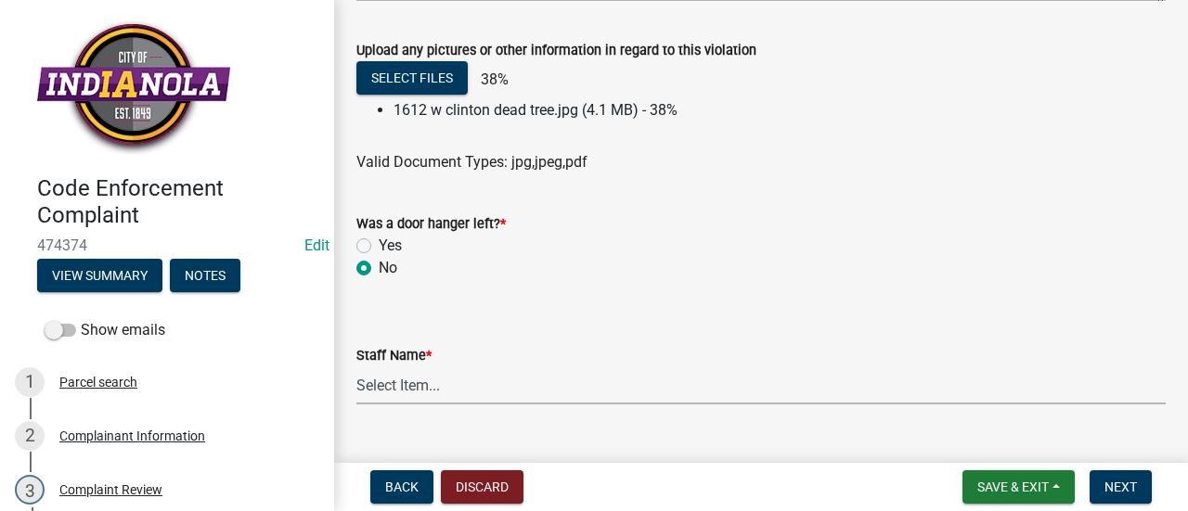
click at [423, 382] on select "Select Item... [PERSON_NAME] [PERSON_NAME] [PERSON_NAME] Other" at bounding box center [760, 386] width 809 height 38
click at [356, 367] on select "Select Item... [PERSON_NAME] [PERSON_NAME] [PERSON_NAME] Other" at bounding box center [760, 386] width 809 height 38
select select "90f24476-4bfd-40de-b340-4f29c833af21"
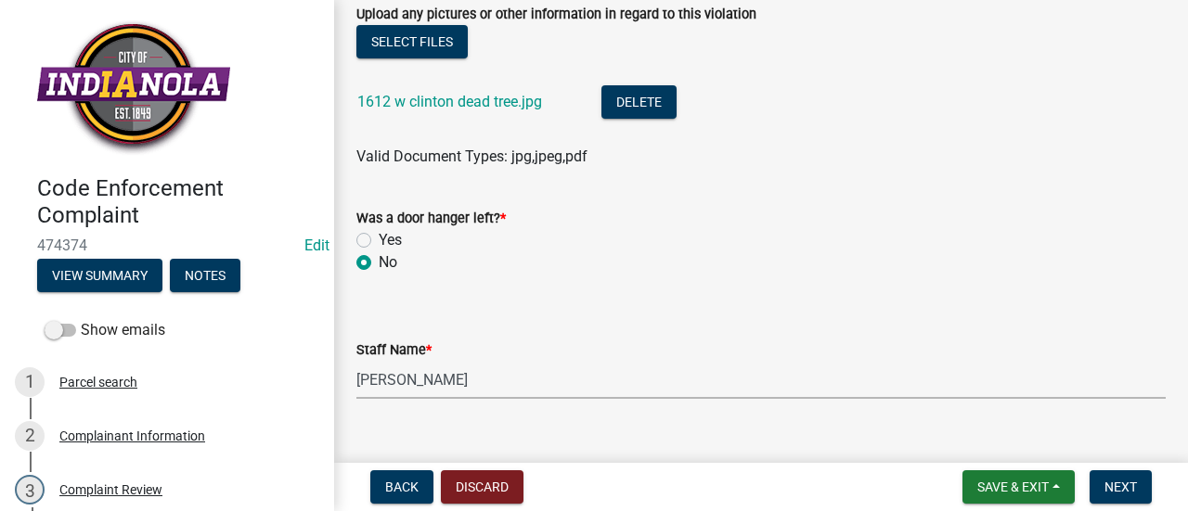
scroll to position [1321, 0]
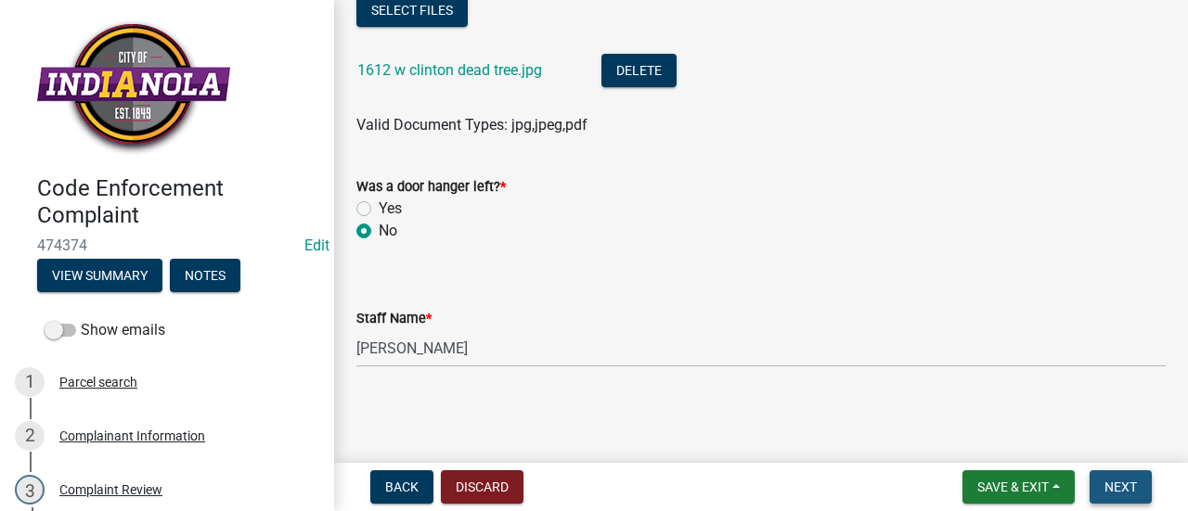
click at [1123, 491] on span "Next" at bounding box center [1121, 487] width 32 height 15
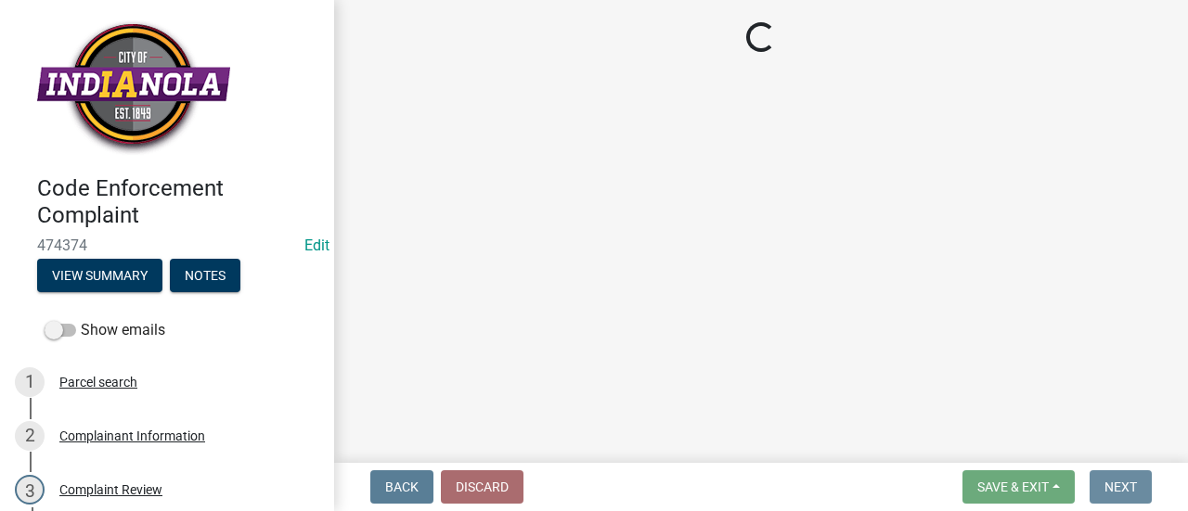
scroll to position [0, 0]
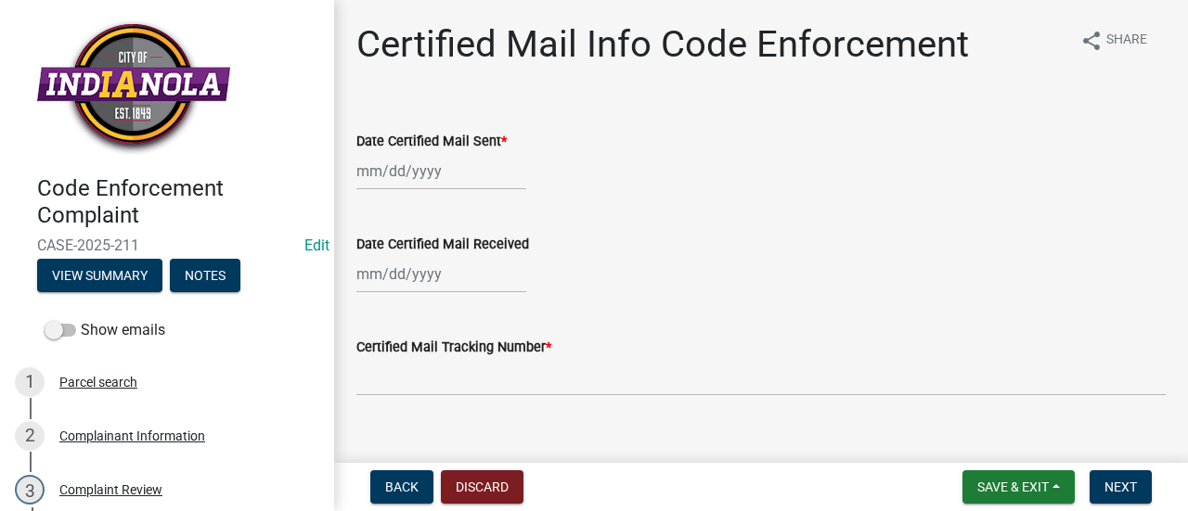
select select "9"
select select "2025"
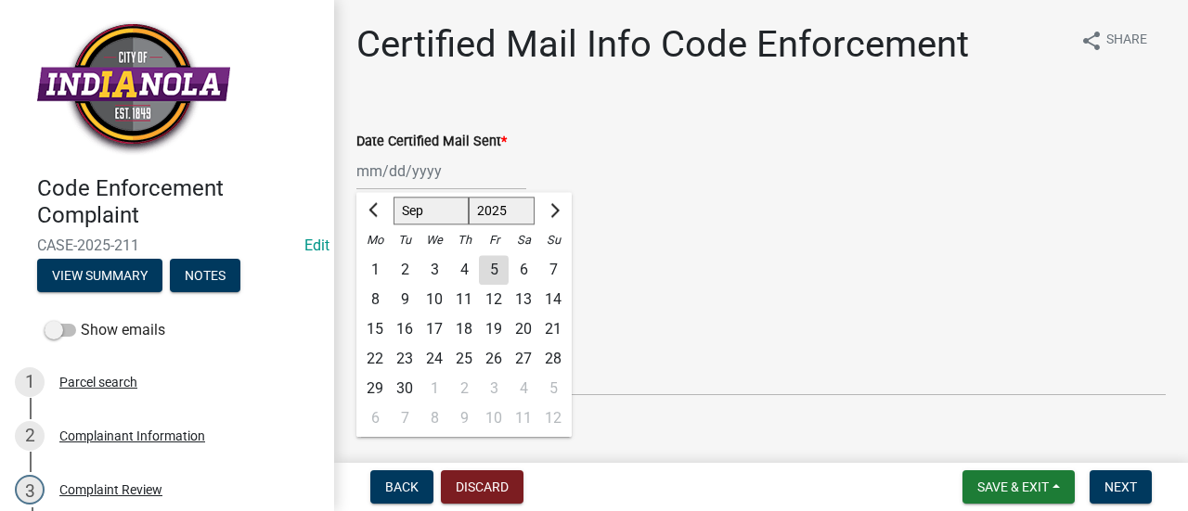
click at [457, 166] on input "Date Certified Mail Sent *" at bounding box center [441, 171] width 170 height 38
click at [495, 270] on div "5" at bounding box center [494, 270] width 30 height 30
type input "[DATE]"
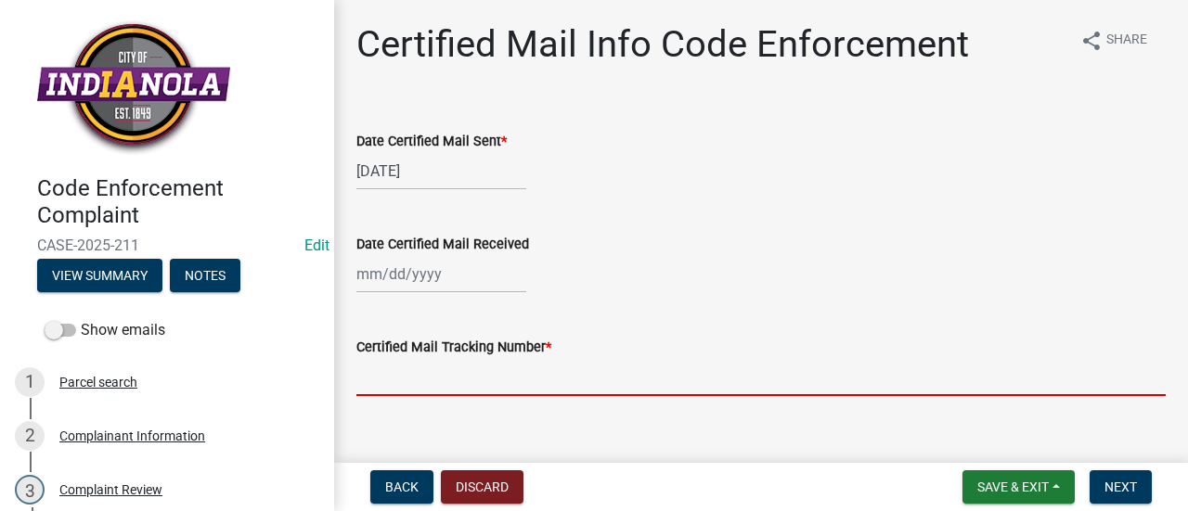
click at [461, 367] on input "Certified Mail Tracking Number *" at bounding box center [760, 377] width 809 height 38
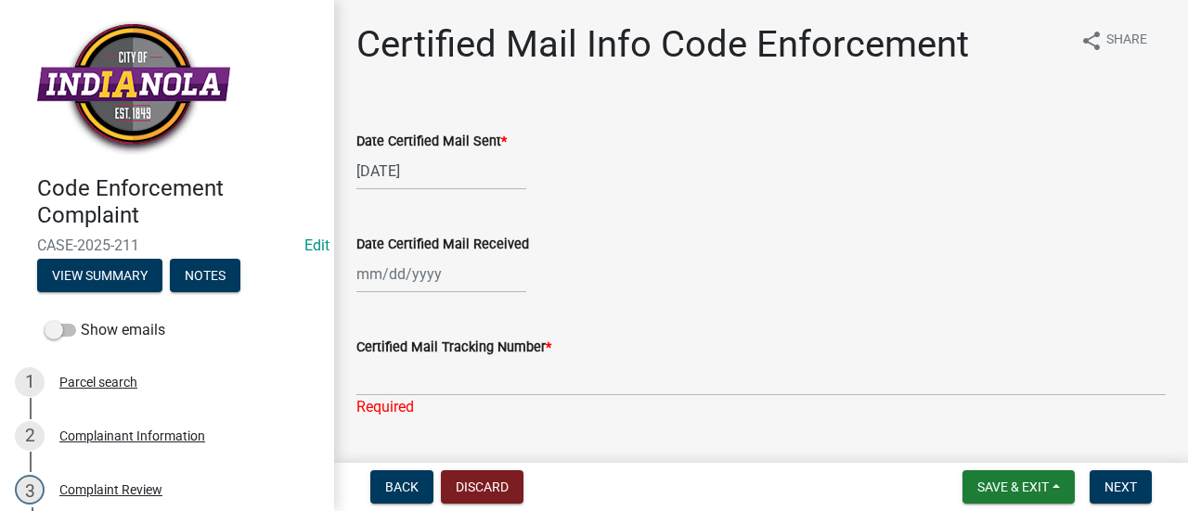
click at [377, 318] on div "Certified Mail Tracking Number * Required" at bounding box center [760, 364] width 809 height 109
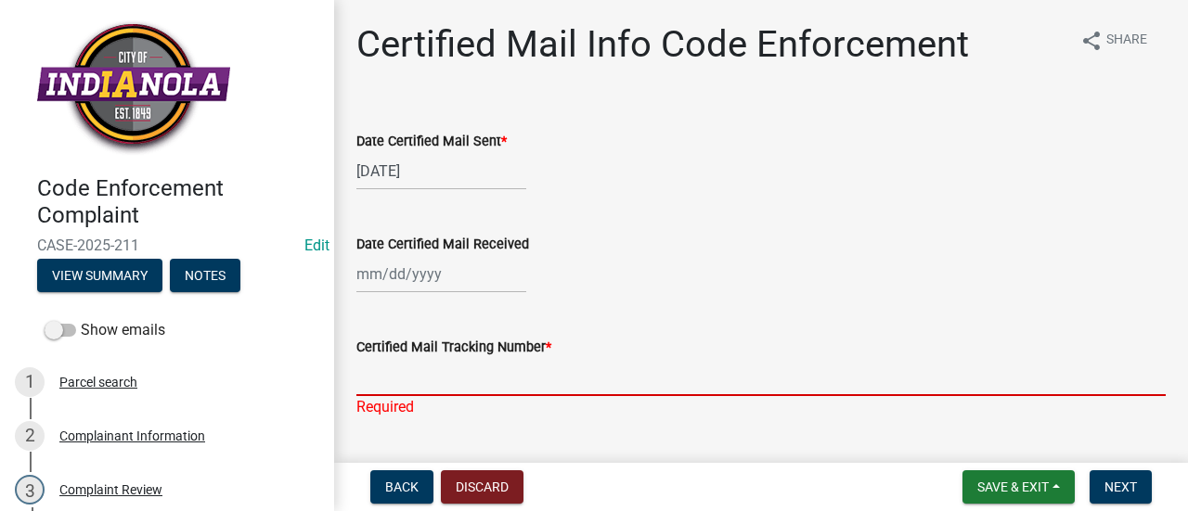
click at [425, 377] on input "Certified Mail Tracking Number *" at bounding box center [760, 377] width 809 height 38
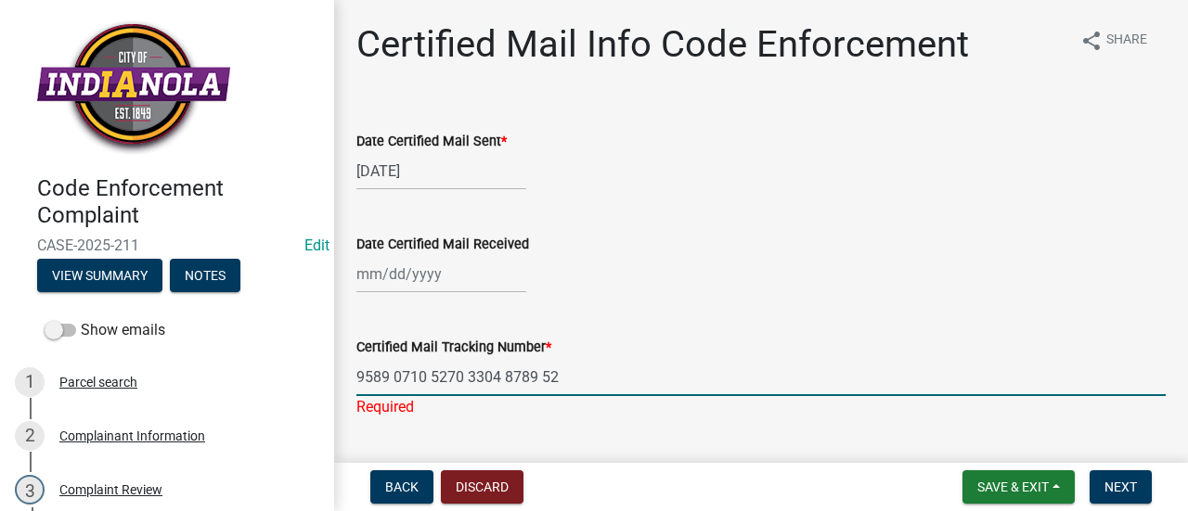
type input "9589 0710 5270 3304 8789 52"
click at [691, 341] on div "Certified Mail Tracking Number *" at bounding box center [760, 347] width 809 height 22
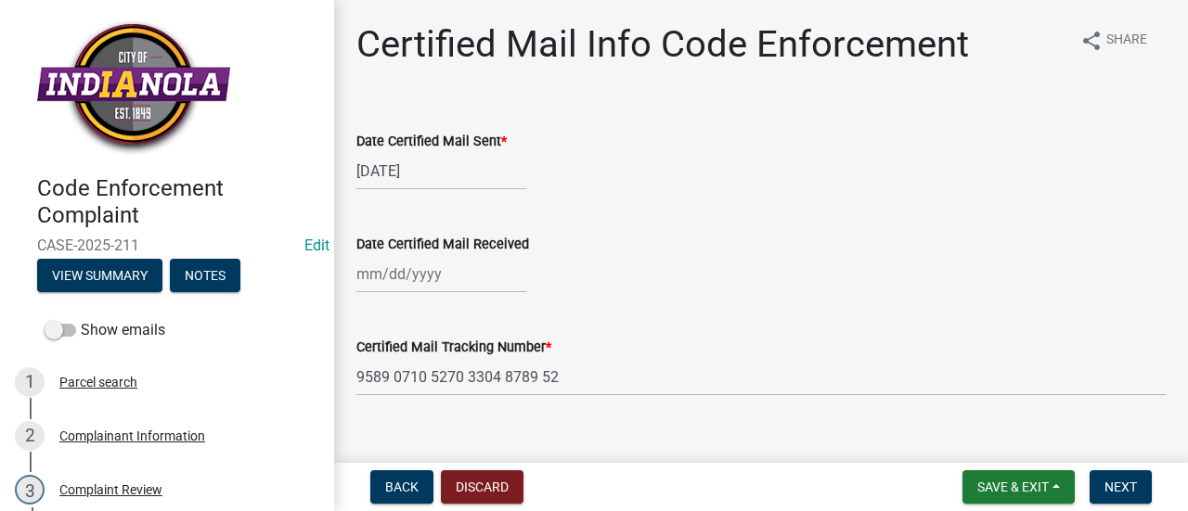
scroll to position [28, 0]
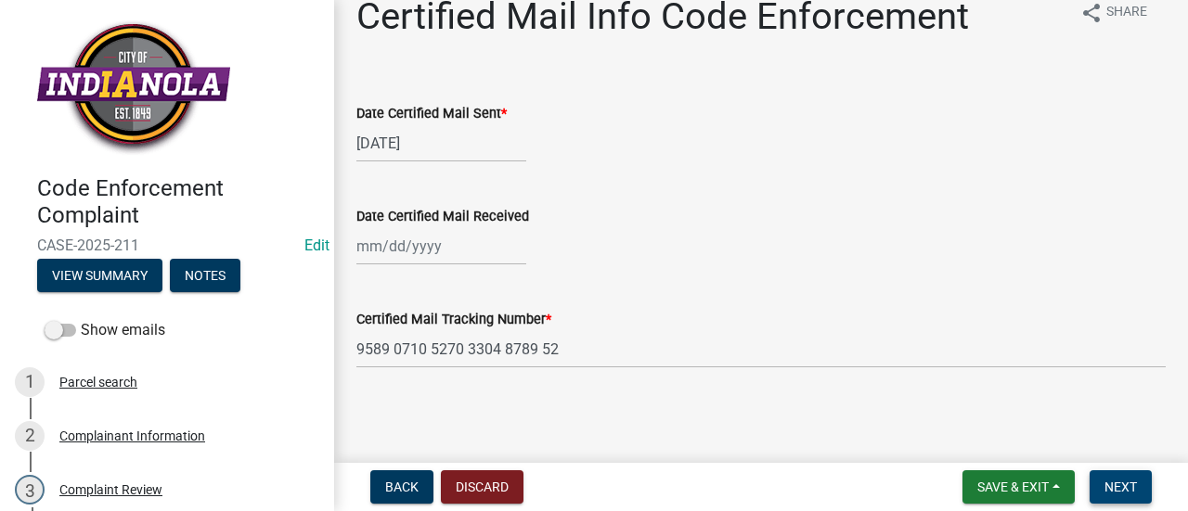
click at [1121, 476] on button "Next" at bounding box center [1121, 487] width 62 height 33
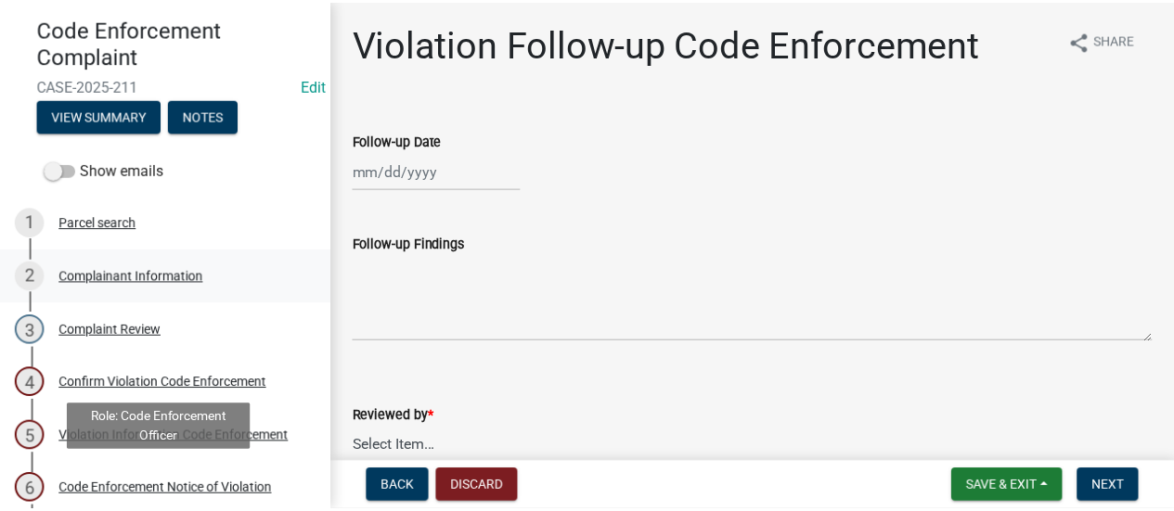
scroll to position [161, 0]
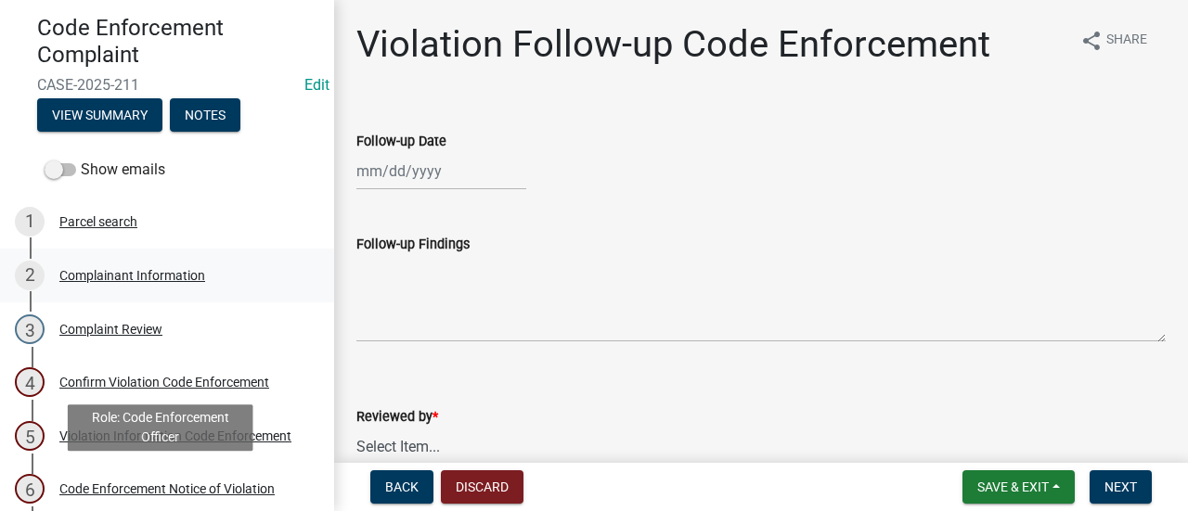
click at [193, 463] on link "6 Code Enforcement Notice of Violation" at bounding box center [167, 490] width 334 height 54
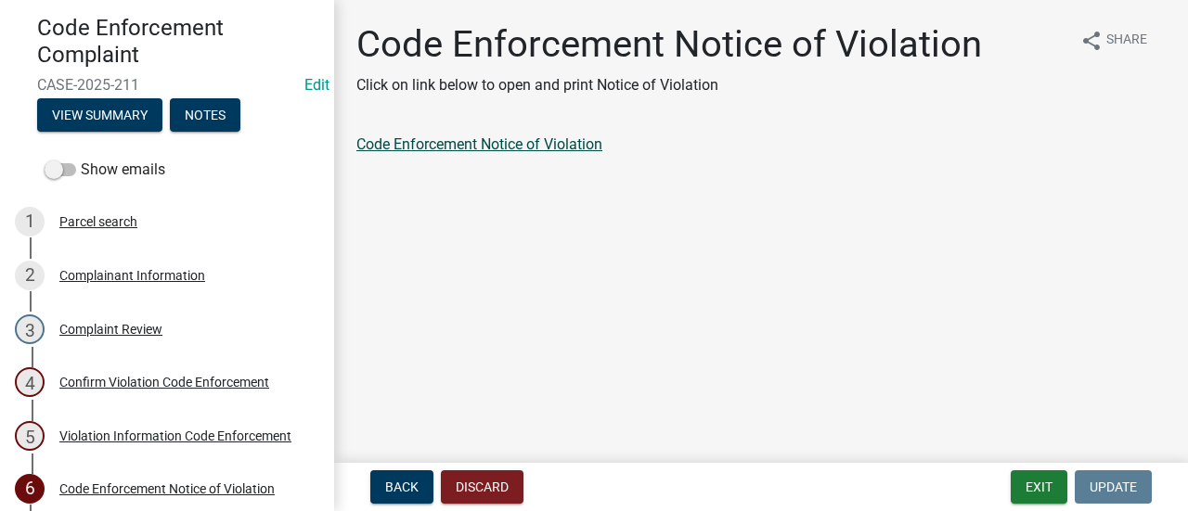
click at [485, 143] on link "Code Enforcement Notice of Violation" at bounding box center [479, 145] width 246 height 18
click at [1034, 480] on button "Exit" at bounding box center [1039, 487] width 57 height 33
